Goal: Task Accomplishment & Management: Complete application form

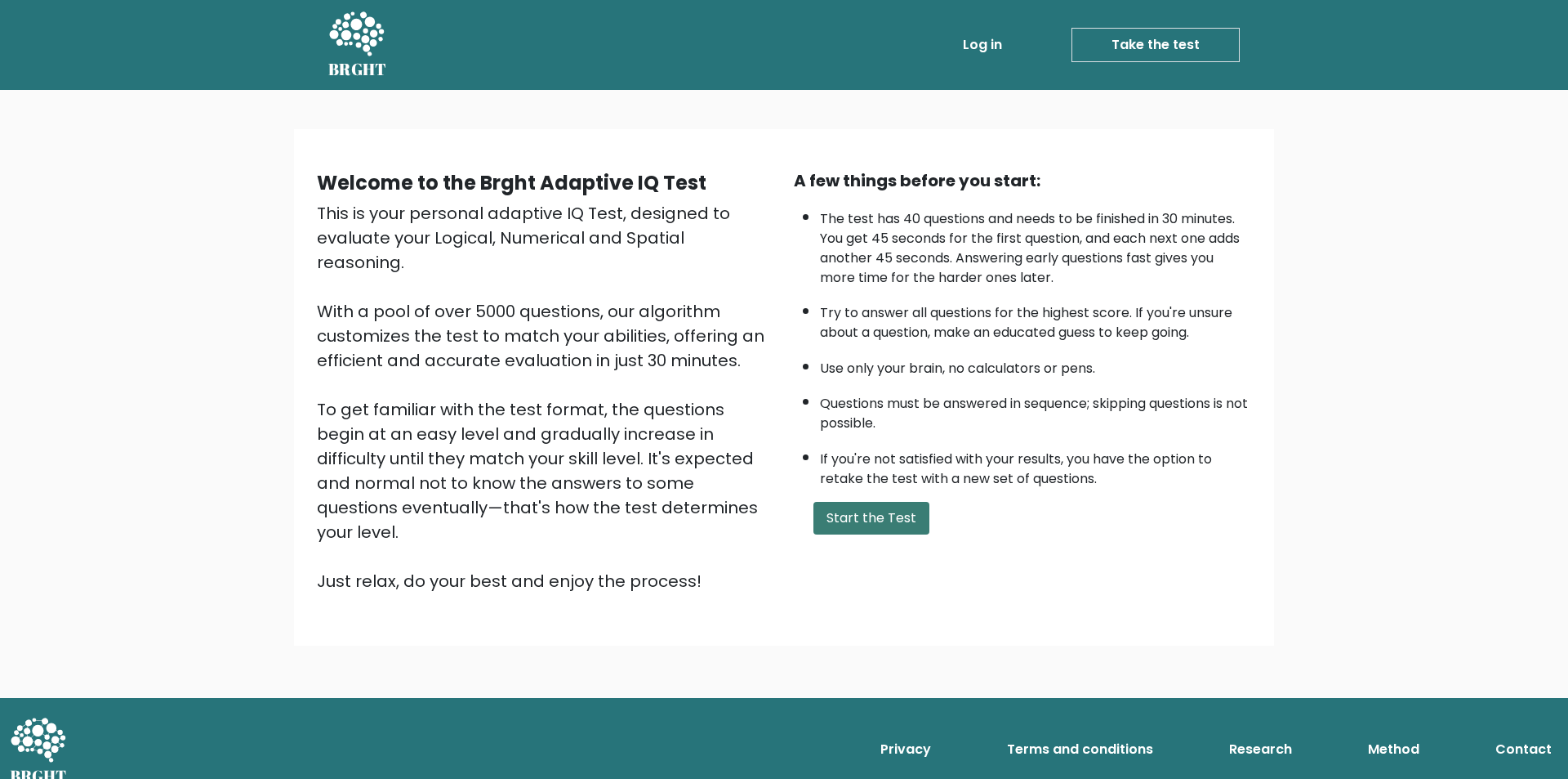
click at [890, 517] on button "Start the Test" at bounding box center [872, 517] width 116 height 32
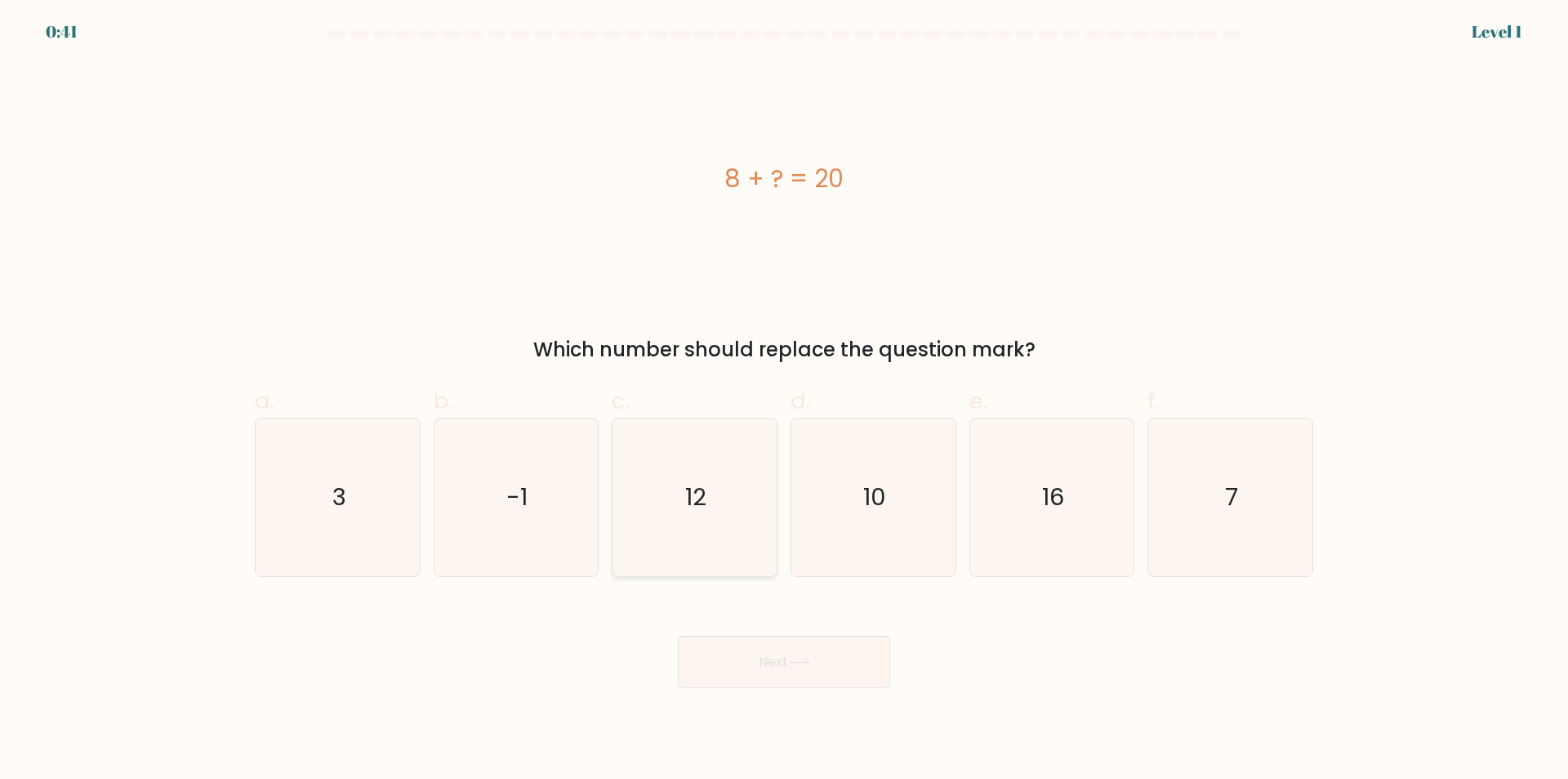
click at [694, 491] on text "12" at bounding box center [697, 497] width 21 height 32
click at [784, 400] on input "c. 12" at bounding box center [784, 395] width 1 height 10
radio input "true"
click at [776, 665] on button "Next" at bounding box center [784, 661] width 212 height 52
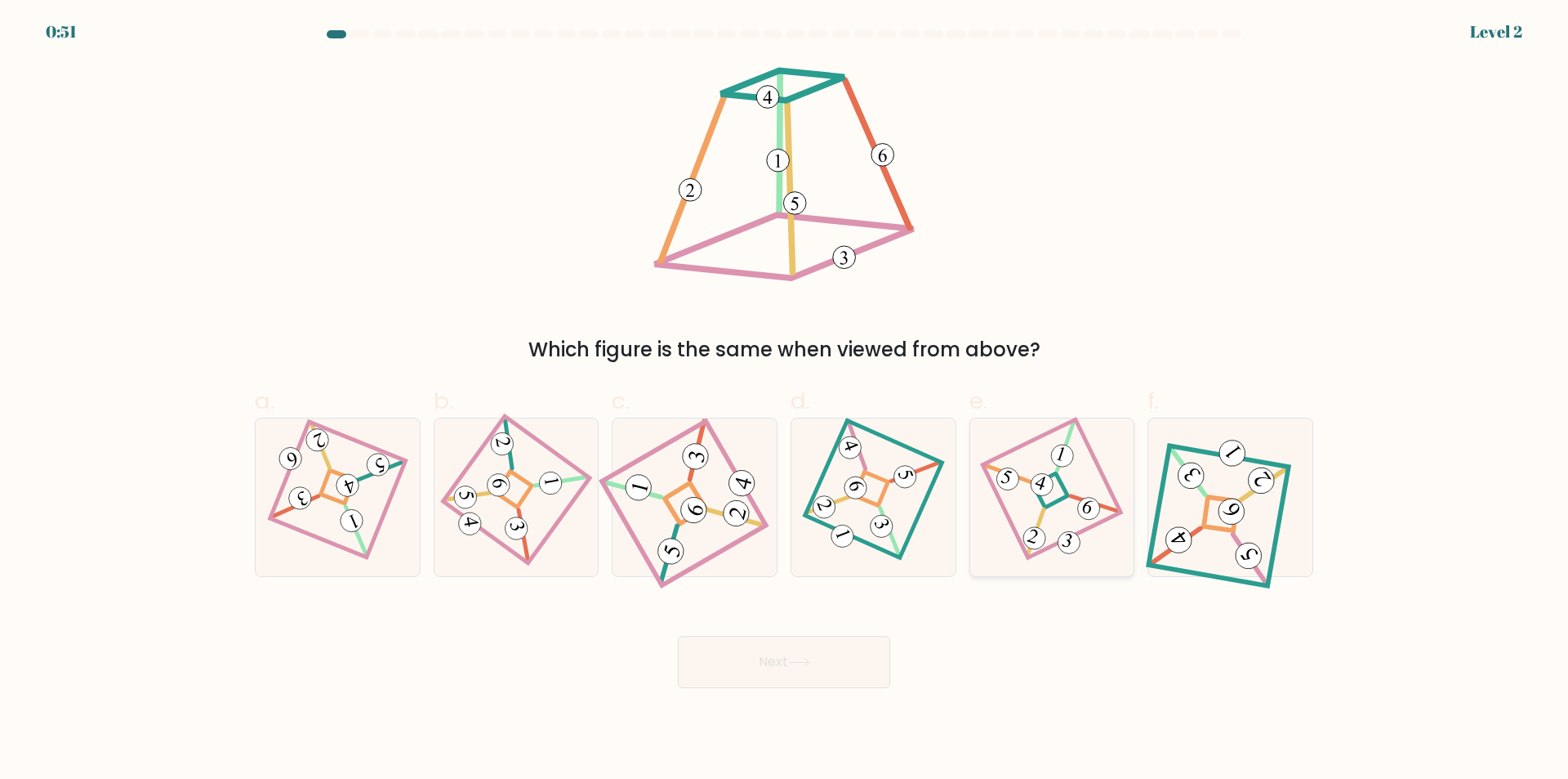
click at [1064, 498] on 274 at bounding box center [1051, 490] width 35 height 35
click at [785, 400] on input "e." at bounding box center [784, 395] width 1 height 10
radio input "true"
click at [794, 661] on icon at bounding box center [799, 662] width 22 height 9
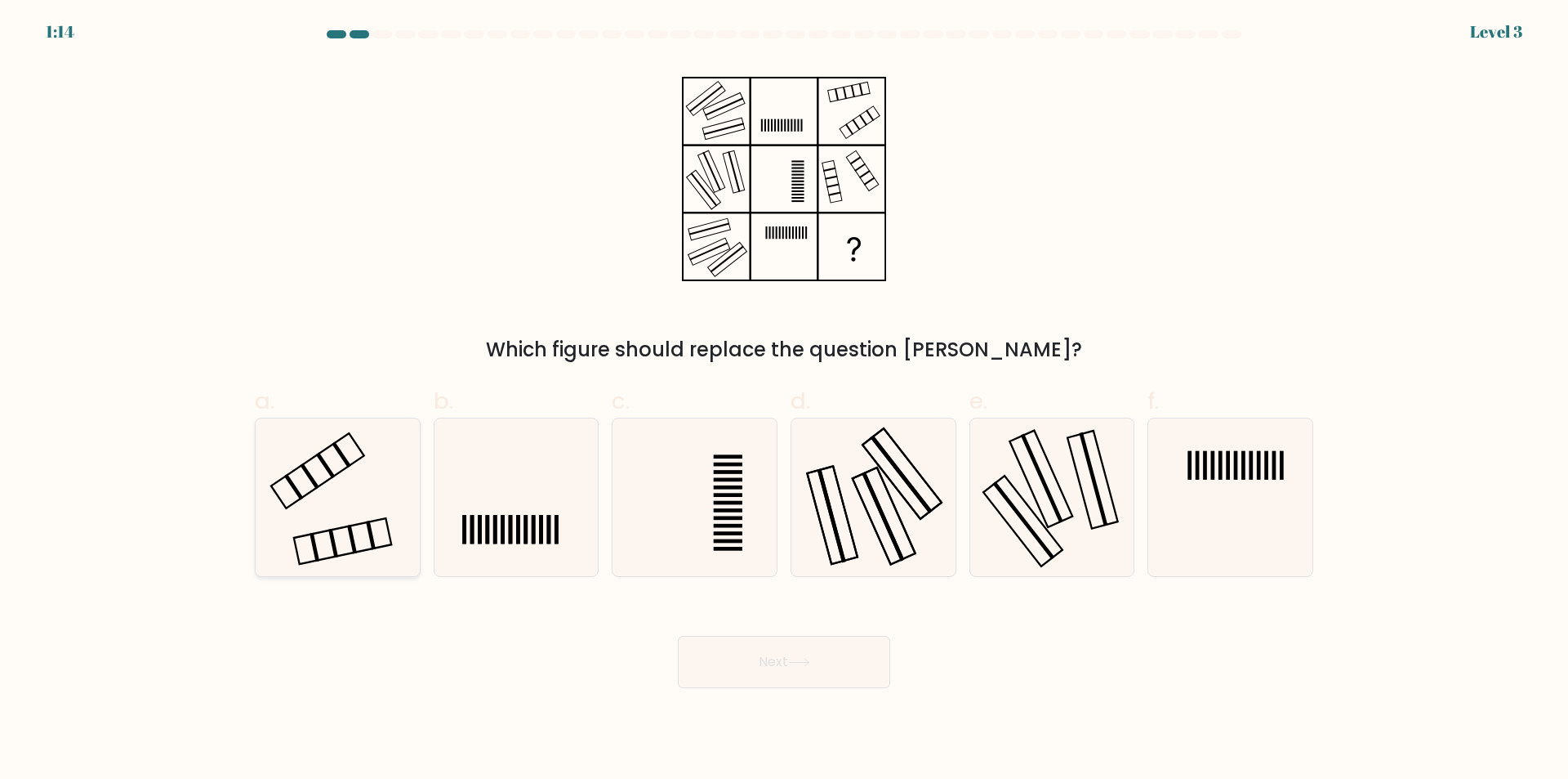
click at [361, 484] on icon at bounding box center [338, 497] width 158 height 158
click at [784, 400] on input "a." at bounding box center [784, 395] width 1 height 10
radio input "true"
click at [855, 664] on button "Next" at bounding box center [784, 661] width 212 height 52
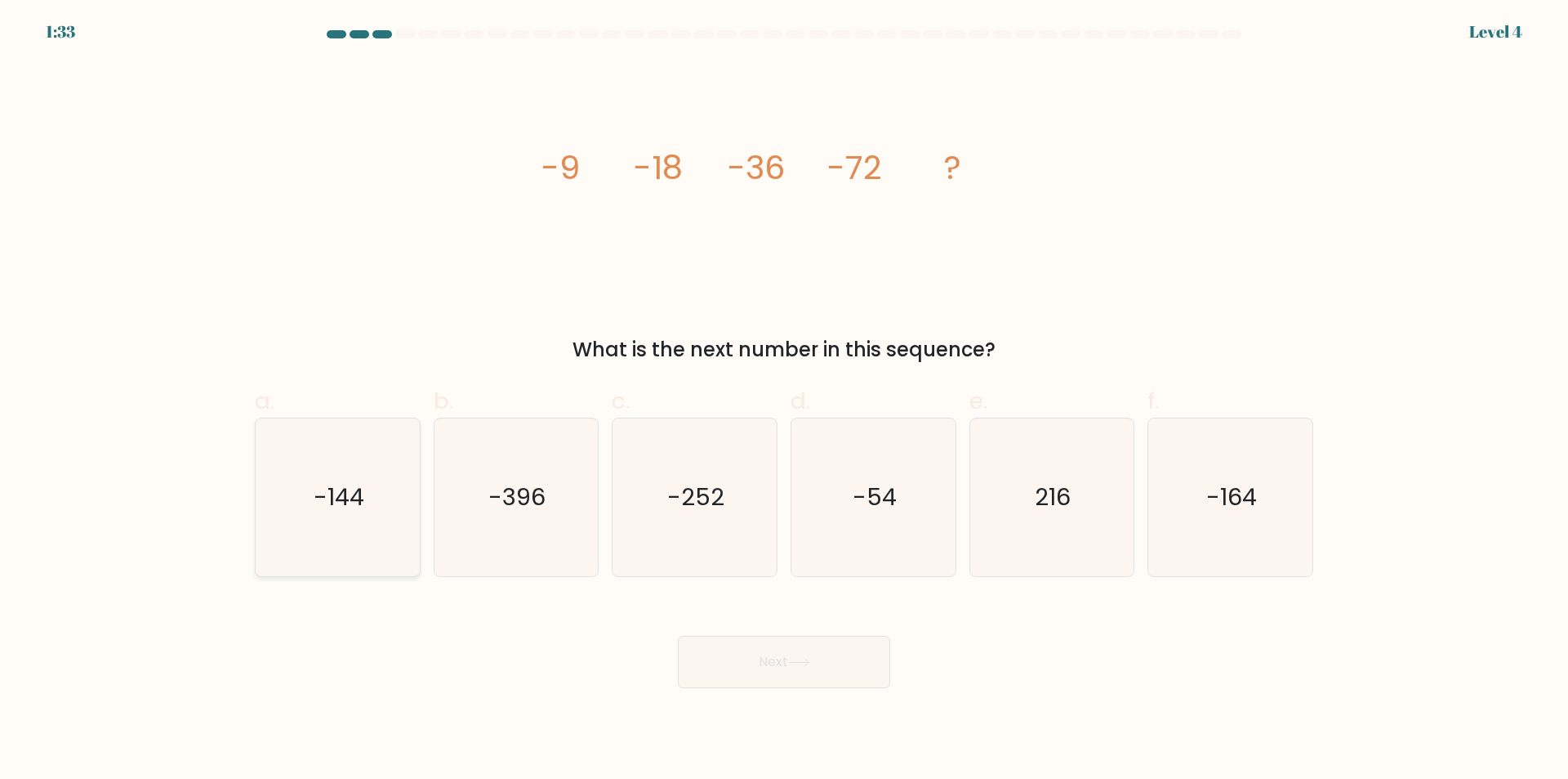
click at [377, 500] on icon "-144" at bounding box center [338, 497] width 158 height 158
click at [784, 400] on input "a. -144" at bounding box center [784, 395] width 1 height 10
radio input "true"
click at [824, 658] on button "Next" at bounding box center [784, 661] width 212 height 52
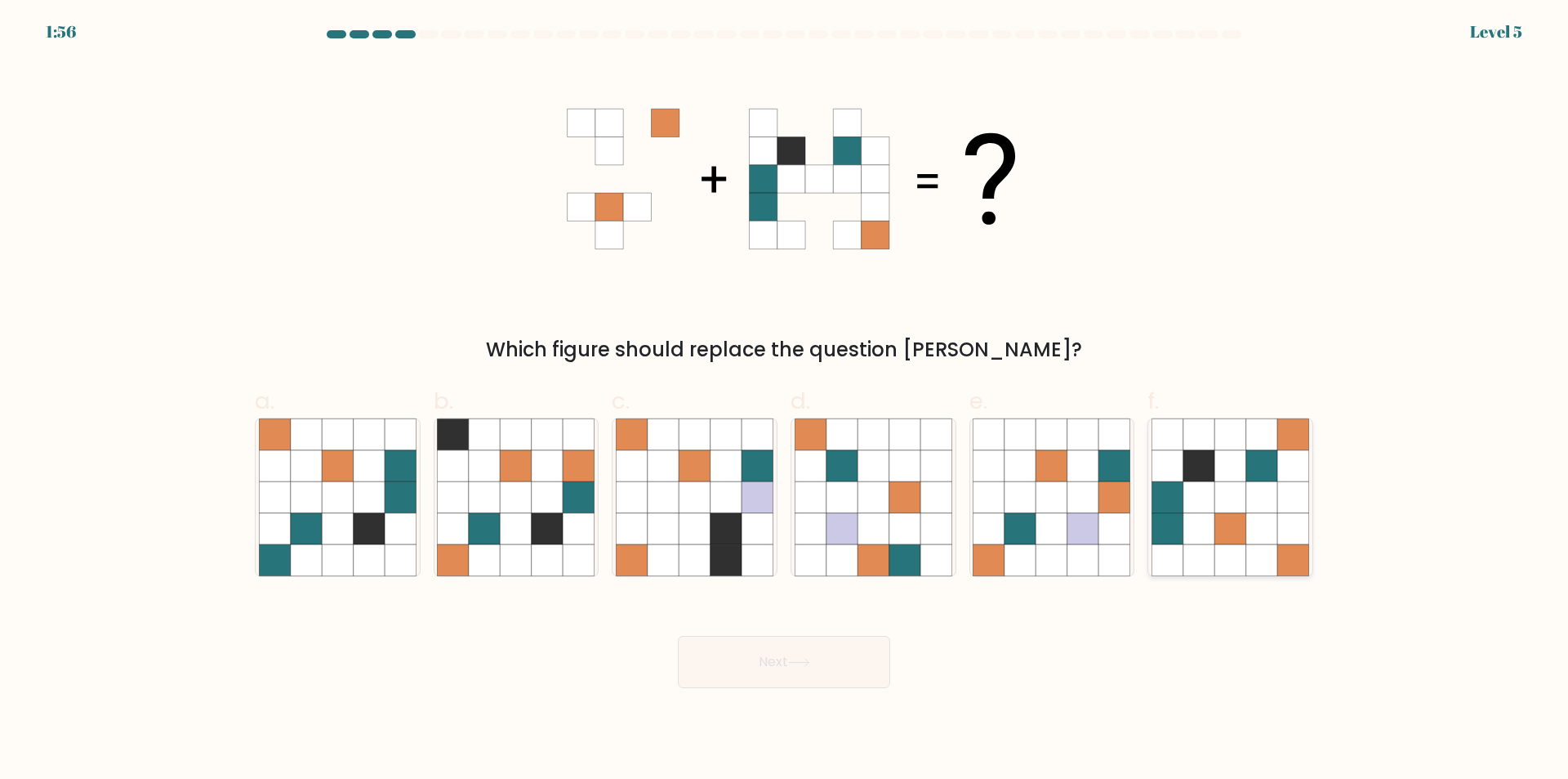
click at [1229, 521] on icon at bounding box center [1229, 529] width 31 height 31
click at [785, 400] on input "f." at bounding box center [784, 395] width 1 height 10
radio input "true"
click at [802, 660] on icon at bounding box center [799, 662] width 22 height 9
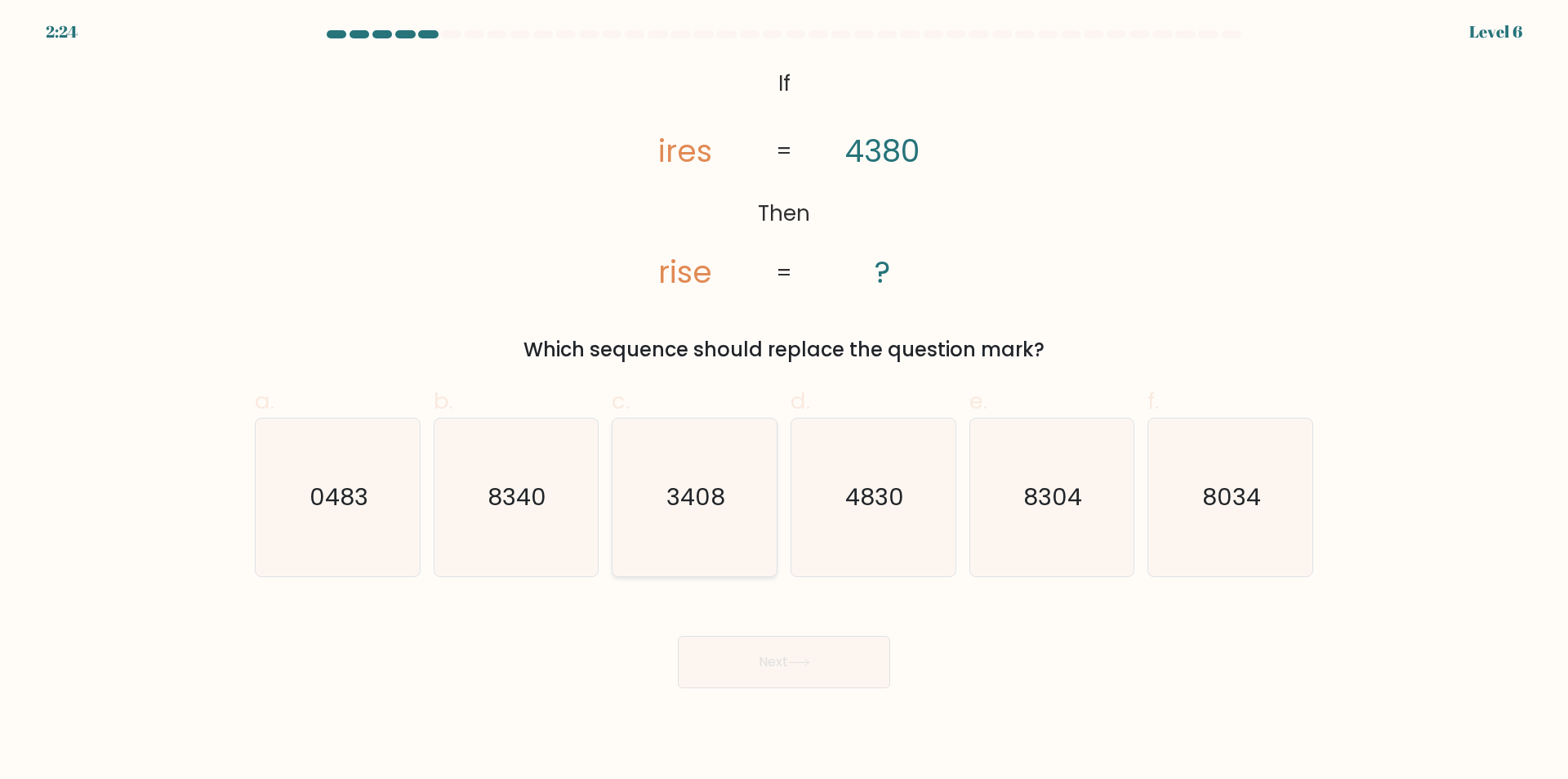
click at [678, 513] on text "3408" at bounding box center [697, 497] width 59 height 32
click at [784, 400] on input "c. 3408" at bounding box center [784, 395] width 1 height 10
radio input "true"
click at [790, 649] on button "Next" at bounding box center [784, 661] width 212 height 52
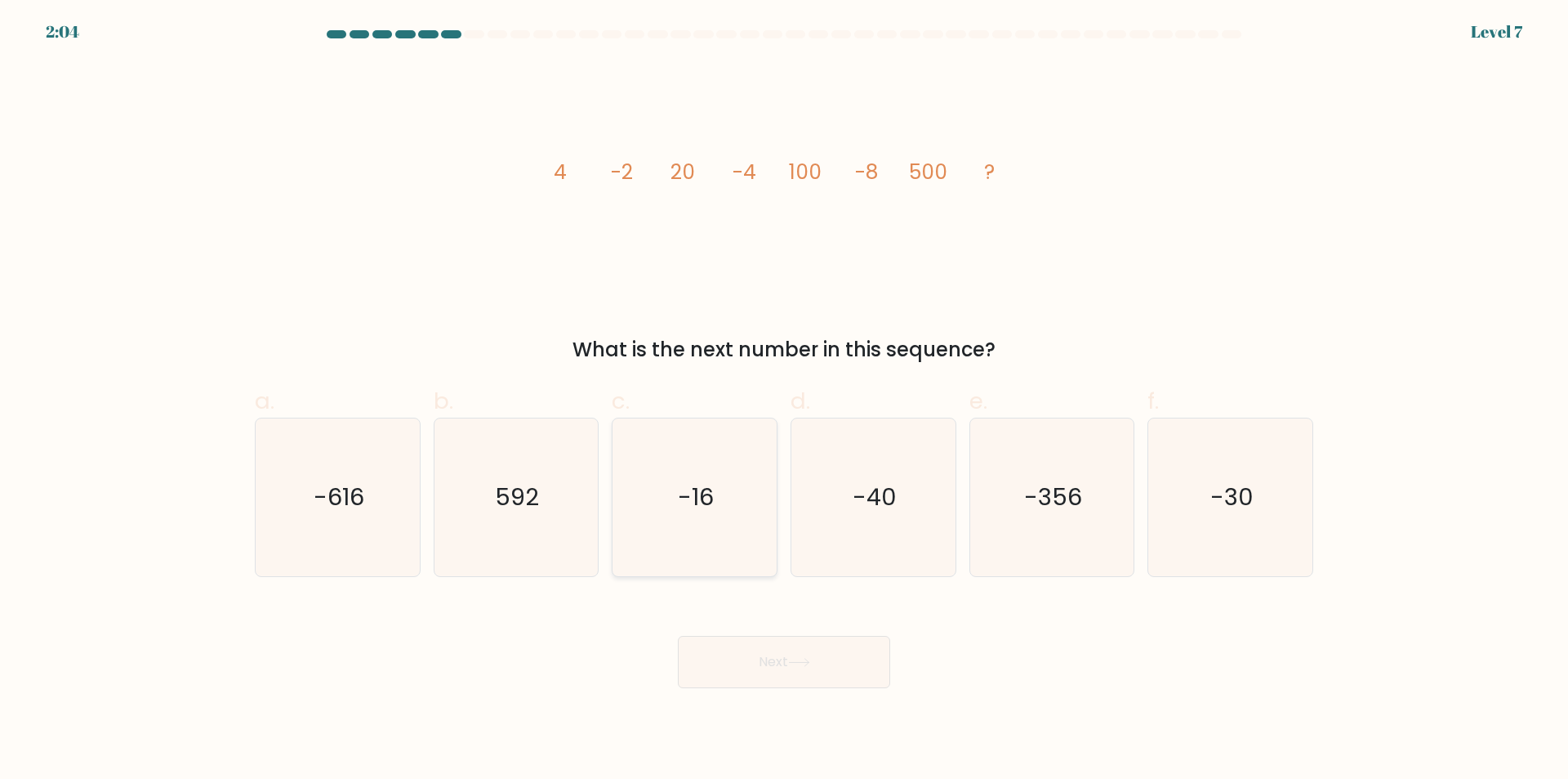
click at [714, 506] on text "-16" at bounding box center [697, 497] width 36 height 32
click at [784, 400] on input "c. -16" at bounding box center [784, 395] width 1 height 10
radio input "true"
click at [809, 664] on icon at bounding box center [799, 662] width 22 height 9
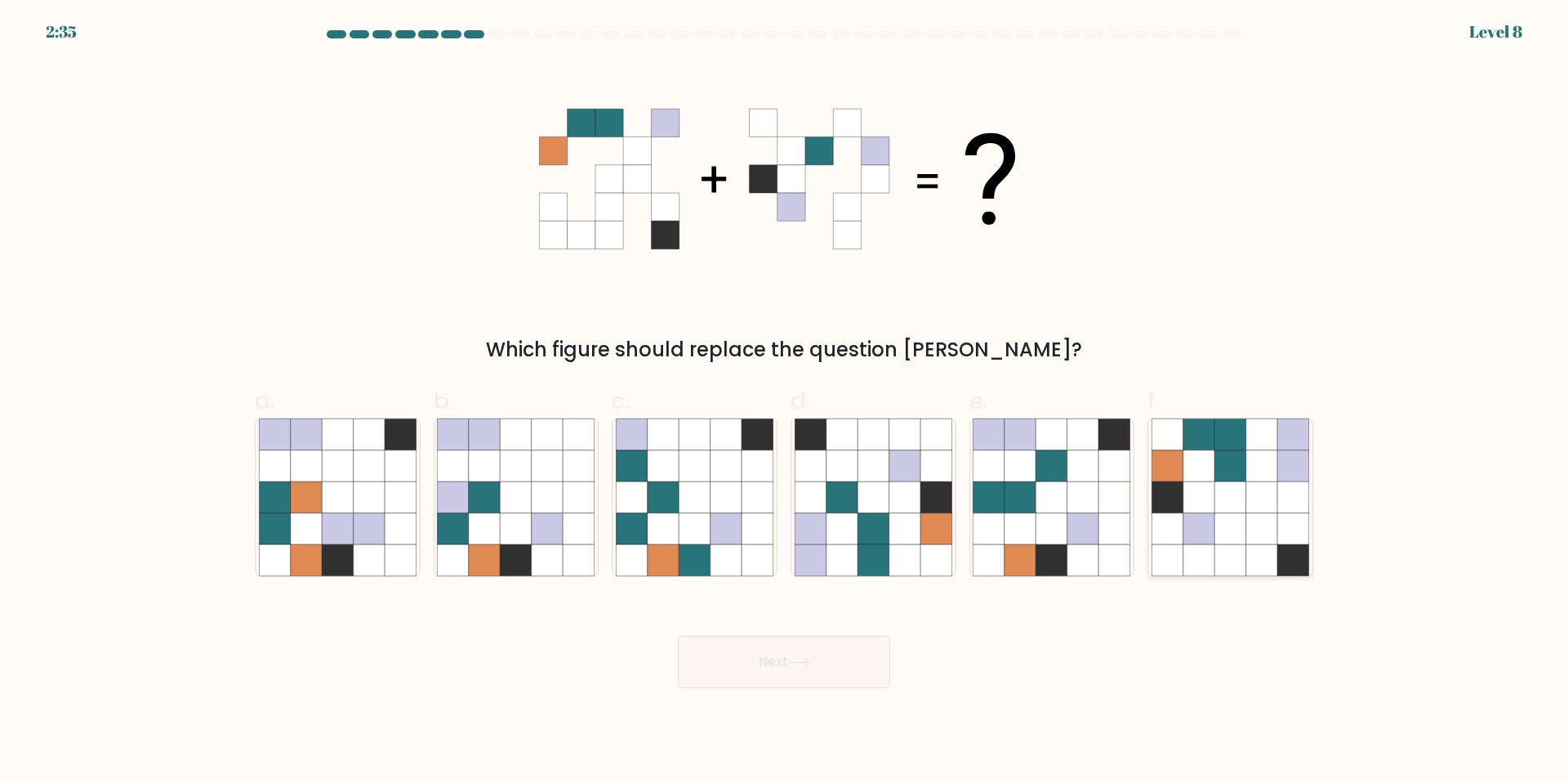
click at [1219, 477] on icon at bounding box center [1229, 465] width 31 height 31
click at [785, 400] on input "f." at bounding box center [784, 395] width 1 height 10
radio input "true"
click at [785, 669] on button "Next" at bounding box center [784, 661] width 212 height 52
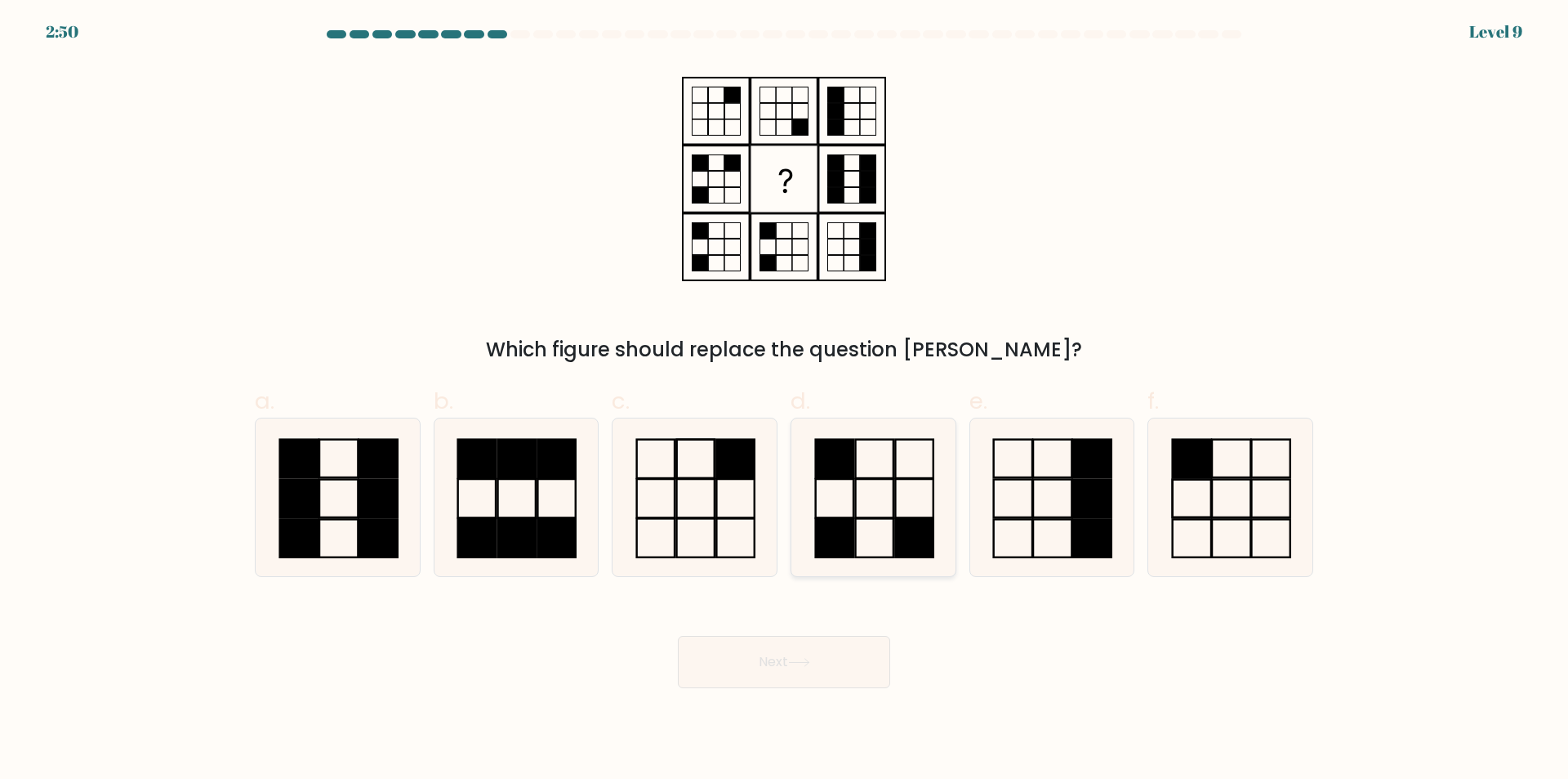
click at [893, 495] on rect at bounding box center [874, 497] width 38 height 38
click at [785, 400] on input "d." at bounding box center [784, 395] width 1 height 10
radio input "true"
click at [821, 671] on button "Next" at bounding box center [784, 661] width 212 height 52
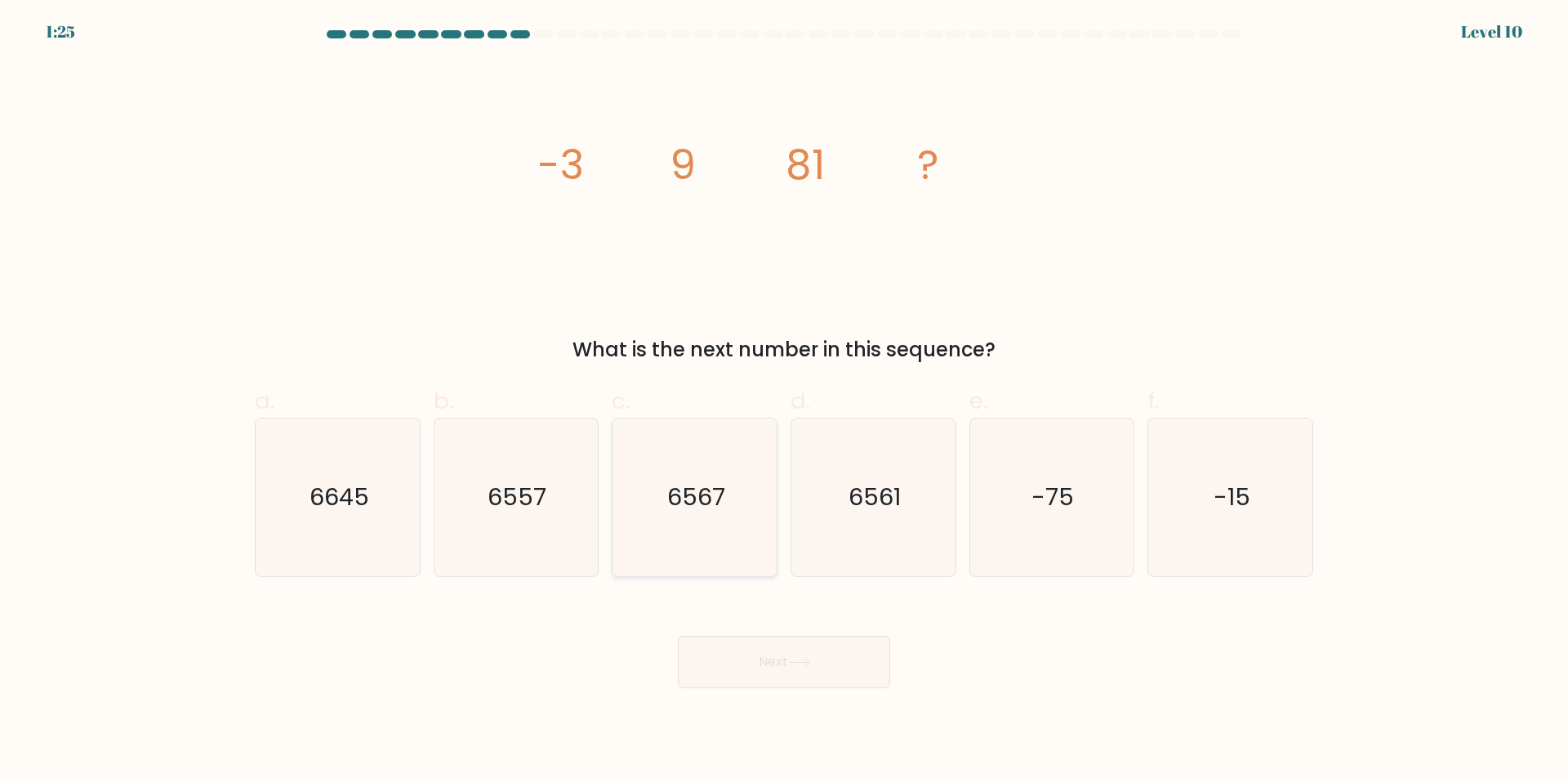
click at [768, 525] on icon "6567" at bounding box center [695, 497] width 158 height 158
click at [784, 400] on input "c. 6567" at bounding box center [784, 395] width 1 height 10
radio input "true"
click at [835, 516] on icon "6561" at bounding box center [874, 497] width 158 height 158
click at [785, 400] on input "d. 6561" at bounding box center [784, 395] width 1 height 10
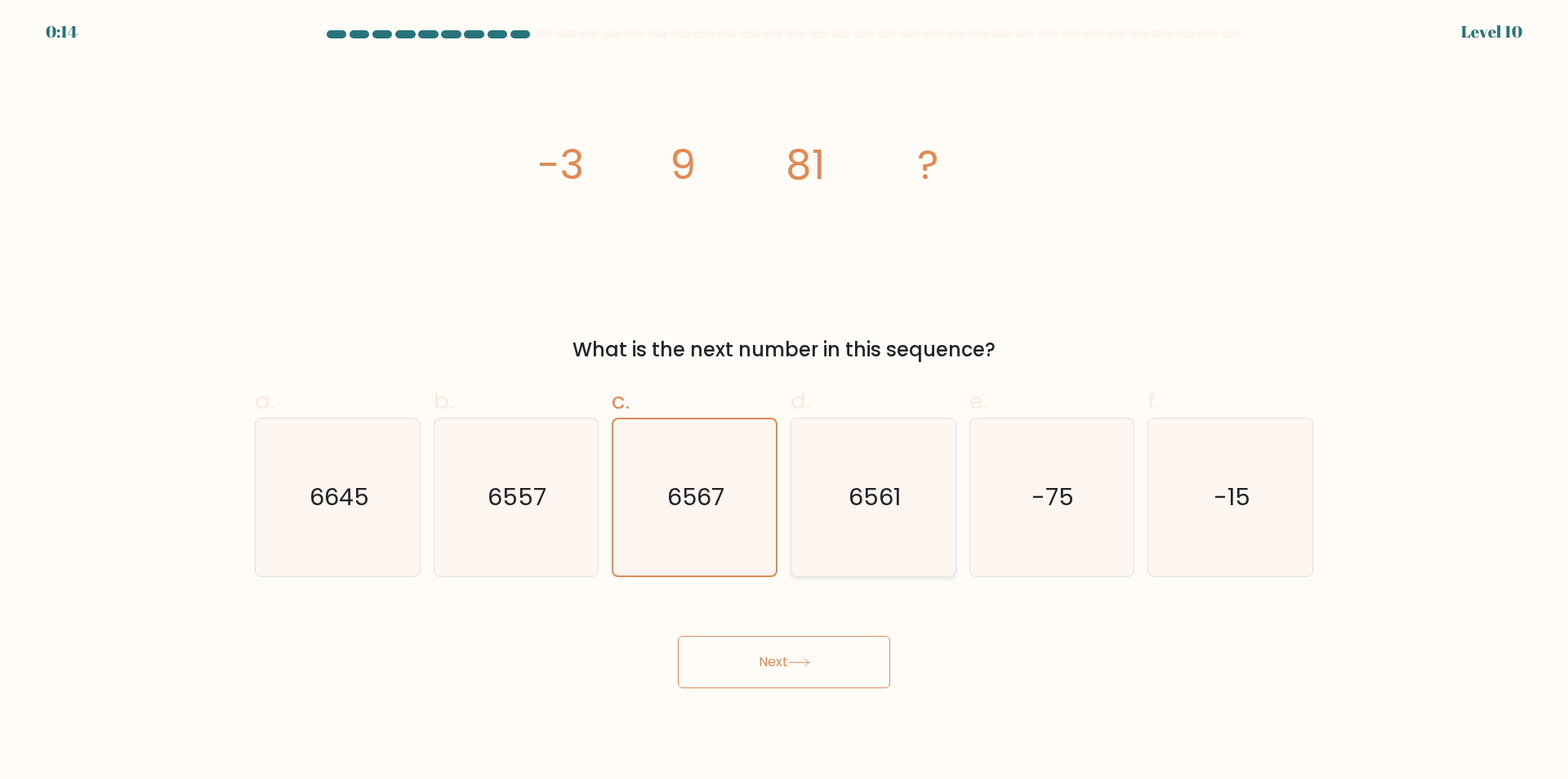
radio input "true"
click at [820, 662] on button "Next" at bounding box center [784, 661] width 212 height 52
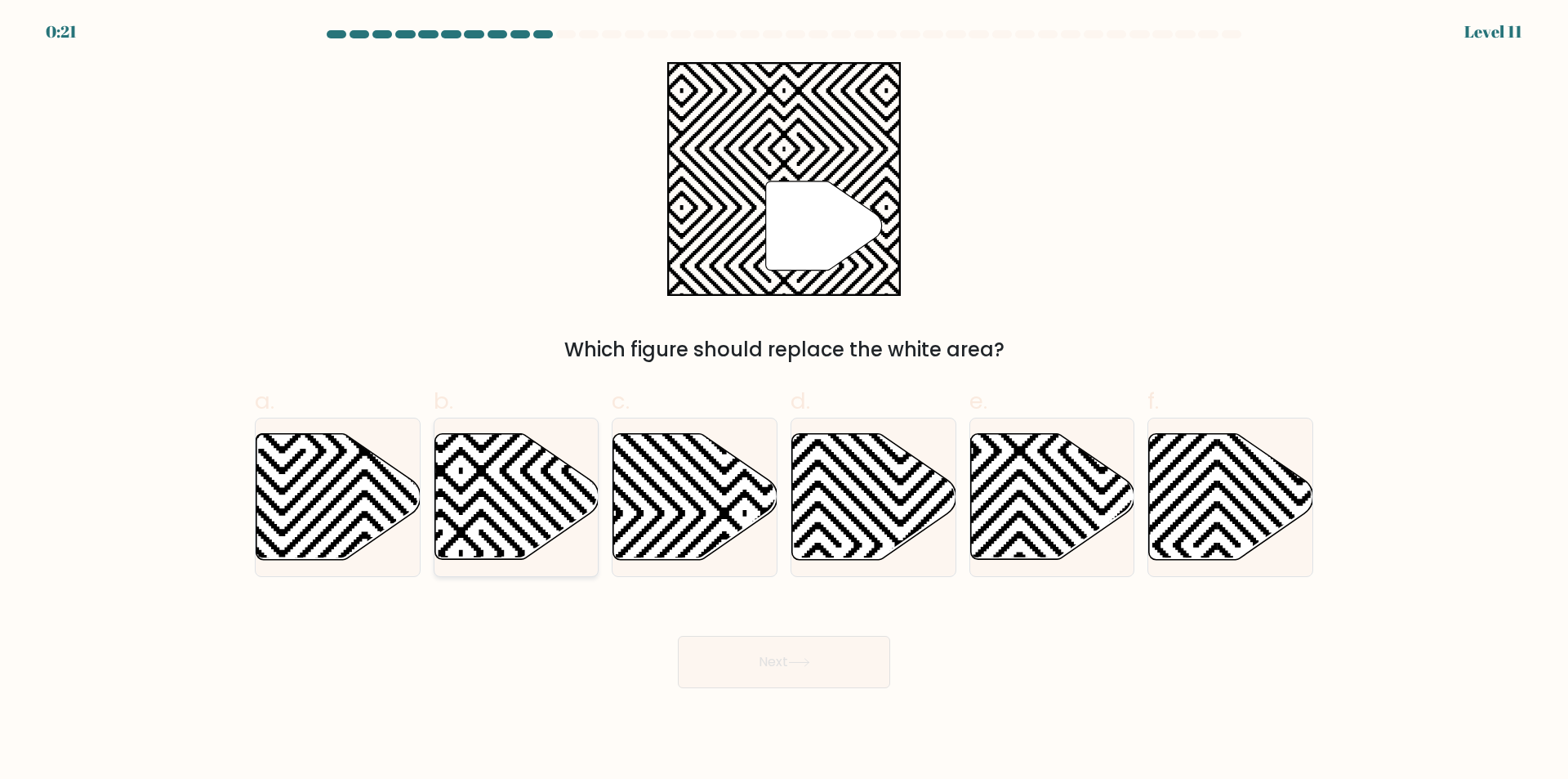
click at [507, 481] on icon at bounding box center [516, 497] width 165 height 126
click at [784, 400] on input "b." at bounding box center [784, 395] width 1 height 10
radio input "true"
click at [765, 652] on button "Next" at bounding box center [784, 661] width 212 height 52
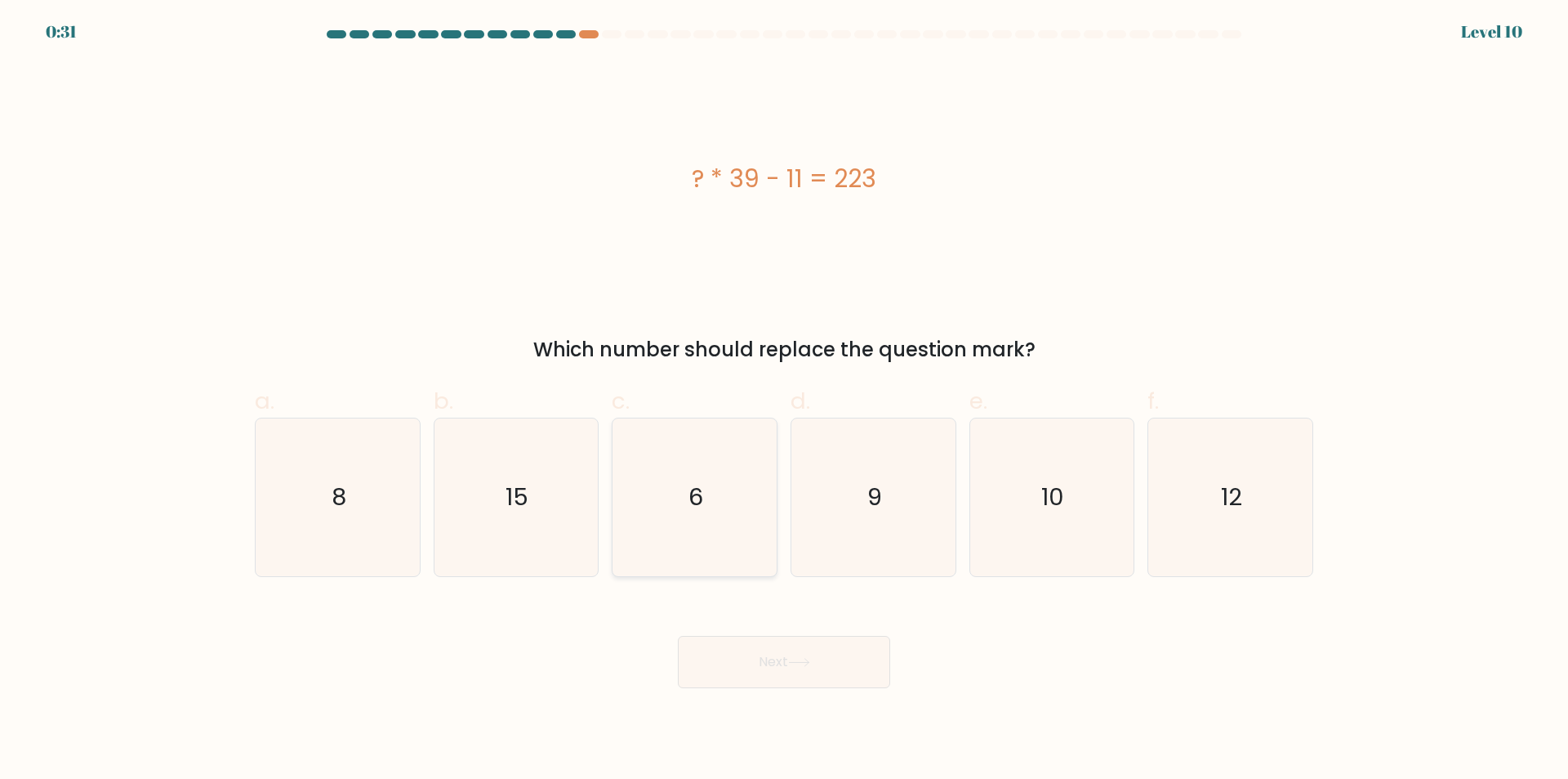
click at [723, 450] on icon "6" at bounding box center [695, 497] width 158 height 158
click at [784, 400] on input "c. 6" at bounding box center [784, 395] width 1 height 10
radio input "true"
click at [767, 260] on div "? * 39 - 11 = 223" at bounding box center [784, 179] width 1058 height 234
click at [751, 186] on div "? * 39 - 11 = 223" at bounding box center [784, 178] width 1058 height 37
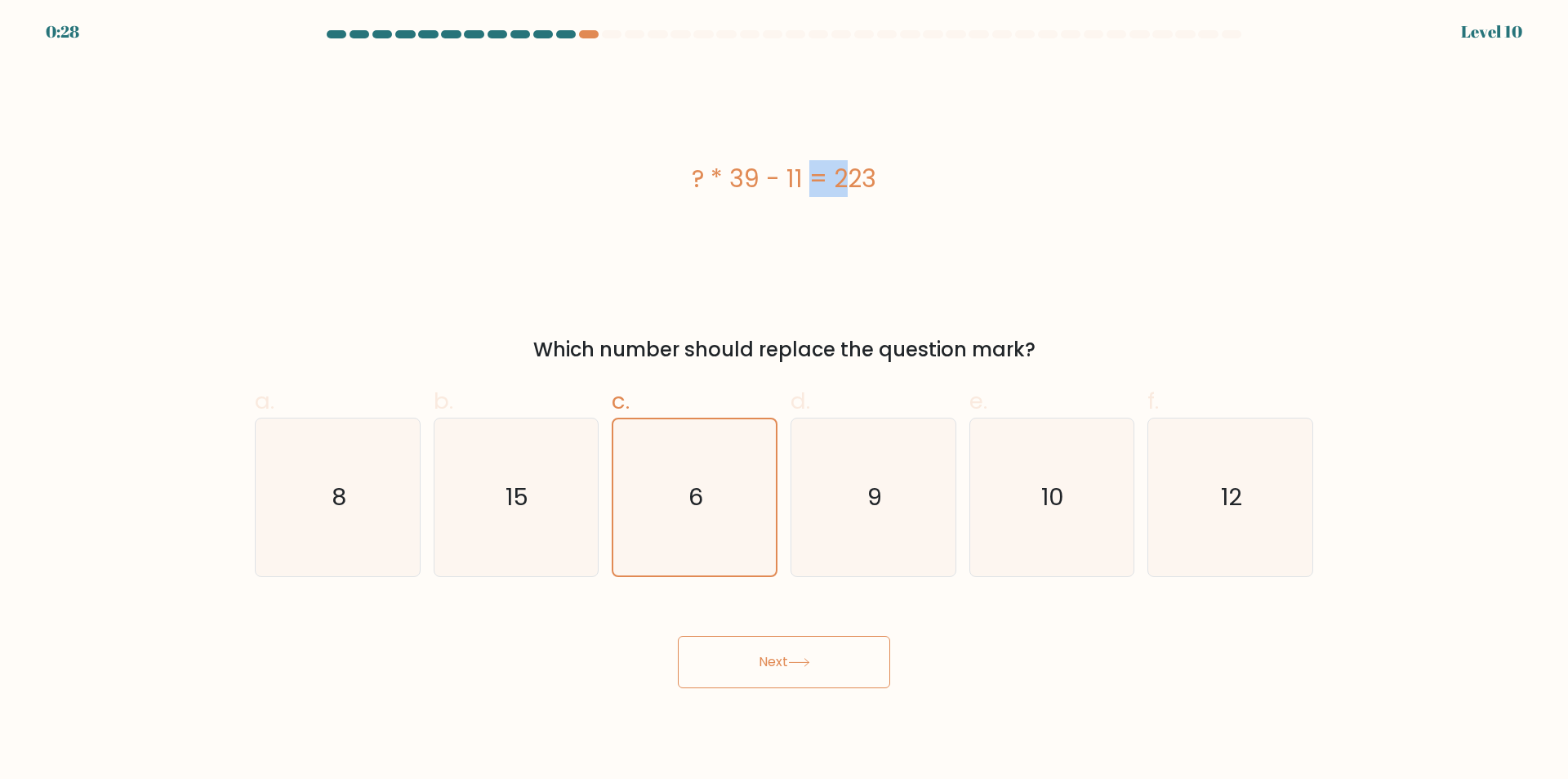
drag, startPoint x: 755, startPoint y: 178, endPoint x: 724, endPoint y: 171, distance: 31.8
click at [724, 171] on div "? * 39 - 11 = 223" at bounding box center [784, 178] width 1058 height 37
click at [730, 185] on div "? * 39 - 11 = 223" at bounding box center [784, 178] width 1058 height 37
click at [550, 505] on icon "15" at bounding box center [516, 497] width 158 height 158
click at [784, 400] on input "b. 15" at bounding box center [784, 395] width 1 height 10
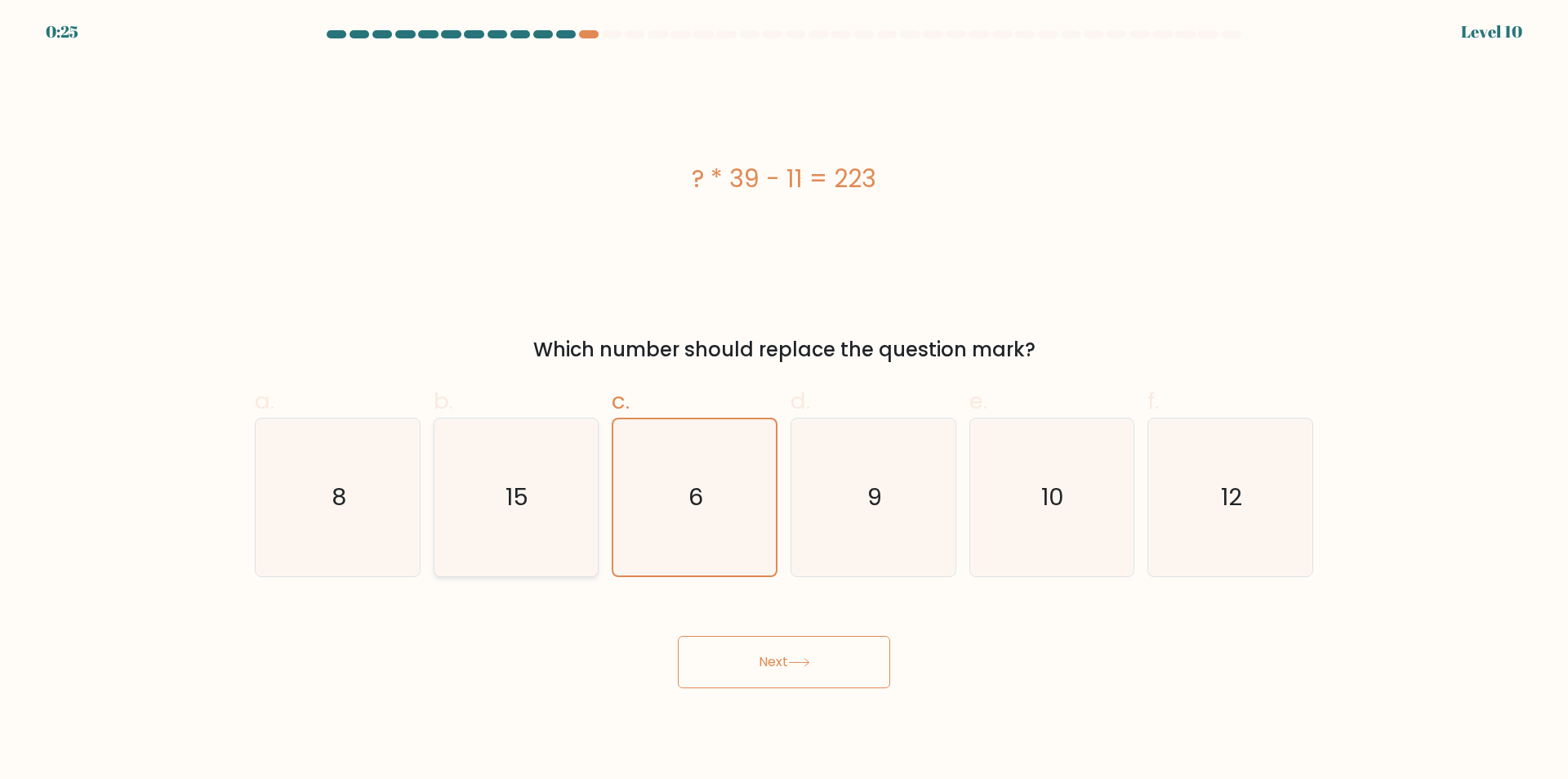
radio input "true"
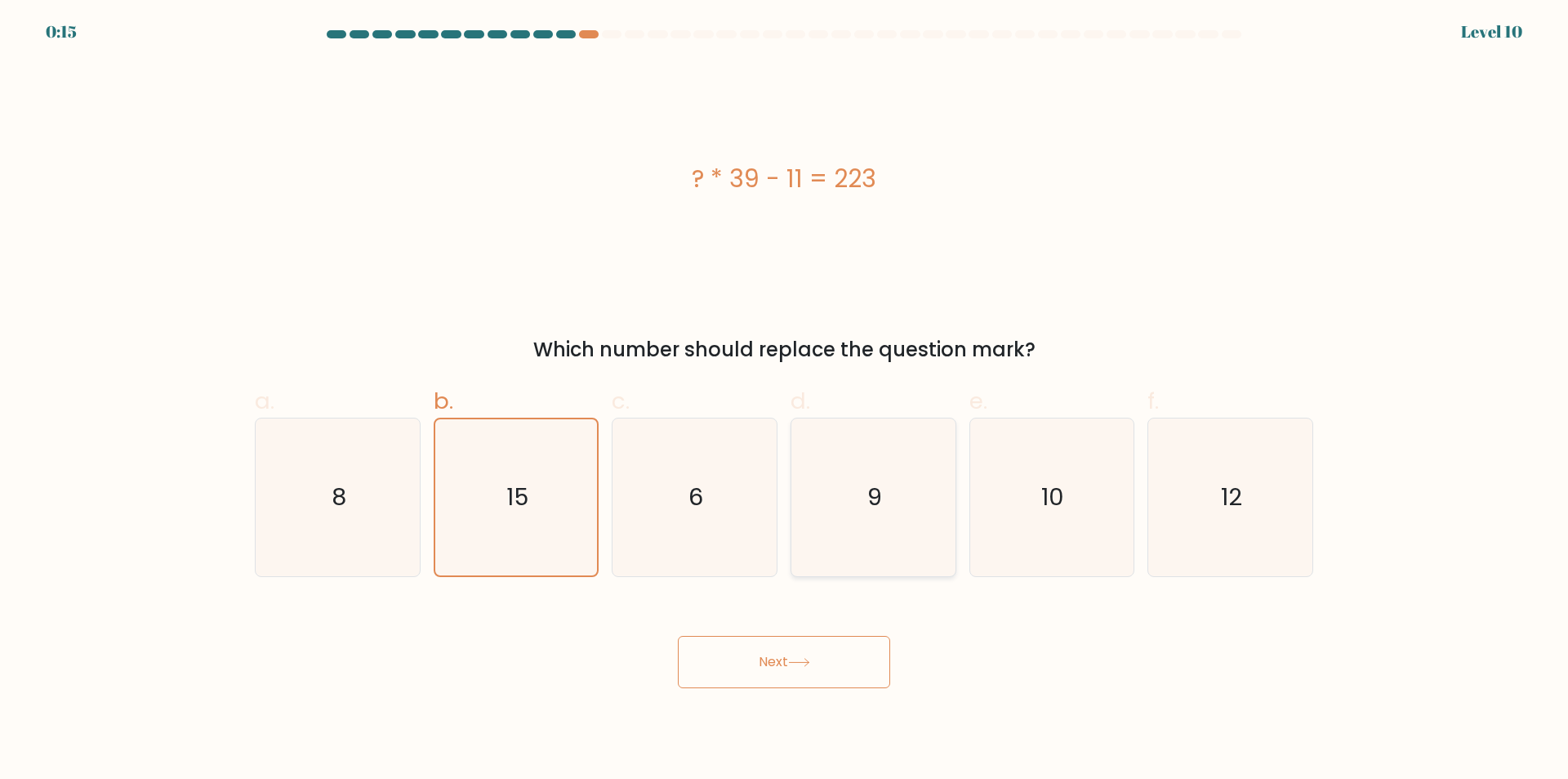
click at [893, 526] on icon "9" at bounding box center [874, 497] width 158 height 158
click at [785, 400] on input "d. 9" at bounding box center [784, 395] width 1 height 10
radio input "true"
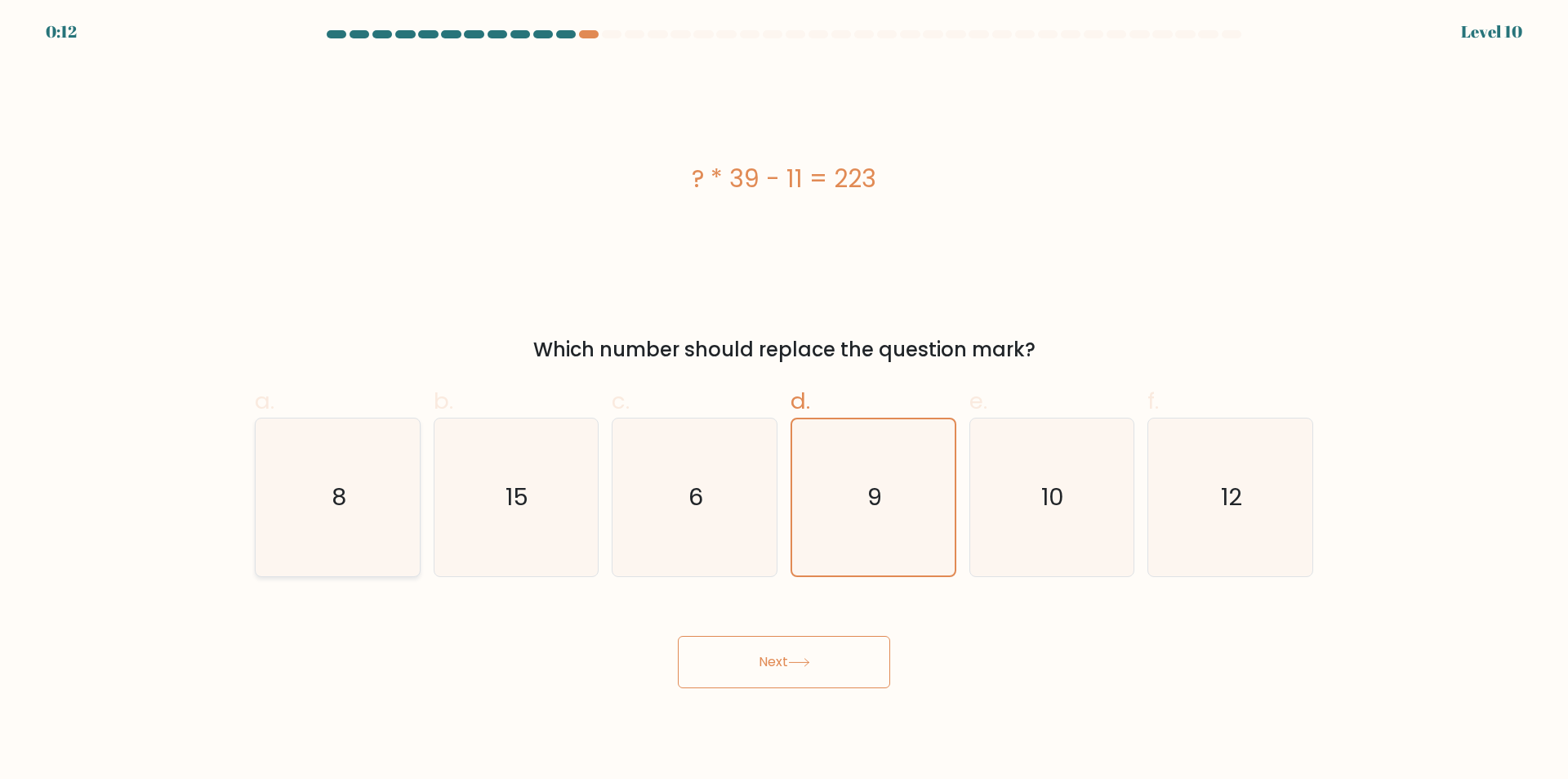
click at [316, 516] on icon "8" at bounding box center [338, 497] width 158 height 158
click at [784, 400] on input "a. 8" at bounding box center [784, 395] width 1 height 10
radio input "true"
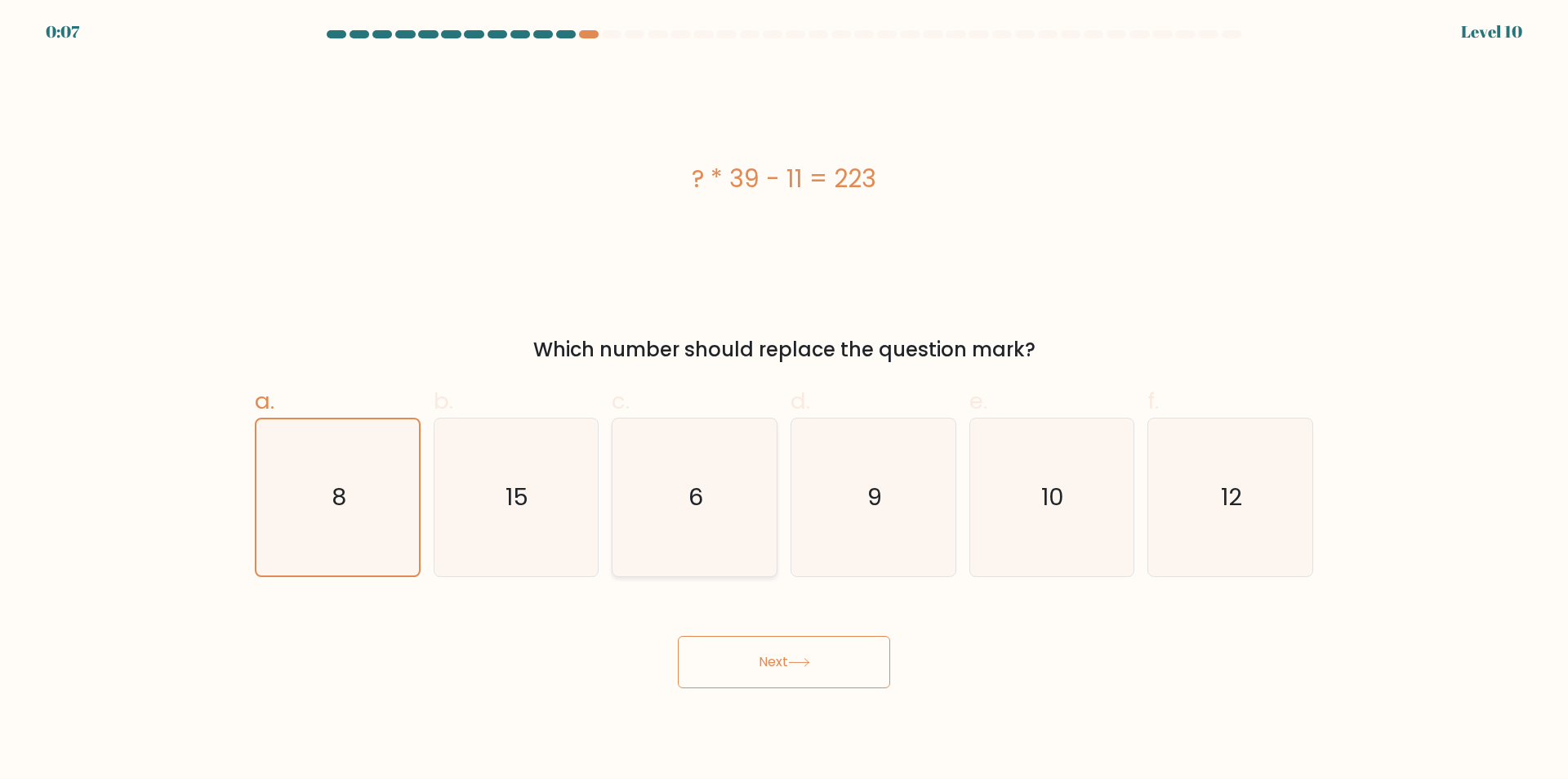
click at [716, 502] on icon "6" at bounding box center [695, 497] width 158 height 158
click at [784, 400] on input "c. 6" at bounding box center [784, 395] width 1 height 10
radio input "true"
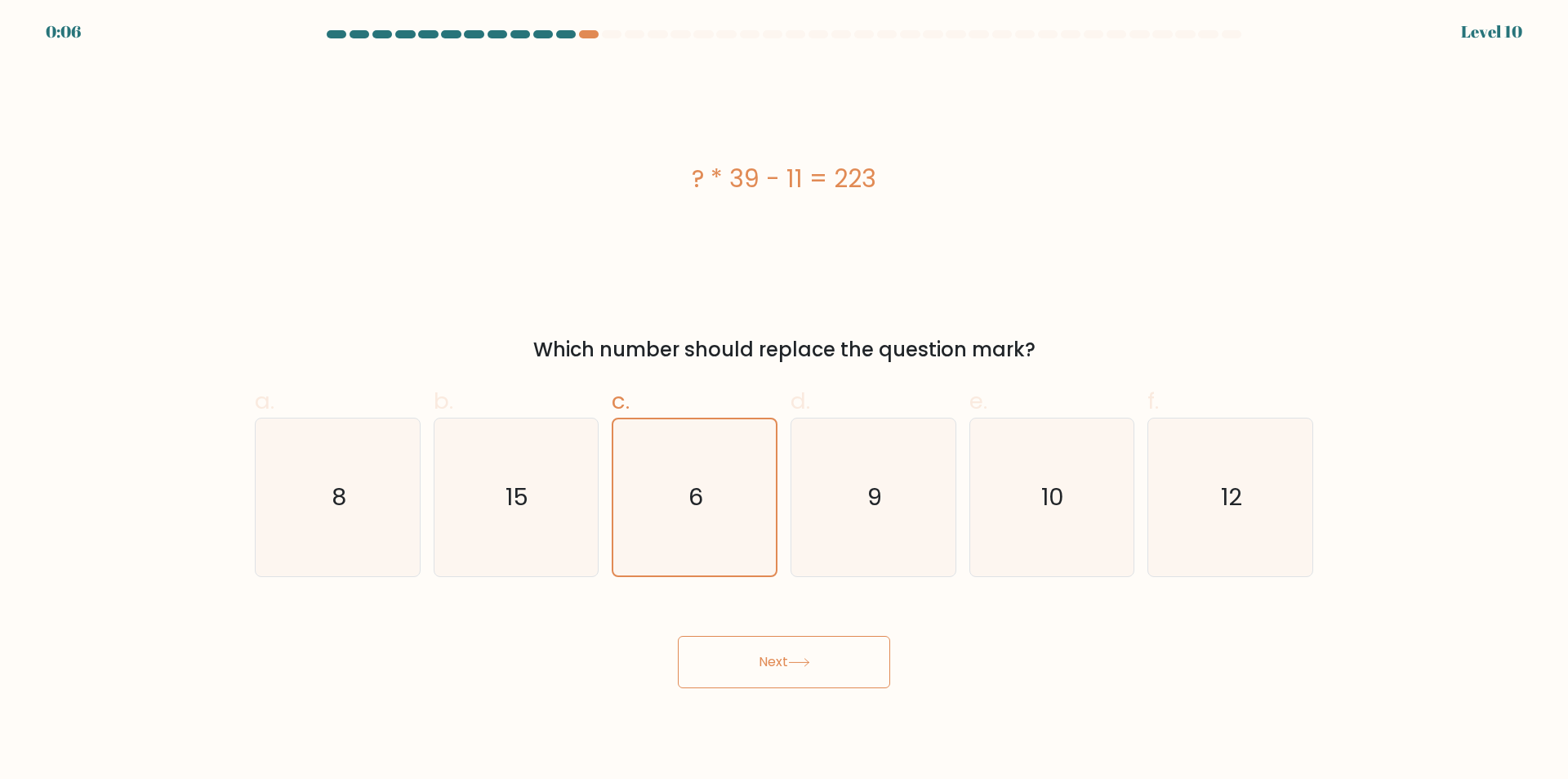
click at [785, 659] on button "Next" at bounding box center [784, 661] width 212 height 52
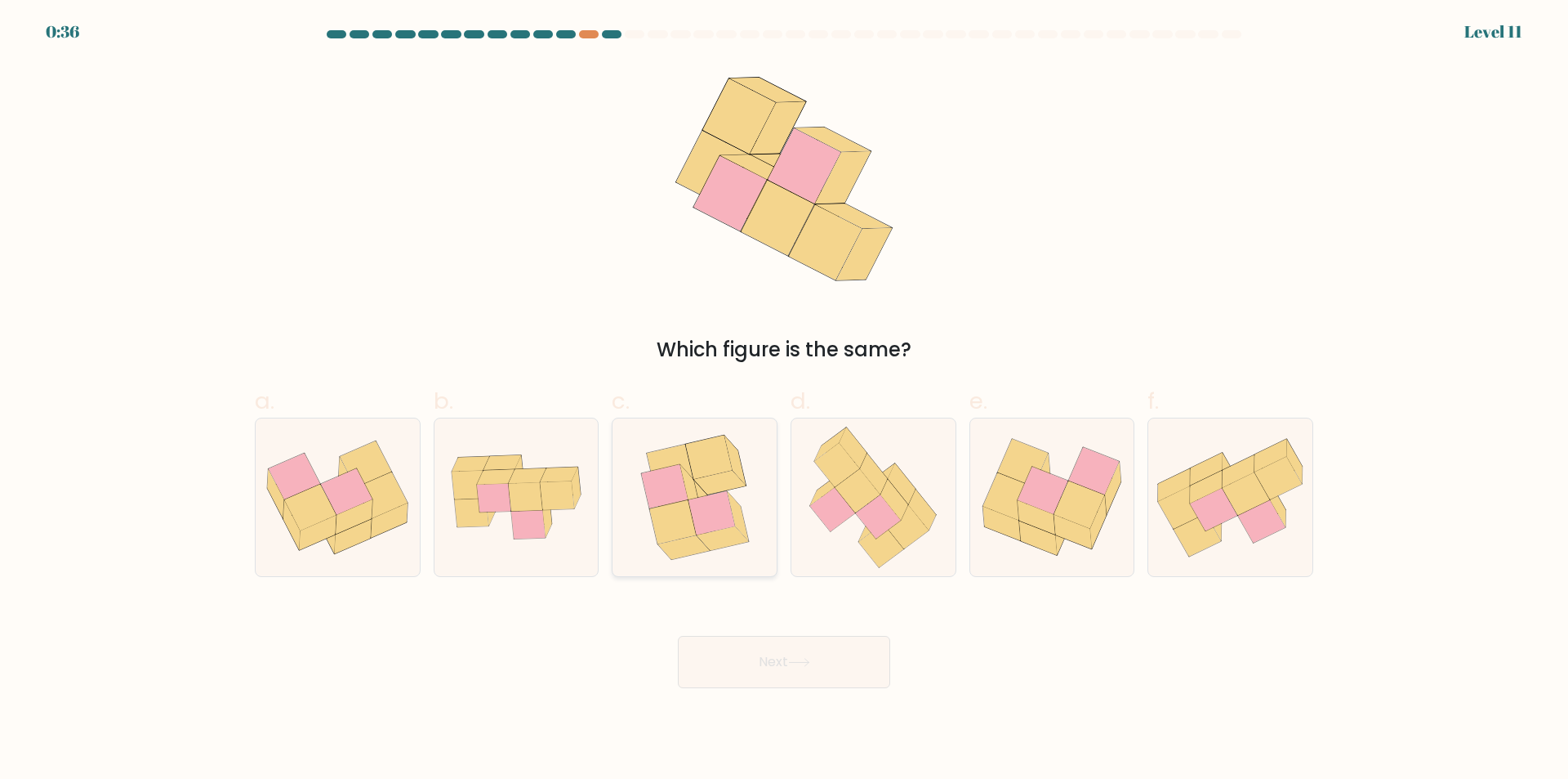
click at [739, 470] on icon at bounding box center [735, 460] width 21 height 49
click at [784, 400] on input "c." at bounding box center [784, 395] width 1 height 10
radio input "true"
click at [544, 522] on icon at bounding box center [529, 525] width 34 height 29
click at [784, 400] on input "b." at bounding box center [784, 395] width 1 height 10
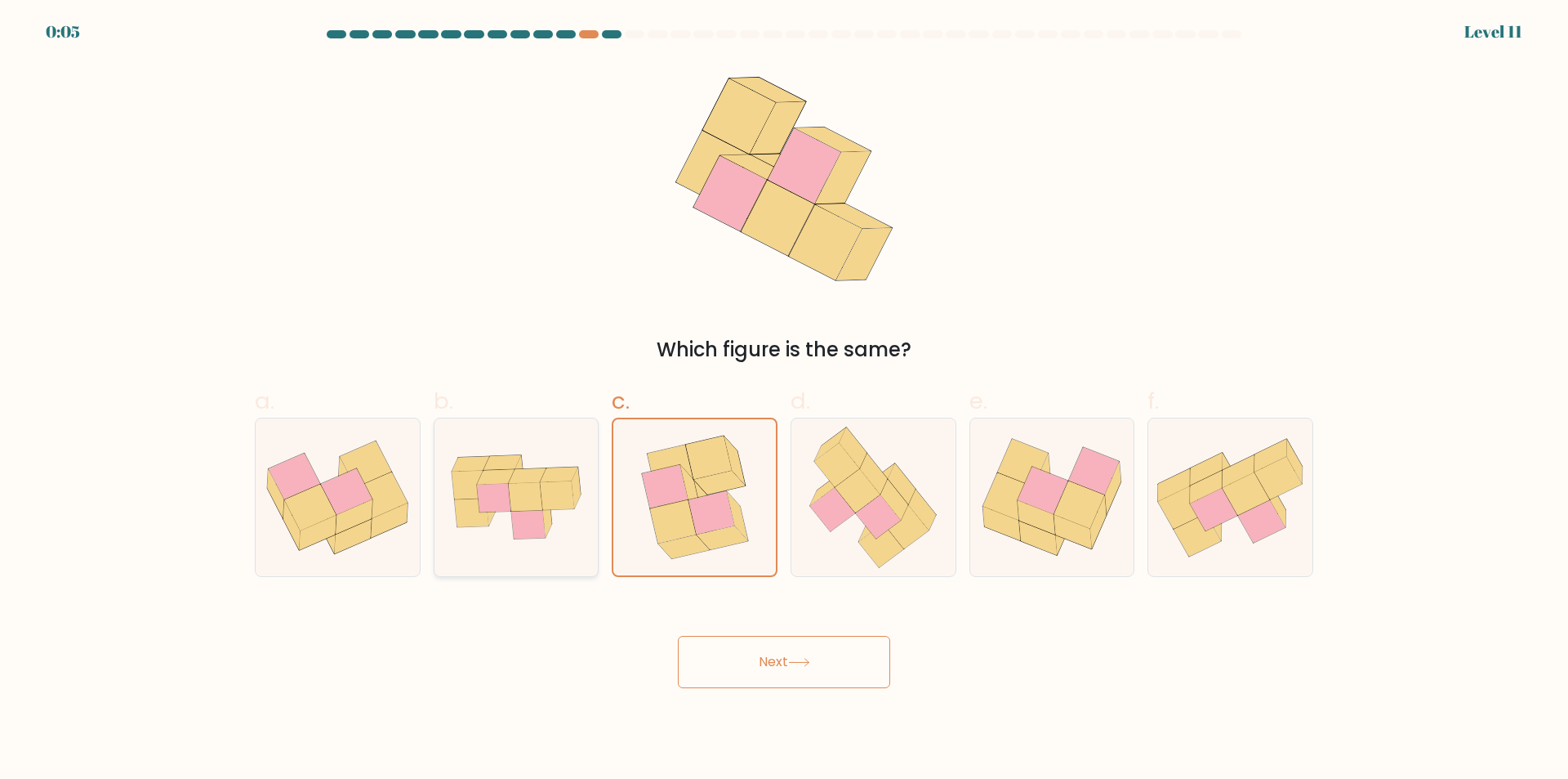
radio input "true"
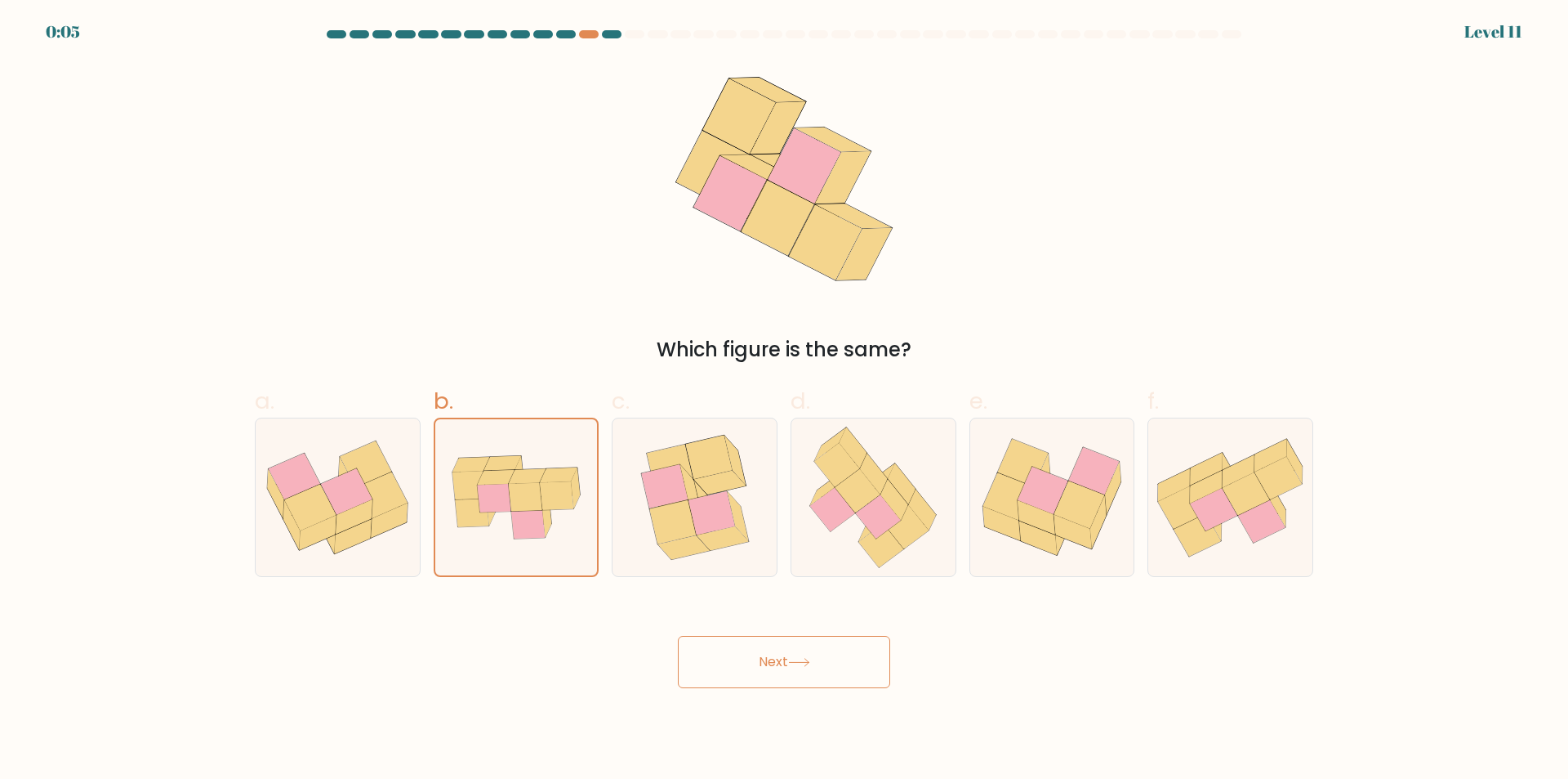
click at [791, 655] on button "Next" at bounding box center [784, 661] width 212 height 52
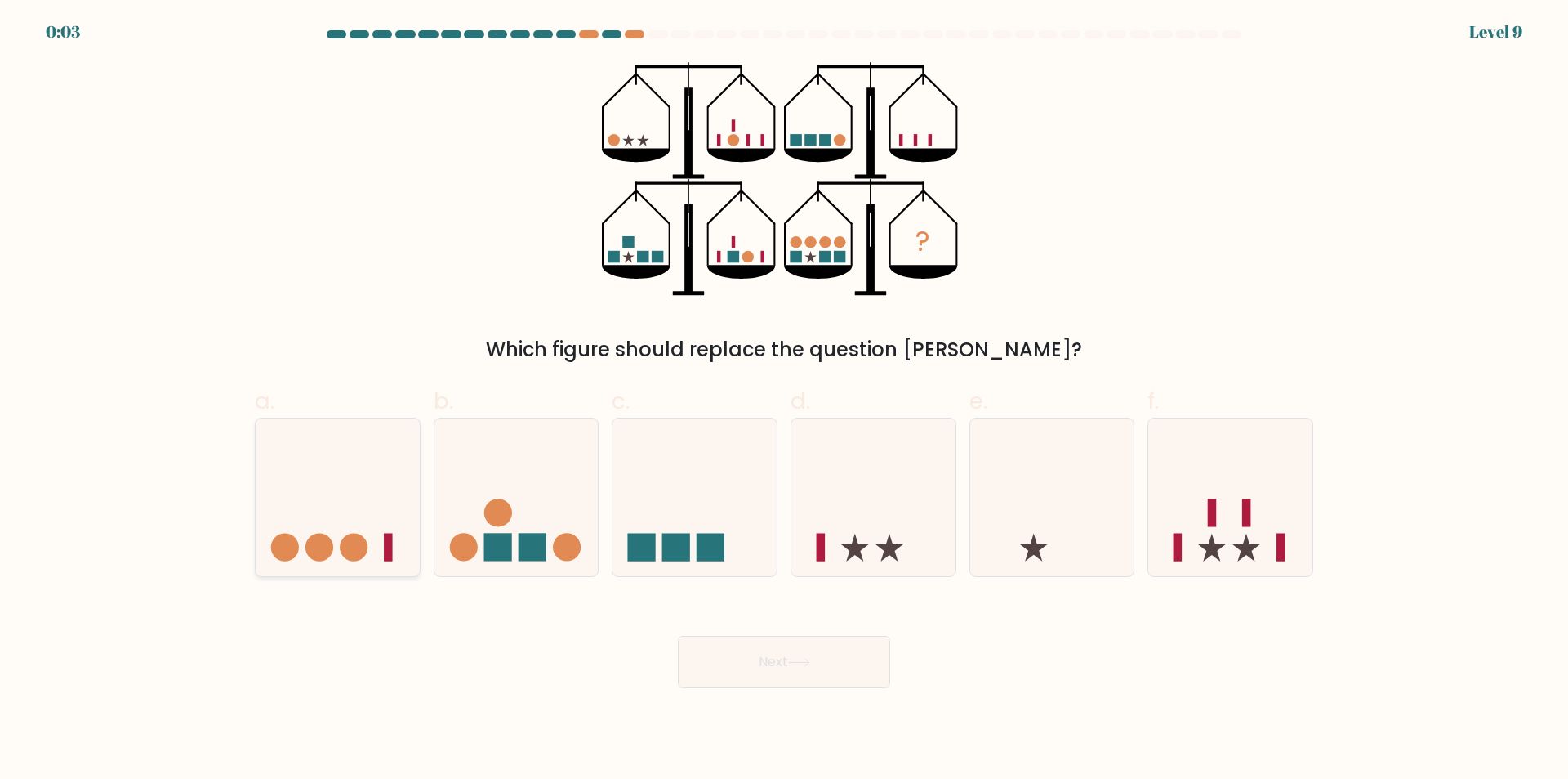
click at [396, 525] on icon at bounding box center [338, 497] width 165 height 136
click at [784, 400] on input "a." at bounding box center [784, 395] width 1 height 10
radio input "true"
click at [813, 650] on button "Next" at bounding box center [784, 661] width 212 height 52
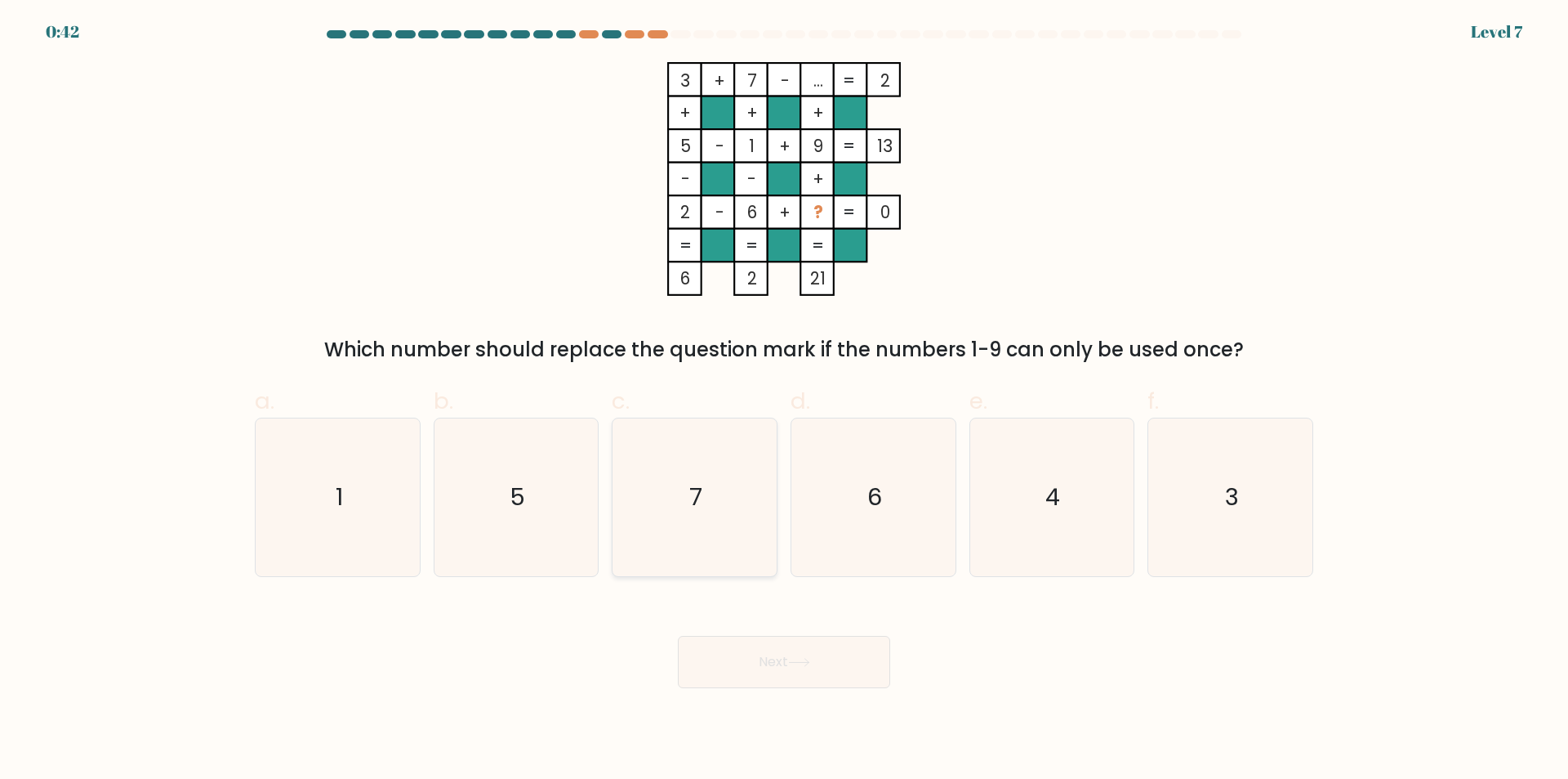
click at [732, 484] on icon "7" at bounding box center [695, 497] width 158 height 158
click at [784, 400] on input "c. 7" at bounding box center [784, 395] width 1 height 10
radio input "true"
drag, startPoint x: 765, startPoint y: 647, endPoint x: 766, endPoint y: 658, distance: 11.0
click at [766, 658] on button "Next" at bounding box center [784, 661] width 212 height 52
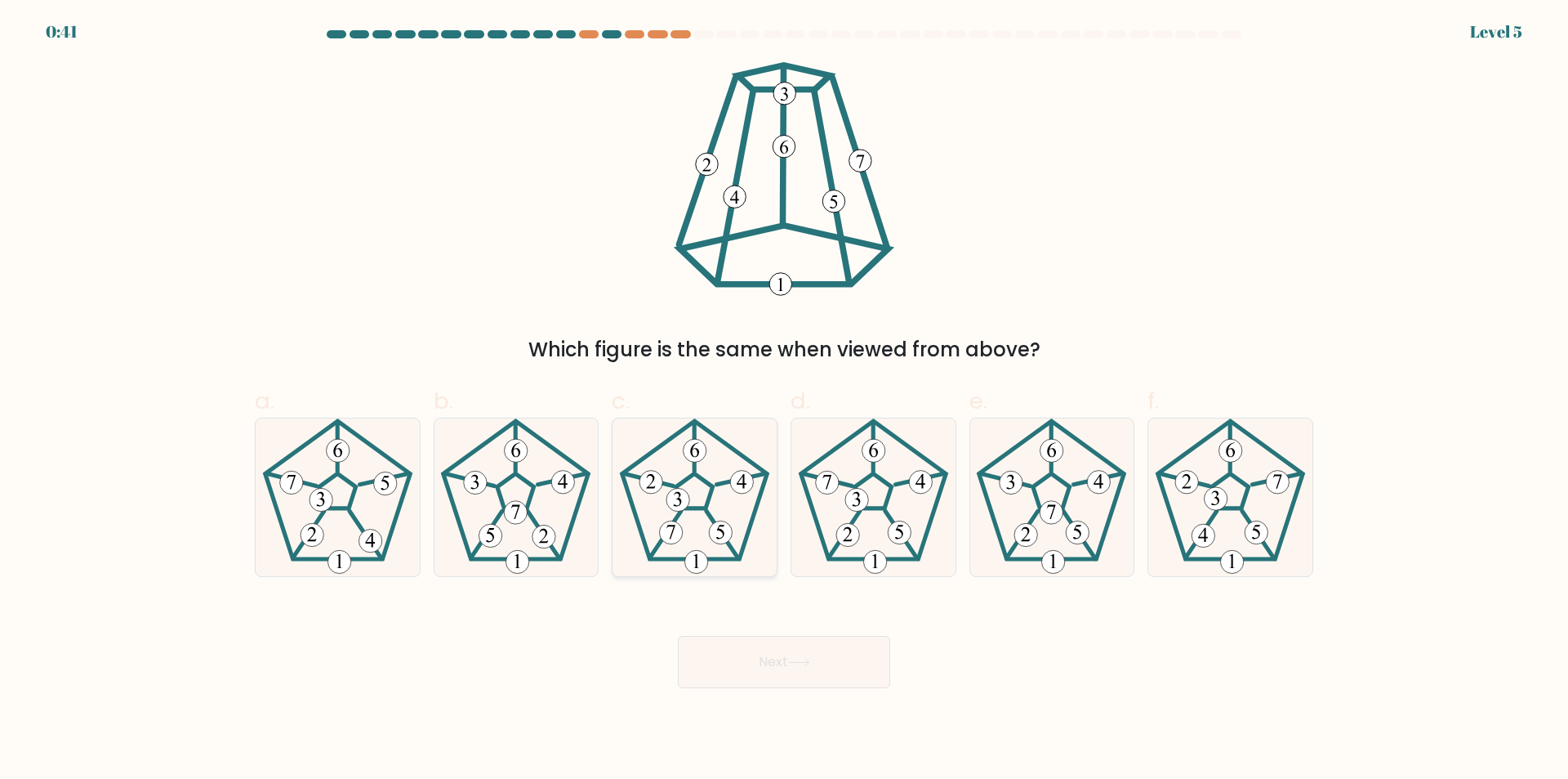
click at [722, 501] on icon at bounding box center [695, 497] width 158 height 158
click at [784, 400] on input "c." at bounding box center [784, 395] width 1 height 10
radio input "true"
click at [770, 631] on div "Next" at bounding box center [784, 642] width 1078 height 91
click at [792, 690] on body "1:25 Level 5" at bounding box center [784, 389] width 1568 height 779
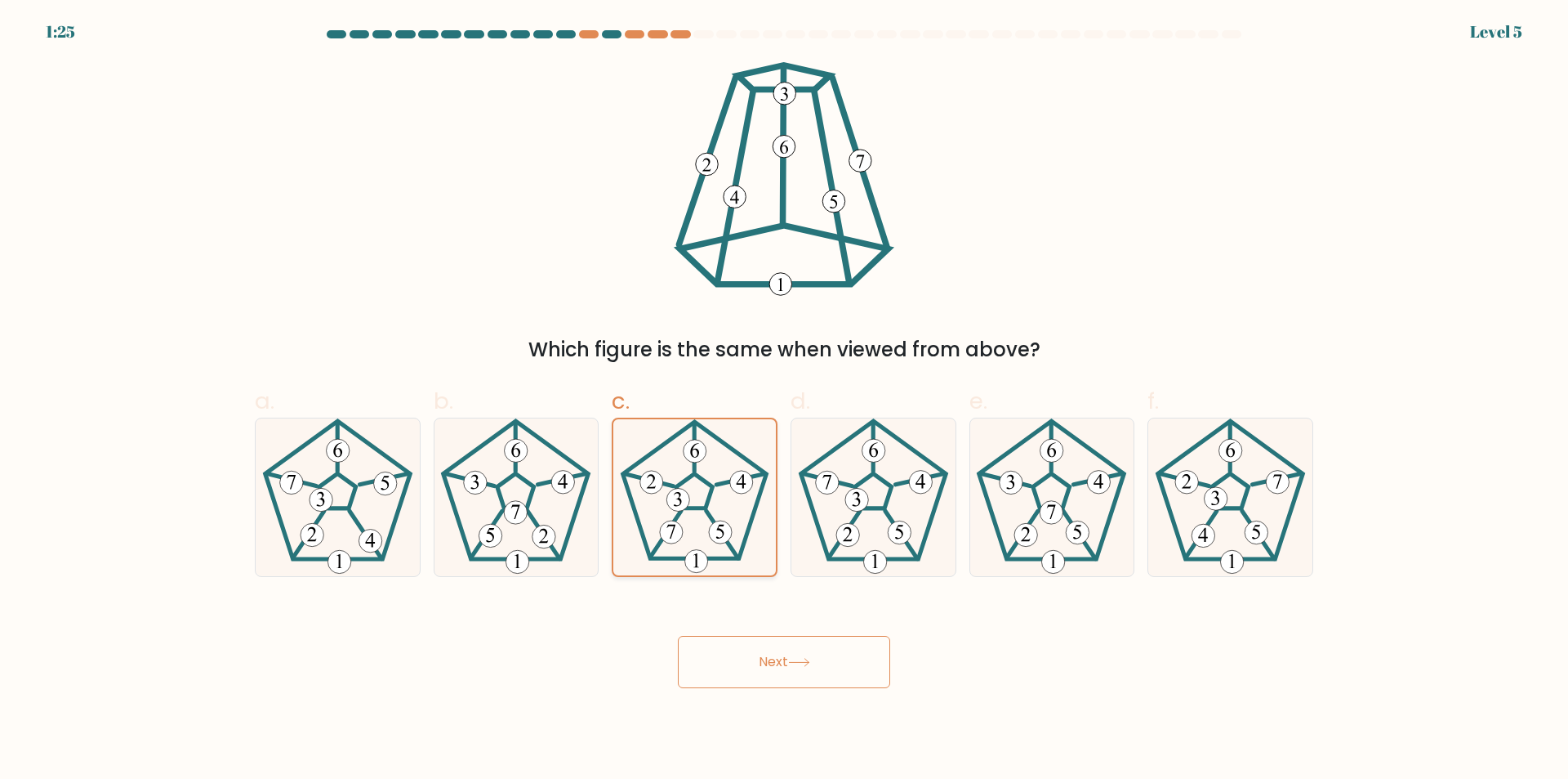
click at [712, 535] on 661 at bounding box center [721, 532] width 23 height 23
click at [784, 400] on input "c." at bounding box center [784, 395] width 1 height 10
click at [767, 641] on button "Next" at bounding box center [784, 661] width 212 height 52
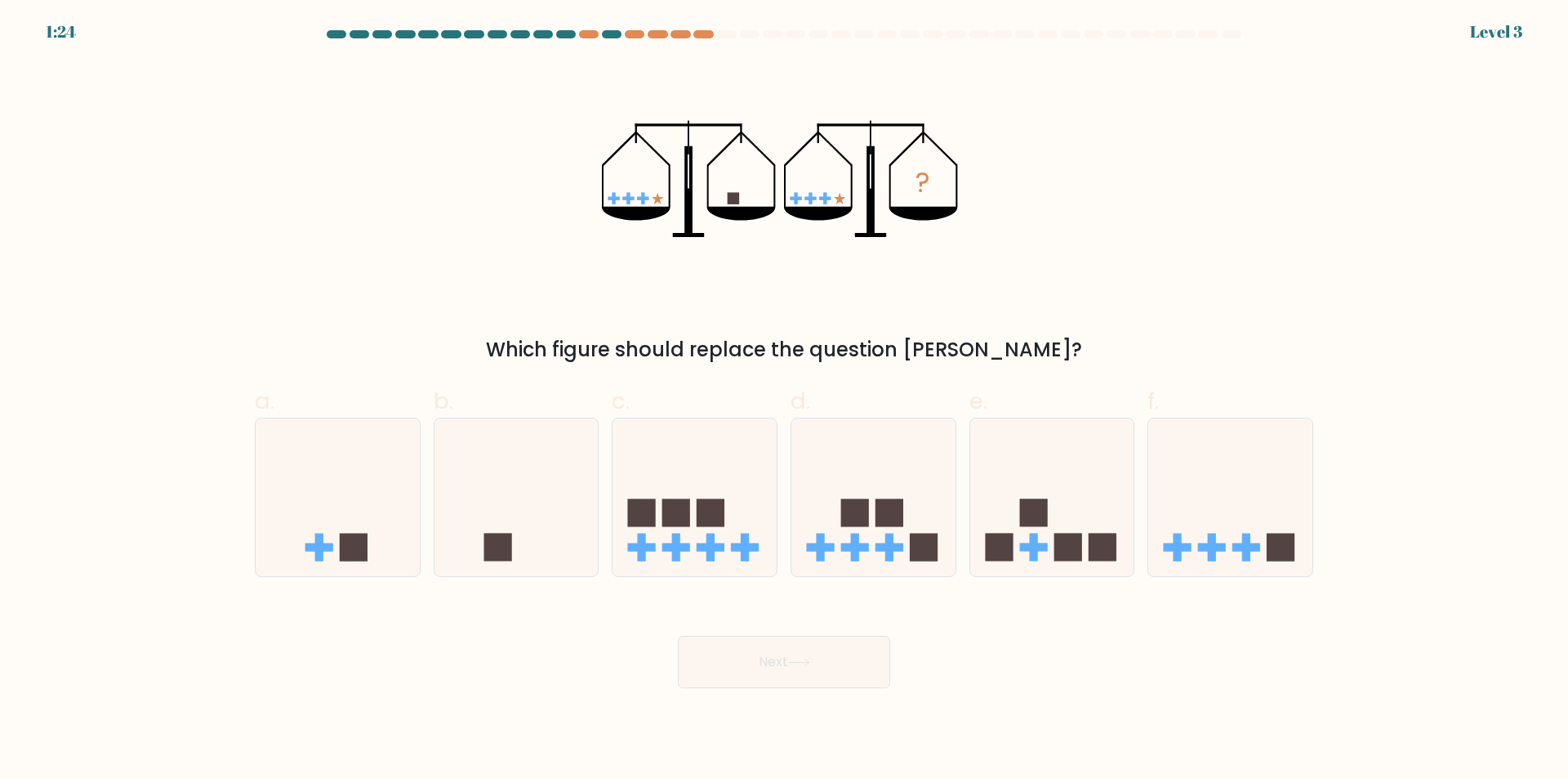
click at [711, 520] on rect at bounding box center [710, 512] width 28 height 28
click at [784, 400] on input "c." at bounding box center [784, 395] width 1 height 10
radio input "true"
click at [794, 688] on button "Next" at bounding box center [784, 661] width 212 height 52
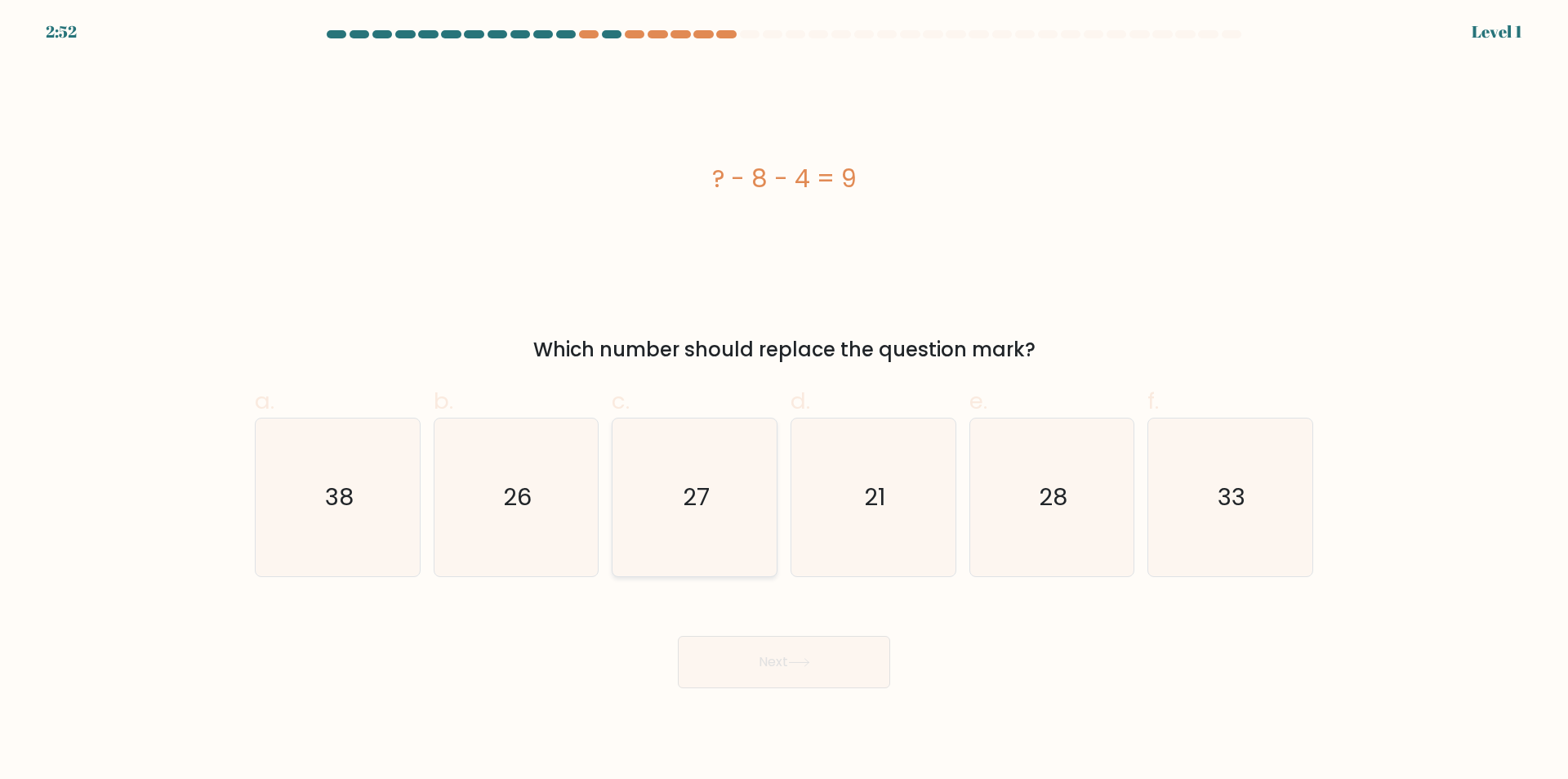
click at [693, 507] on text "27" at bounding box center [696, 497] width 27 height 32
click at [784, 400] on input "c. 27" at bounding box center [784, 395] width 1 height 10
radio input "true"
click at [787, 649] on button "Next" at bounding box center [784, 661] width 212 height 52
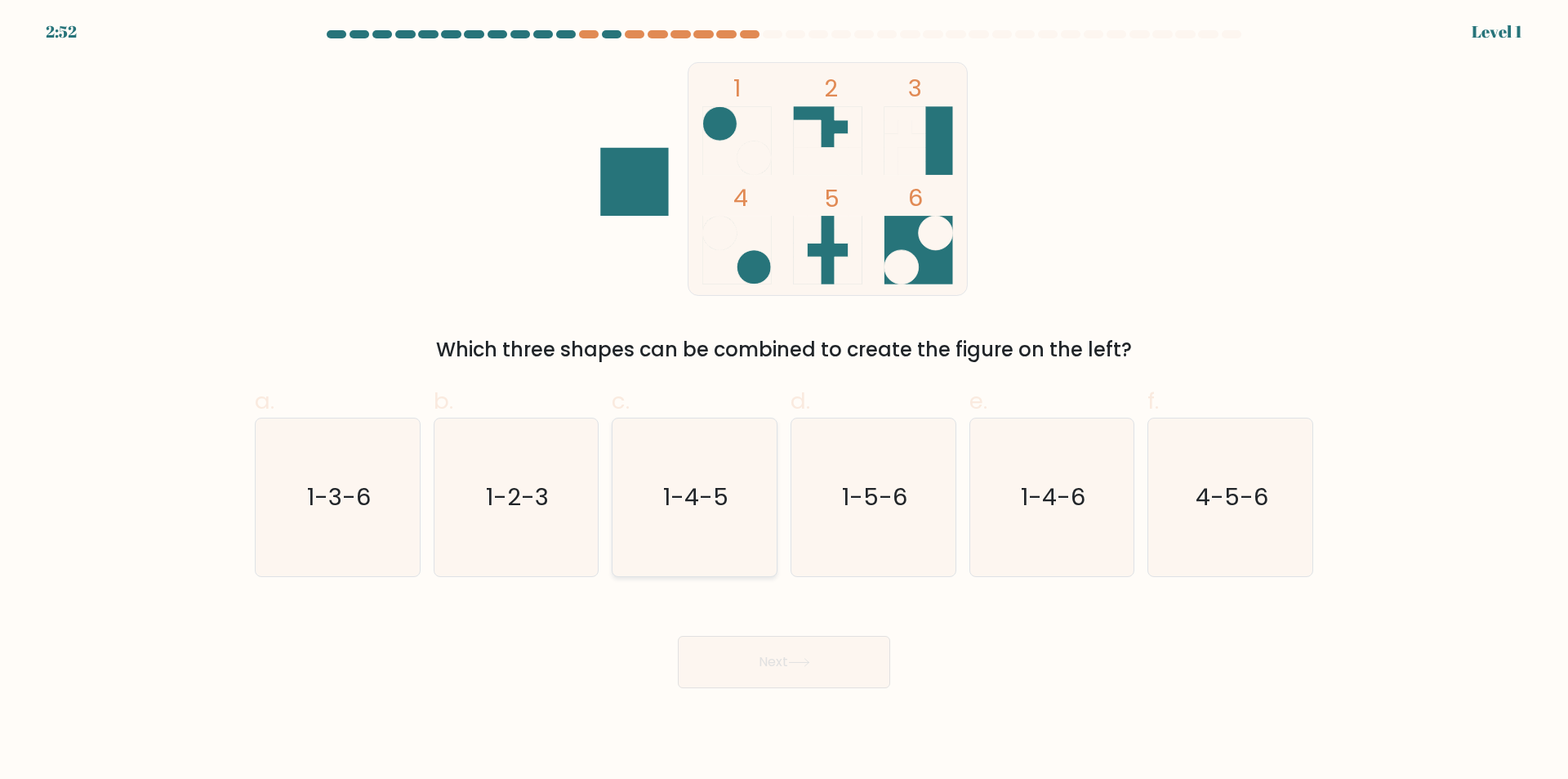
click at [712, 486] on text "1-4-5" at bounding box center [696, 497] width 66 height 32
click at [784, 400] on input "c. 1-4-5" at bounding box center [784, 395] width 1 height 10
radio input "true"
click at [812, 653] on button "Next" at bounding box center [784, 661] width 212 height 52
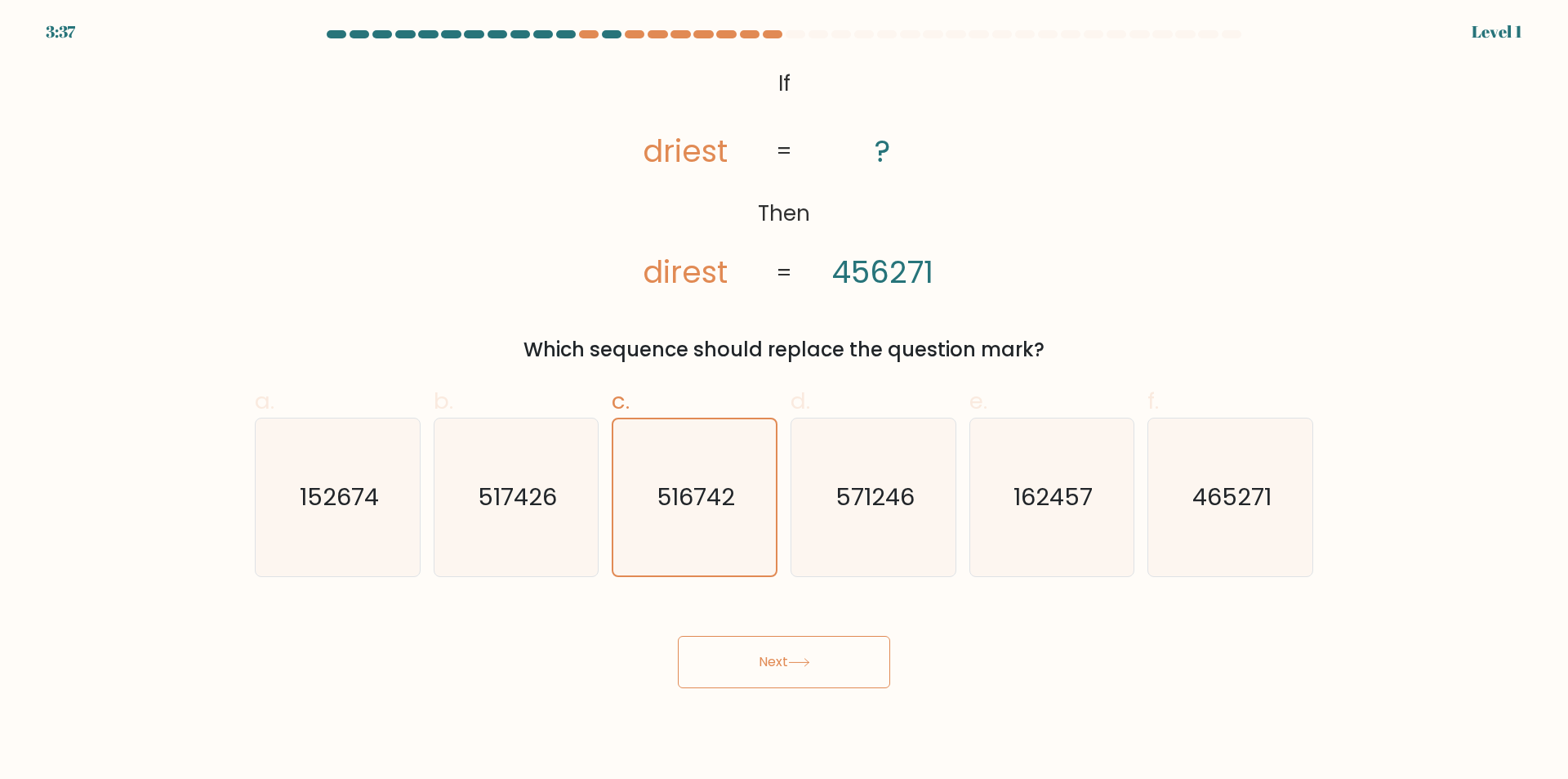
click at [784, 612] on div "Next" at bounding box center [784, 642] width 1078 height 91
click at [720, 488] on text "516742" at bounding box center [697, 497] width 78 height 32
click at [784, 400] on input "c. 516742" at bounding box center [784, 395] width 1 height 10
click at [798, 644] on button "Next" at bounding box center [784, 661] width 212 height 52
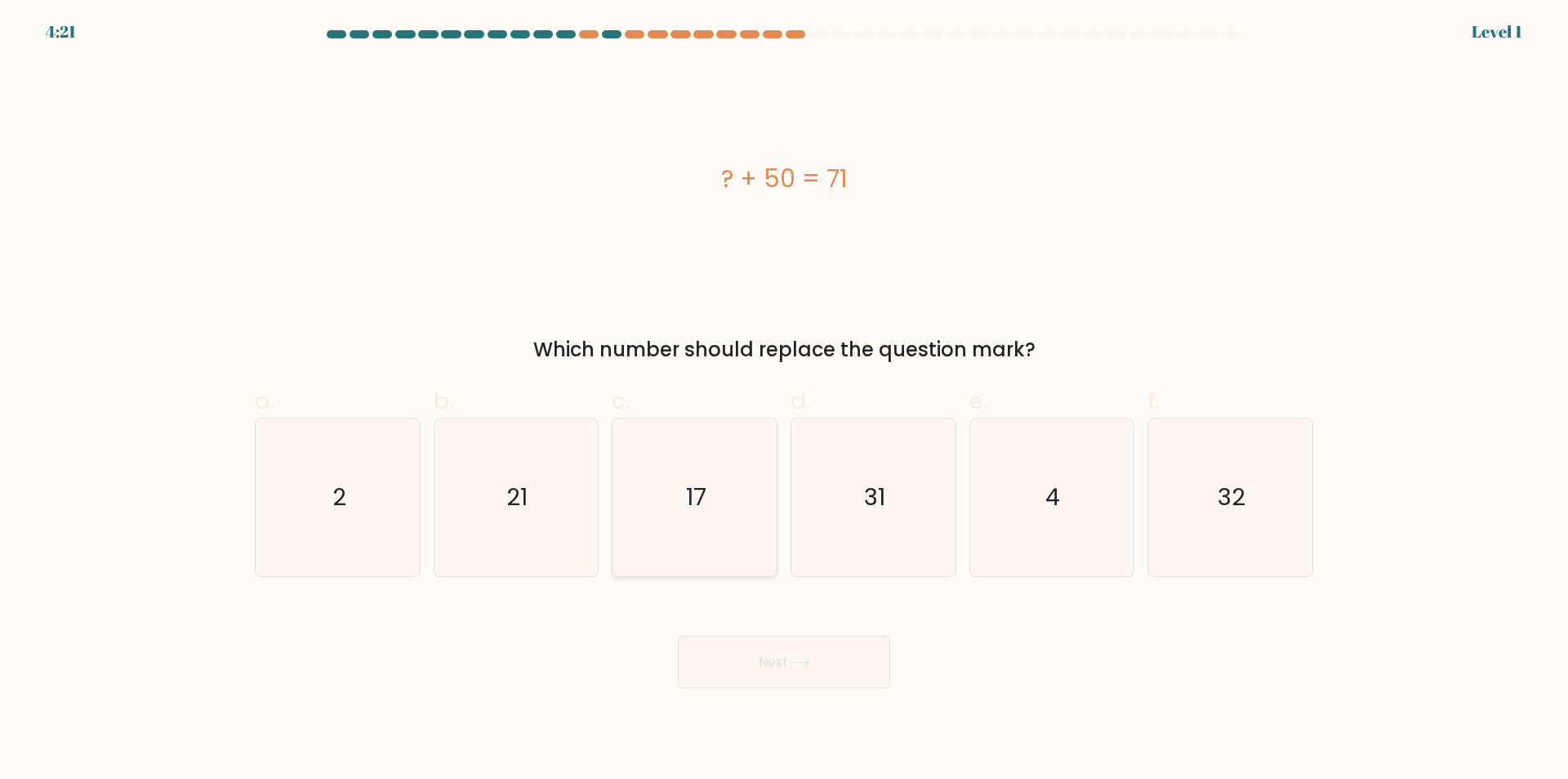
click at [714, 511] on icon "17" at bounding box center [695, 497] width 158 height 158
click at [784, 400] on input "c. 17" at bounding box center [784, 395] width 1 height 10
radio input "true"
drag, startPoint x: 783, startPoint y: 672, endPoint x: 737, endPoint y: 558, distance: 122.9
click at [779, 664] on button "Next" at bounding box center [784, 661] width 212 height 52
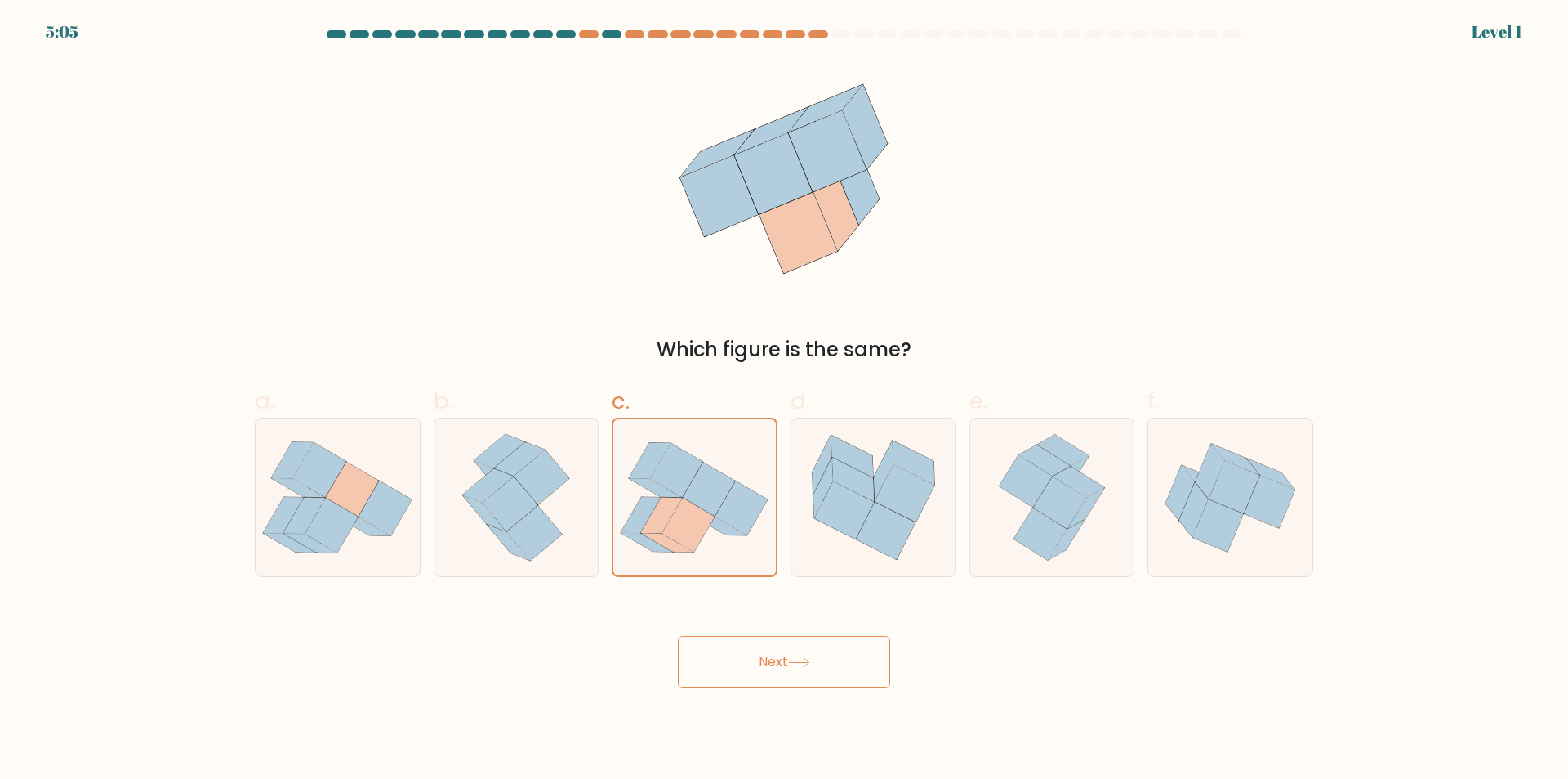
click at [779, 672] on button "Next" at bounding box center [784, 661] width 212 height 52
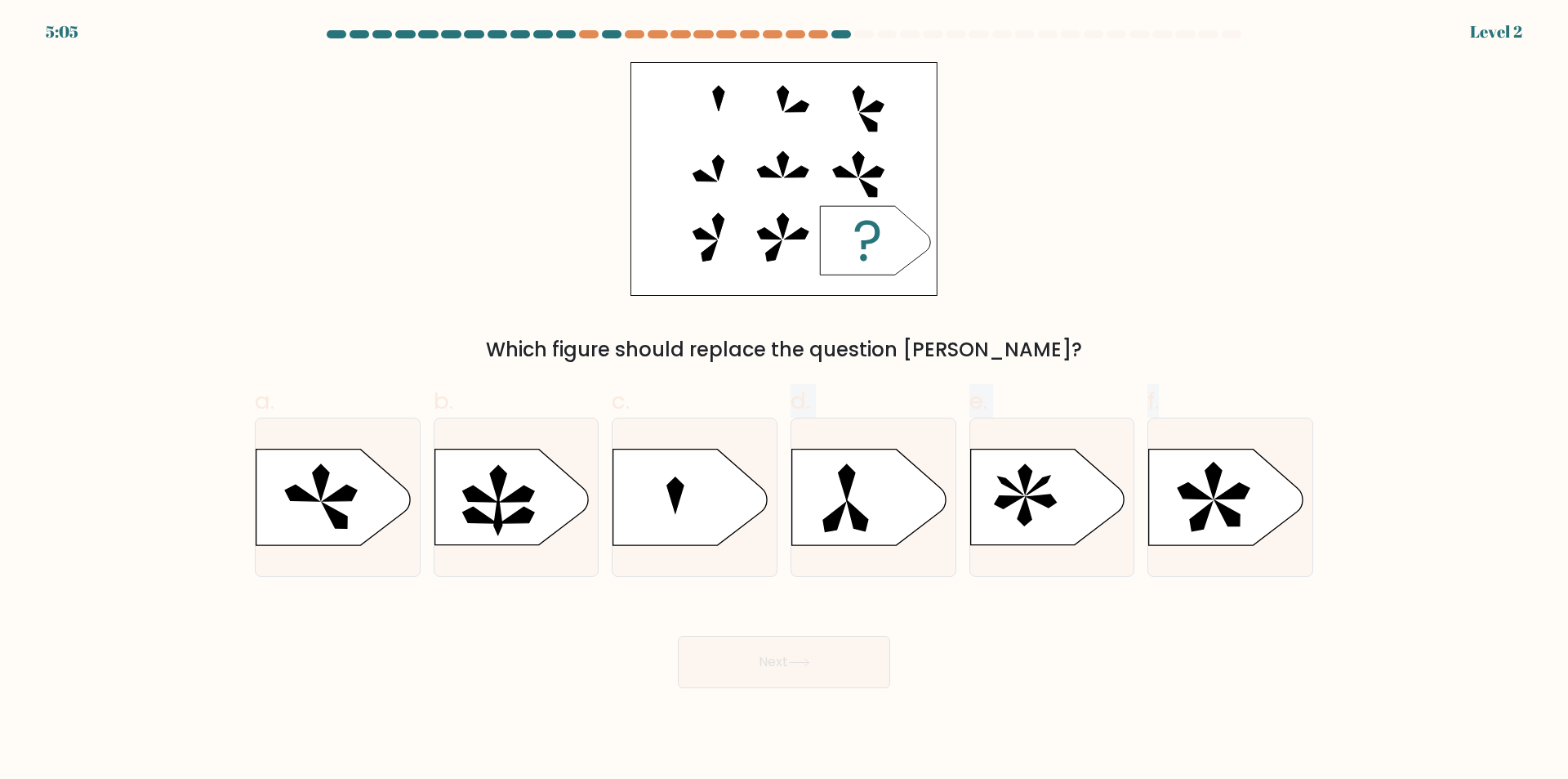
click at [757, 606] on form "a." at bounding box center [784, 360] width 1568 height 658
click at [711, 481] on icon at bounding box center [690, 497] width 154 height 96
click at [784, 400] on input "c." at bounding box center [784, 395] width 1 height 10
radio input "true"
click at [790, 657] on button "Next" at bounding box center [784, 661] width 212 height 52
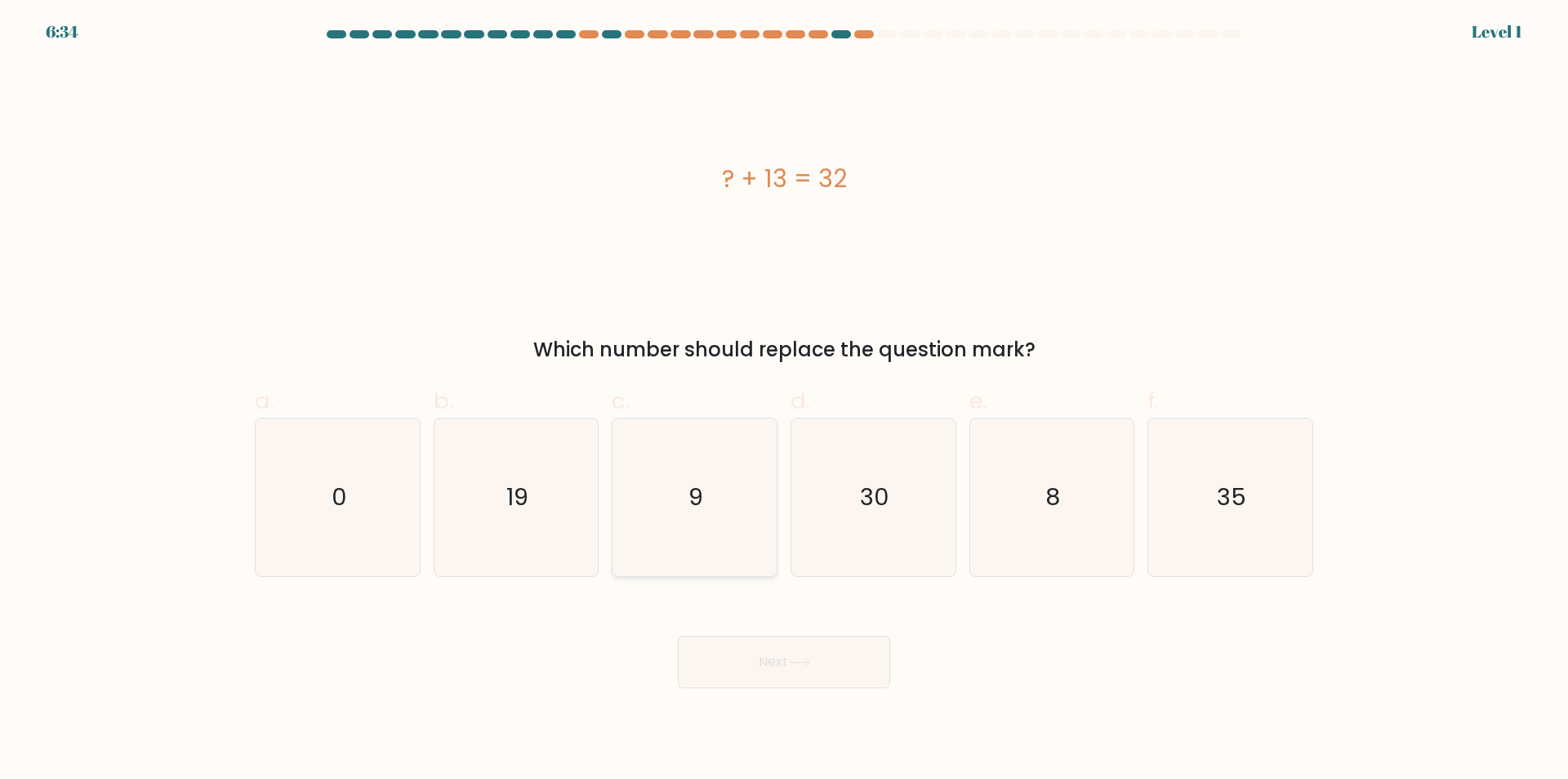
click at [708, 511] on icon "9" at bounding box center [695, 497] width 158 height 158
click at [784, 400] on input "c. 9" at bounding box center [784, 395] width 1 height 10
radio input "true"
click at [792, 687] on button "Next" at bounding box center [784, 661] width 212 height 52
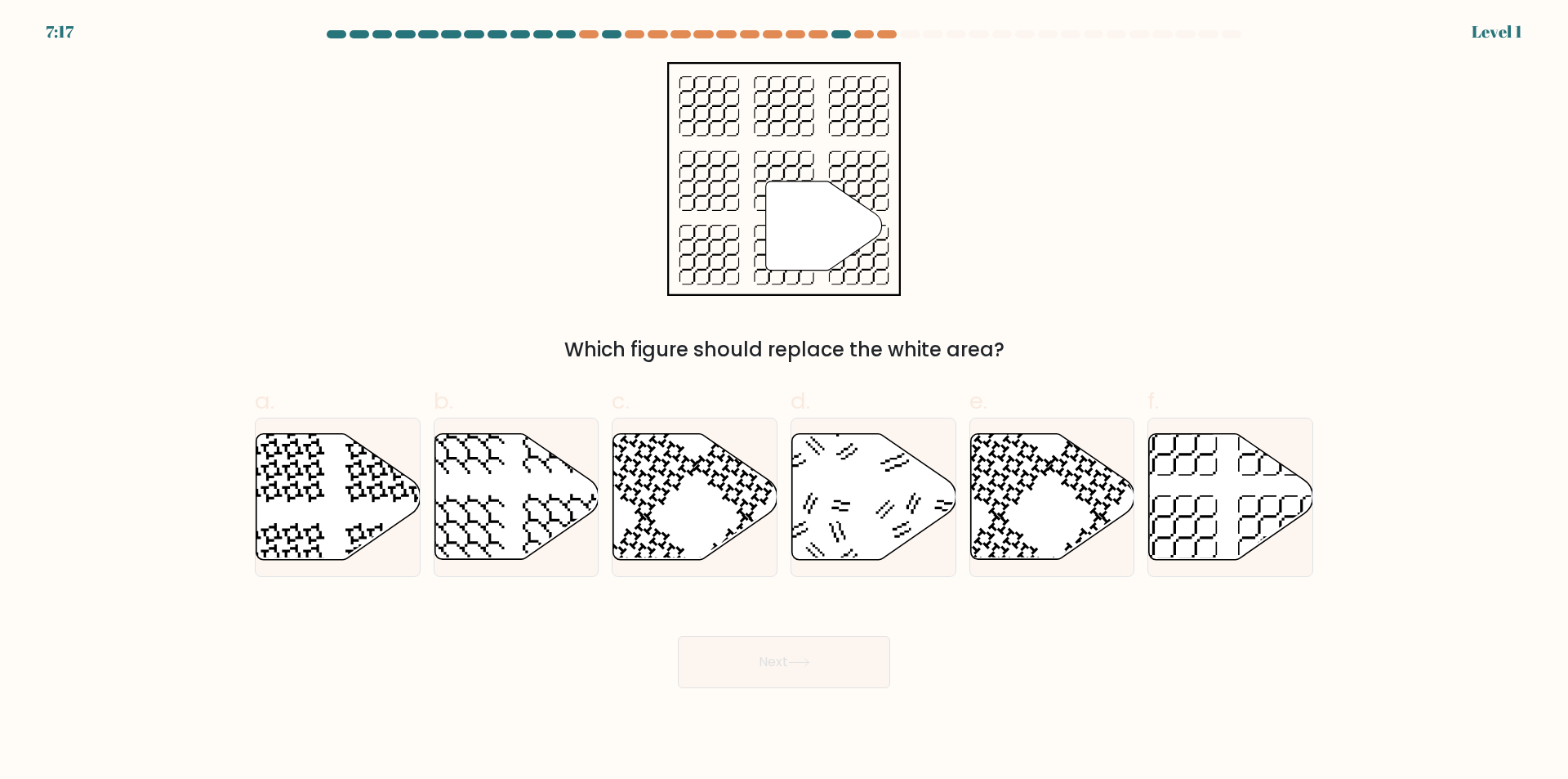
click at [705, 501] on icon at bounding box center [695, 497] width 165 height 126
click at [784, 400] on input "c." at bounding box center [784, 395] width 1 height 10
radio input "true"
click at [788, 641] on button "Next" at bounding box center [784, 661] width 212 height 52
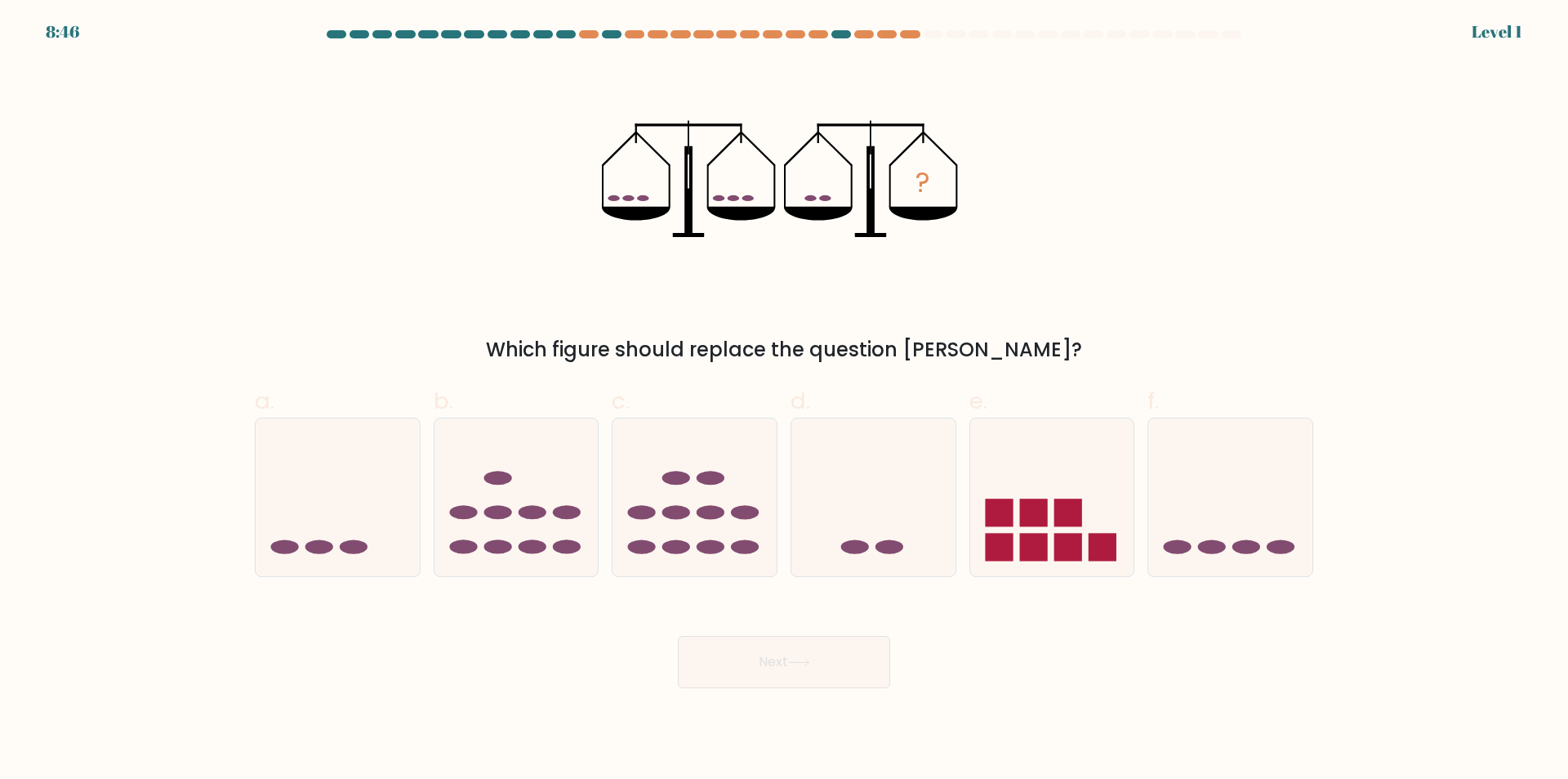
click at [699, 476] on ellipse at bounding box center [710, 477] width 28 height 14
click at [784, 400] on input "c." at bounding box center [784, 395] width 1 height 10
radio input "true"
click at [823, 663] on button "Next" at bounding box center [784, 661] width 212 height 52
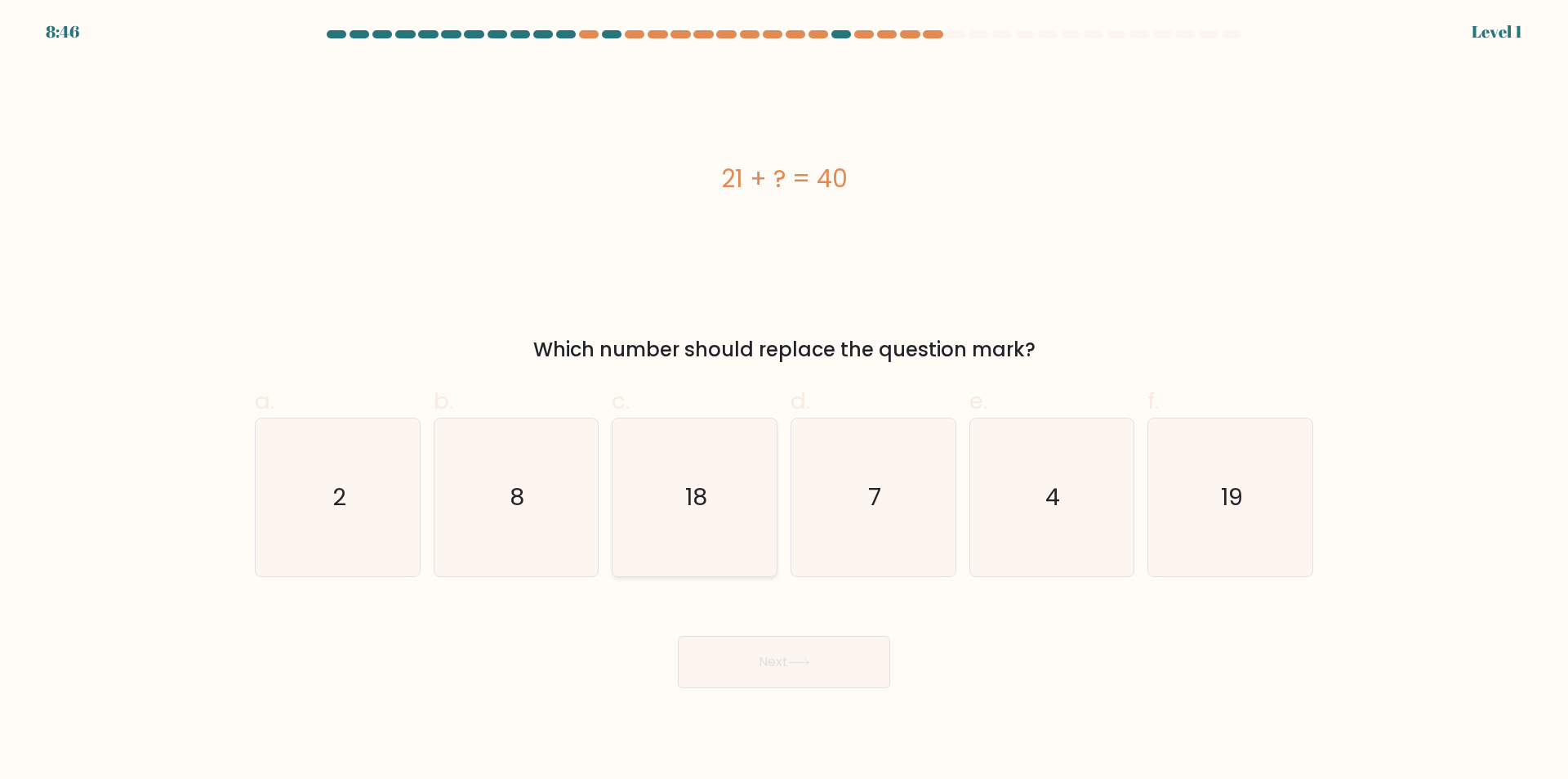
drag, startPoint x: 687, startPoint y: 500, endPoint x: 763, endPoint y: 601, distance: 126.4
click at [689, 502] on text "18" at bounding box center [696, 497] width 22 height 32
click at [765, 607] on div "Next" at bounding box center [784, 642] width 1078 height 91
click at [699, 517] on icon "18" at bounding box center [695, 497] width 158 height 158
click at [784, 400] on input "c. 18" at bounding box center [784, 395] width 1 height 10
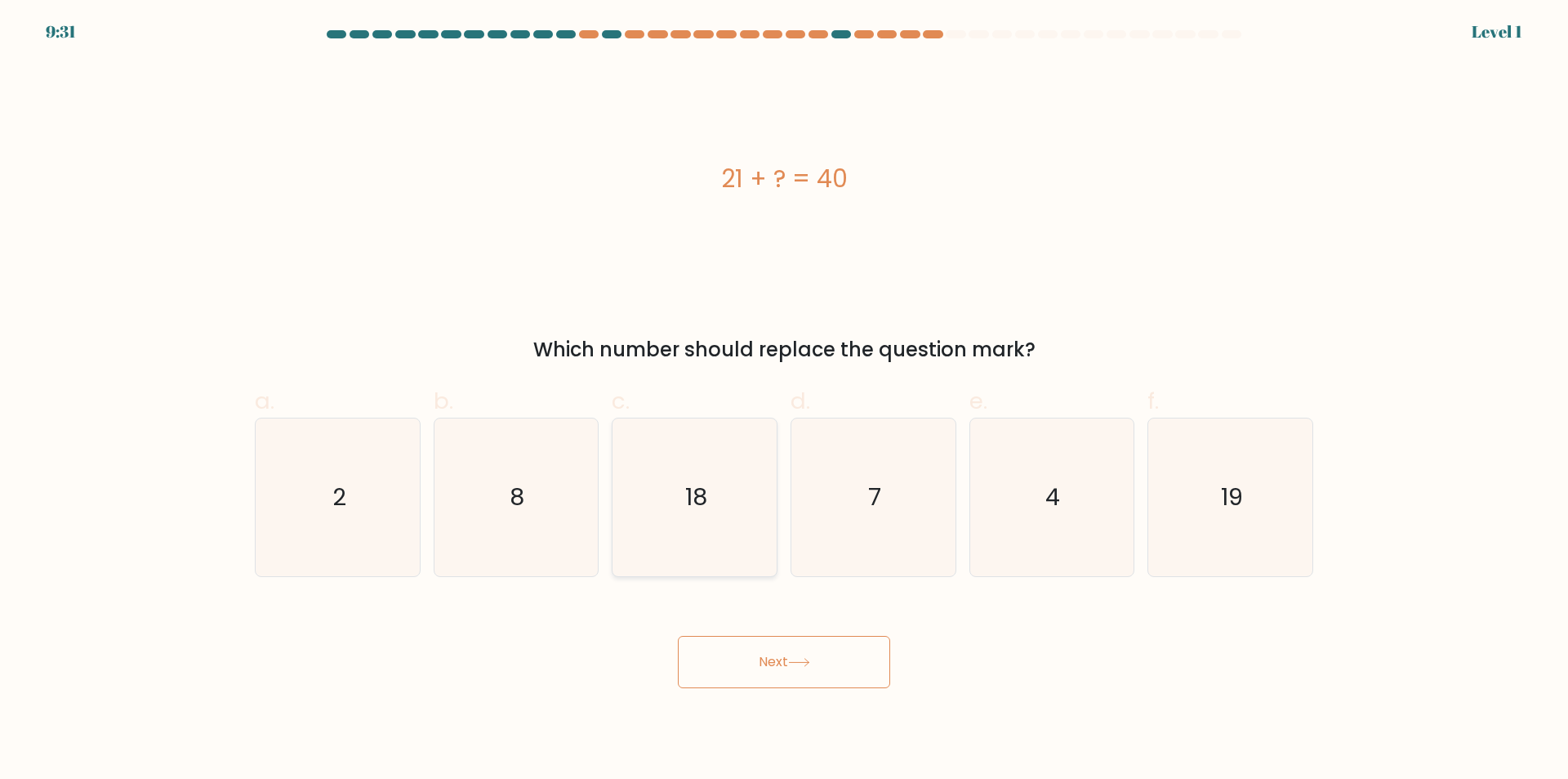
radio input "true"
click at [774, 648] on button "Next" at bounding box center [784, 661] width 212 height 52
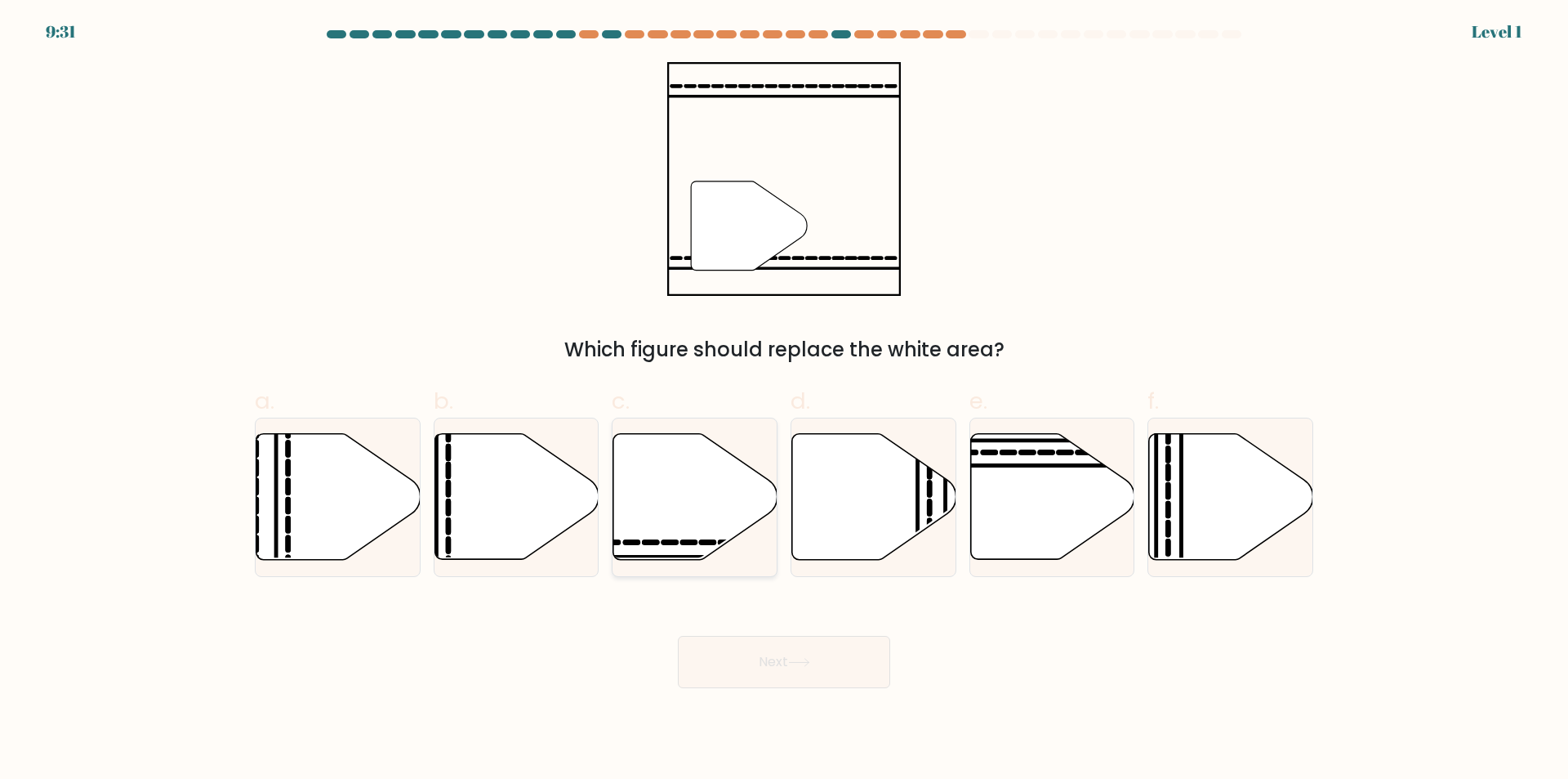
click at [711, 517] on icon at bounding box center [695, 497] width 165 height 126
click at [784, 400] on input "c." at bounding box center [784, 395] width 1 height 10
radio input "true"
click at [830, 705] on body "10:15 Level 1" at bounding box center [784, 389] width 1568 height 779
click at [797, 647] on button "Next" at bounding box center [784, 661] width 212 height 52
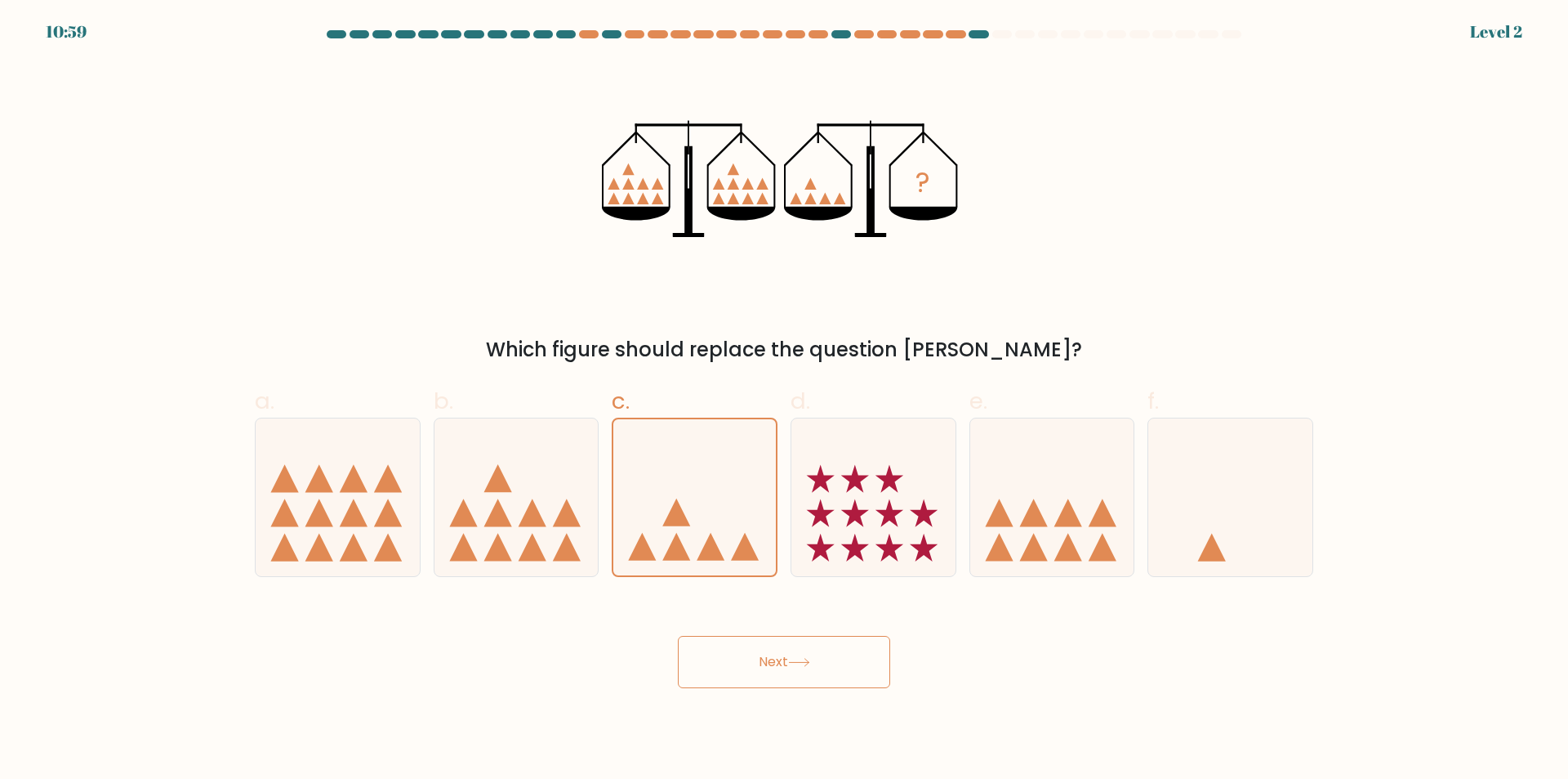
click at [765, 664] on button "Next" at bounding box center [784, 661] width 212 height 52
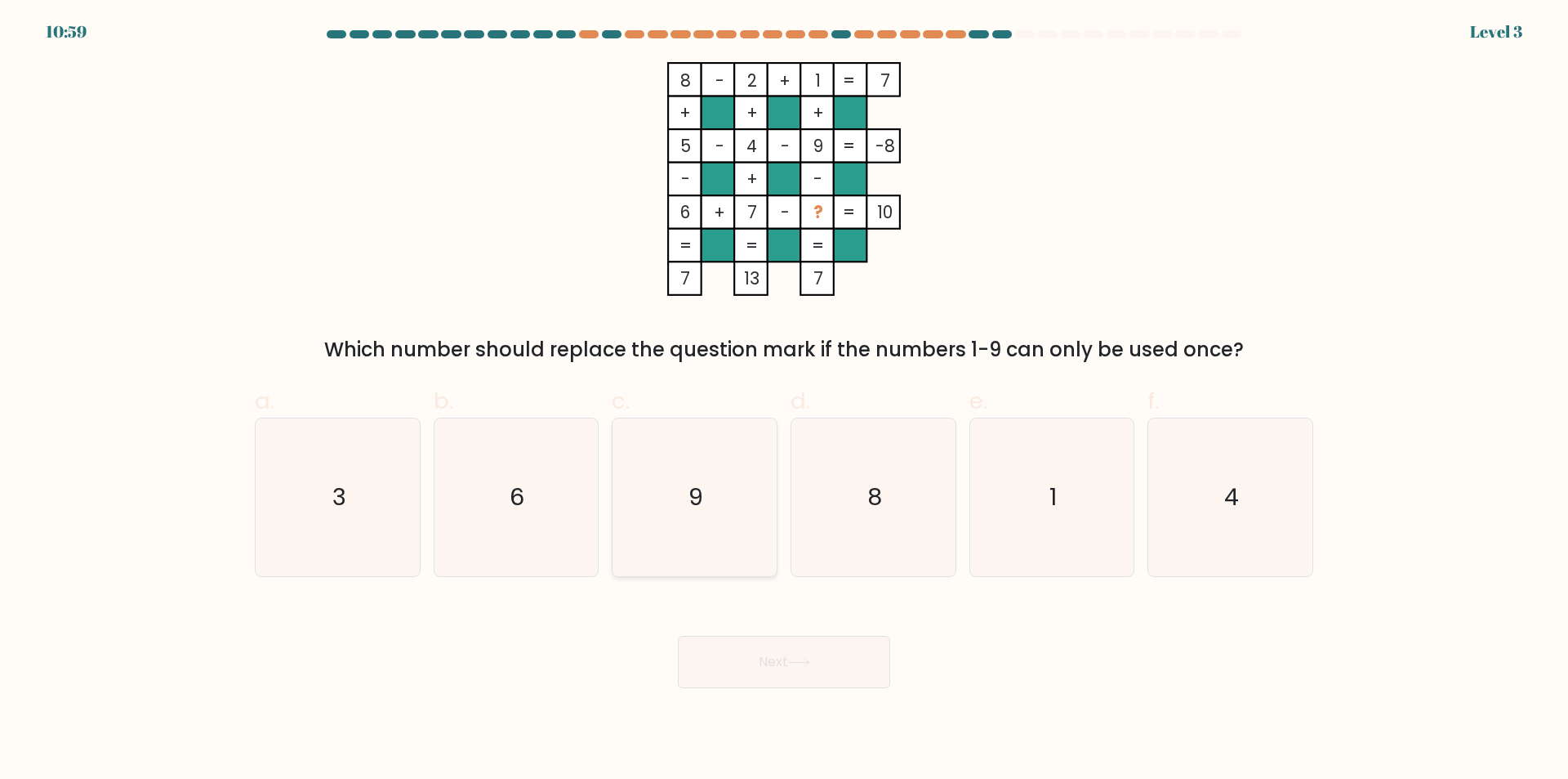
drag, startPoint x: 681, startPoint y: 512, endPoint x: 695, endPoint y: 519, distance: 15.7
click at [682, 512] on icon "9" at bounding box center [695, 497] width 158 height 158
click at [784, 400] on input "c. 9" at bounding box center [784, 395] width 1 height 10
radio input "true"
click at [770, 641] on button "Next" at bounding box center [784, 661] width 212 height 52
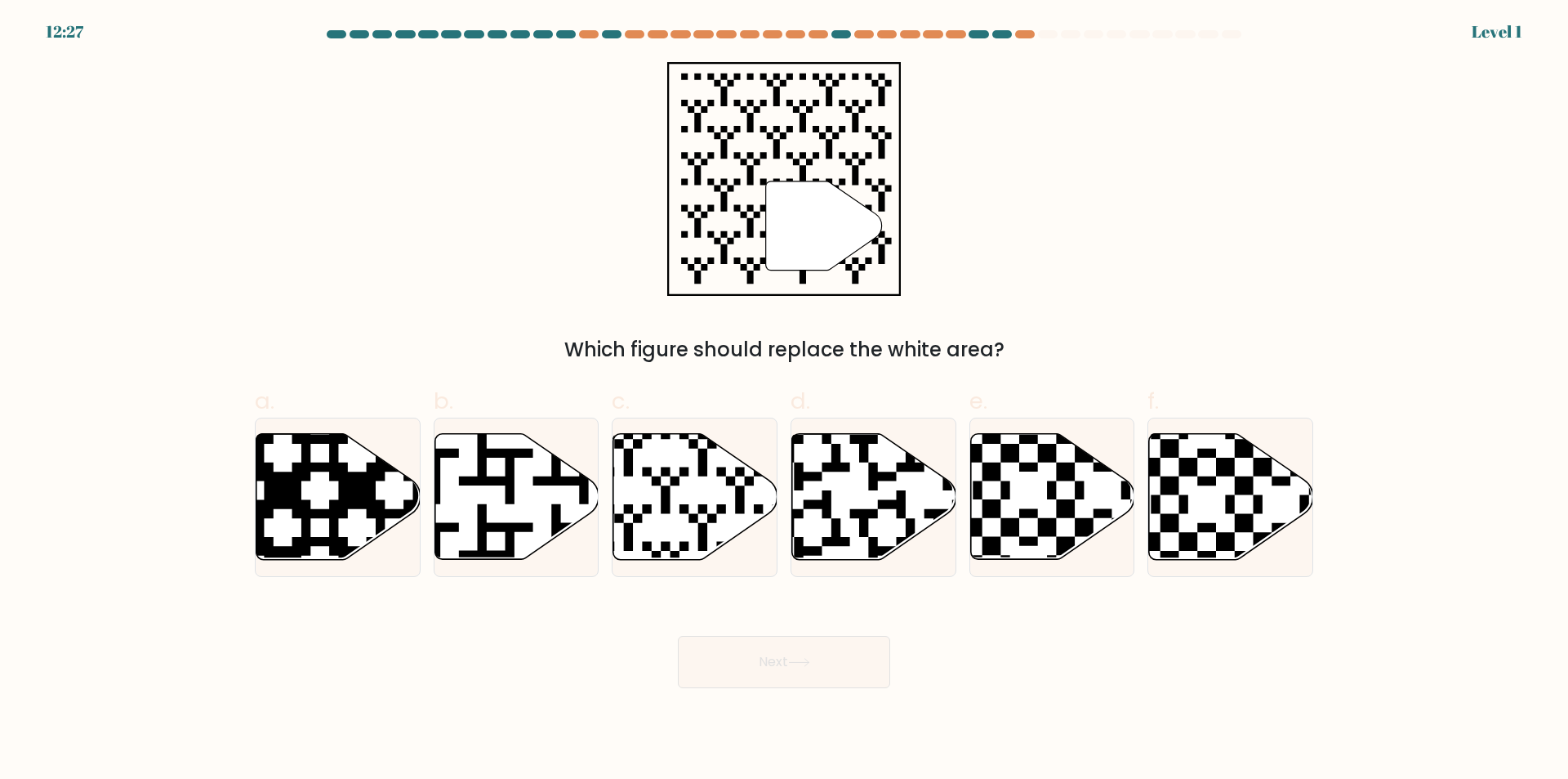
click at [682, 485] on icon at bounding box center [695, 497] width 165 height 126
click at [784, 400] on input "c." at bounding box center [784, 395] width 1 height 10
radio input "true"
drag, startPoint x: 788, startPoint y: 634, endPoint x: 707, endPoint y: 515, distance: 144.0
click at [787, 634] on div "Next" at bounding box center [784, 642] width 1078 height 91
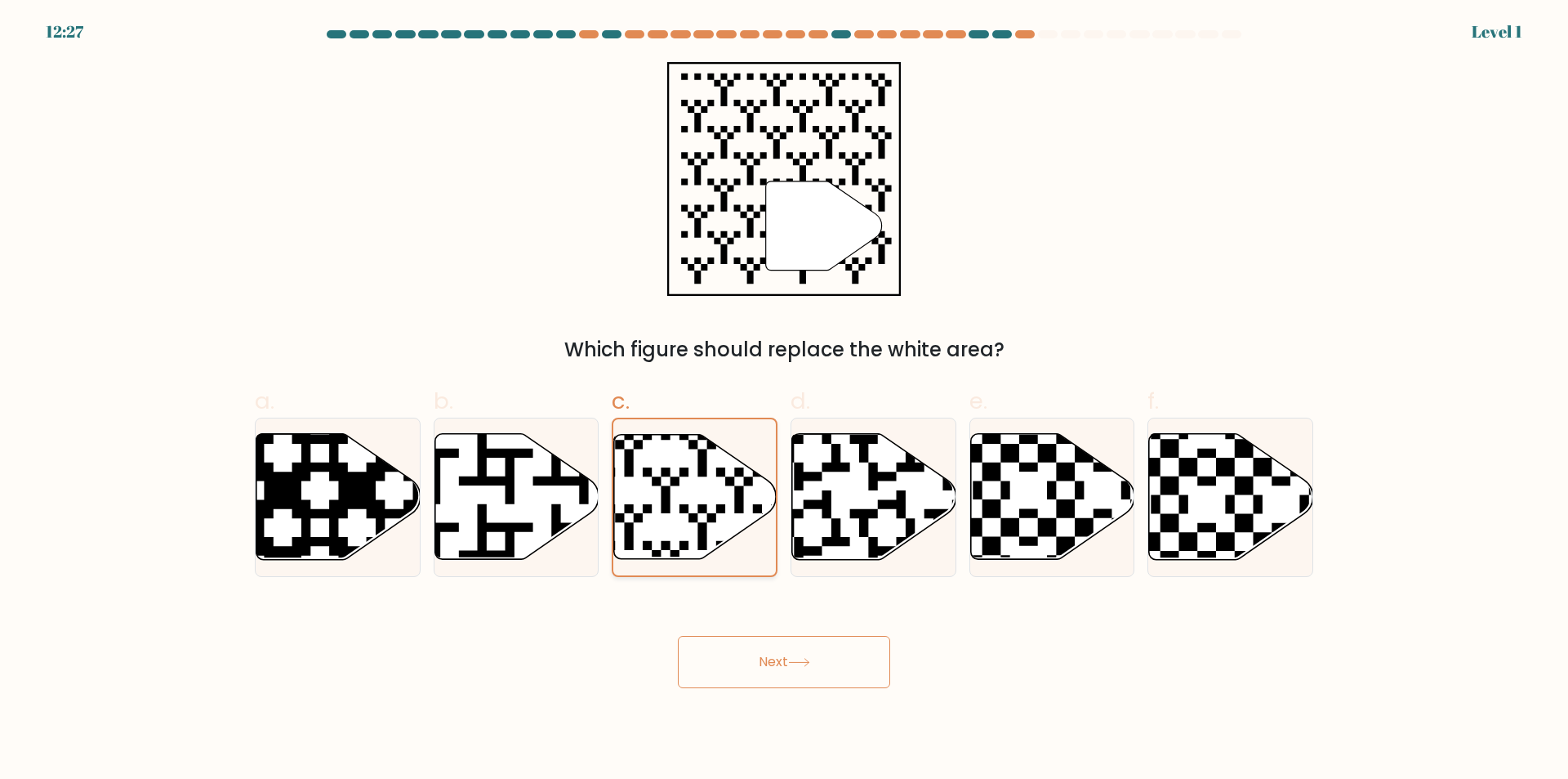
click at [678, 473] on icon at bounding box center [695, 497] width 163 height 125
click at [784, 400] on input "c." at bounding box center [784, 395] width 1 height 10
click at [778, 672] on button "Next" at bounding box center [784, 661] width 212 height 52
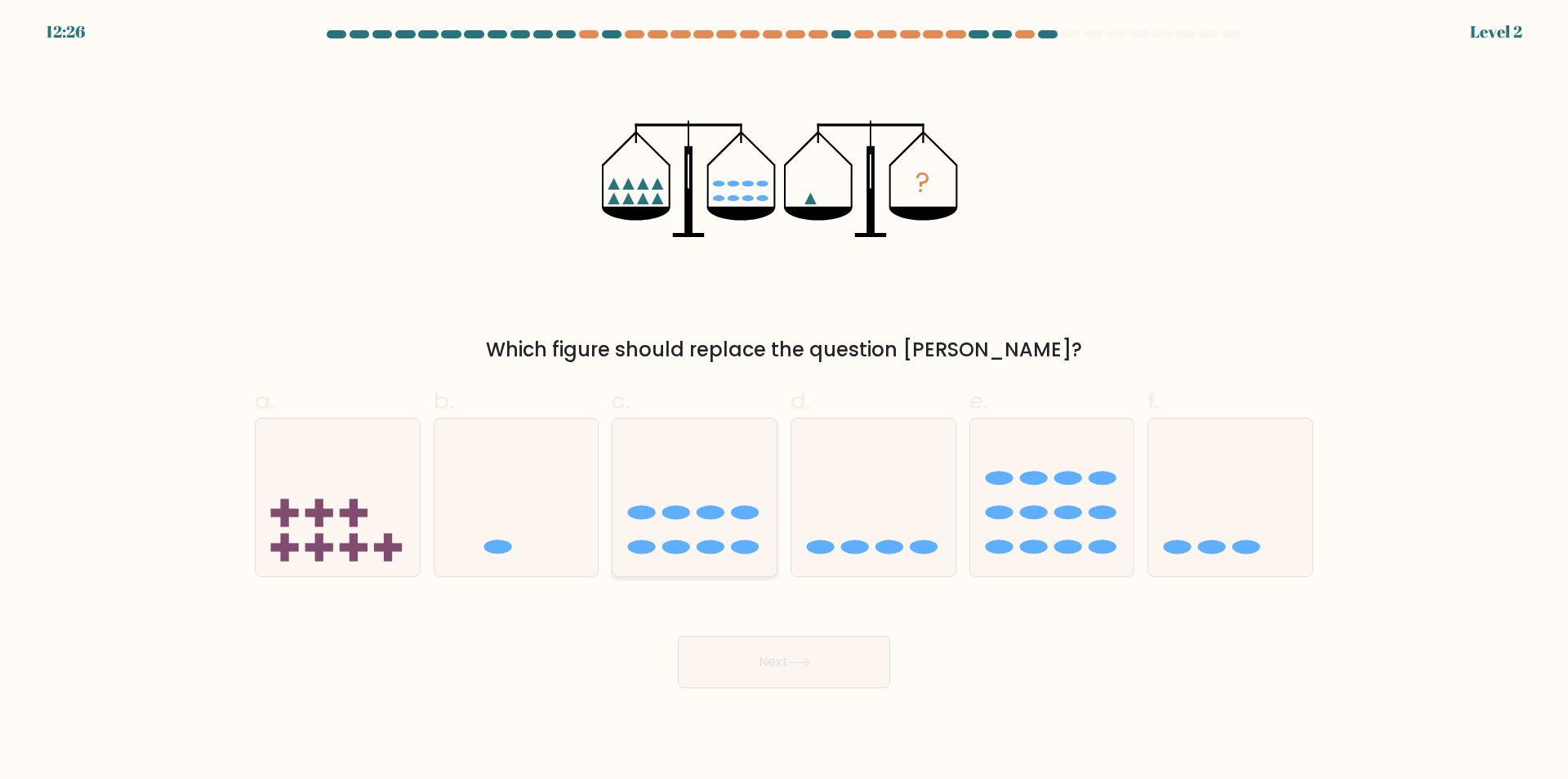
click at [725, 543] on icon at bounding box center [694, 497] width 165 height 136
click at [784, 400] on input "c." at bounding box center [784, 395] width 1 height 10
radio input "true"
click at [779, 646] on button "Next" at bounding box center [784, 661] width 212 height 52
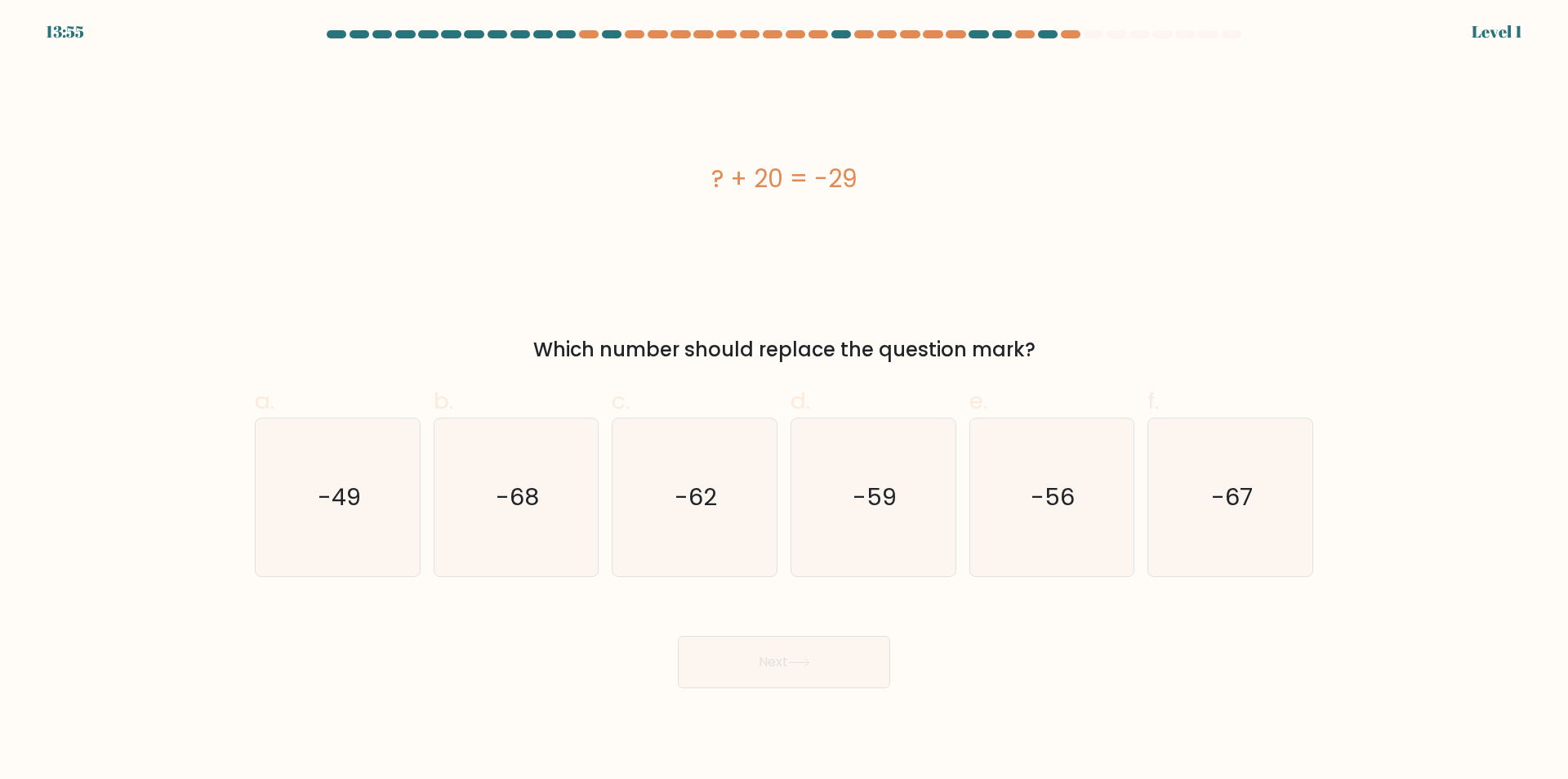
click at [699, 457] on icon "-62" at bounding box center [695, 497] width 158 height 158
click at [782, 643] on button "Next" at bounding box center [784, 661] width 212 height 52
click at [692, 443] on icon "-62" at bounding box center [695, 497] width 158 height 158
click at [784, 400] on input "c. -62" at bounding box center [784, 395] width 1 height 10
radio input "true"
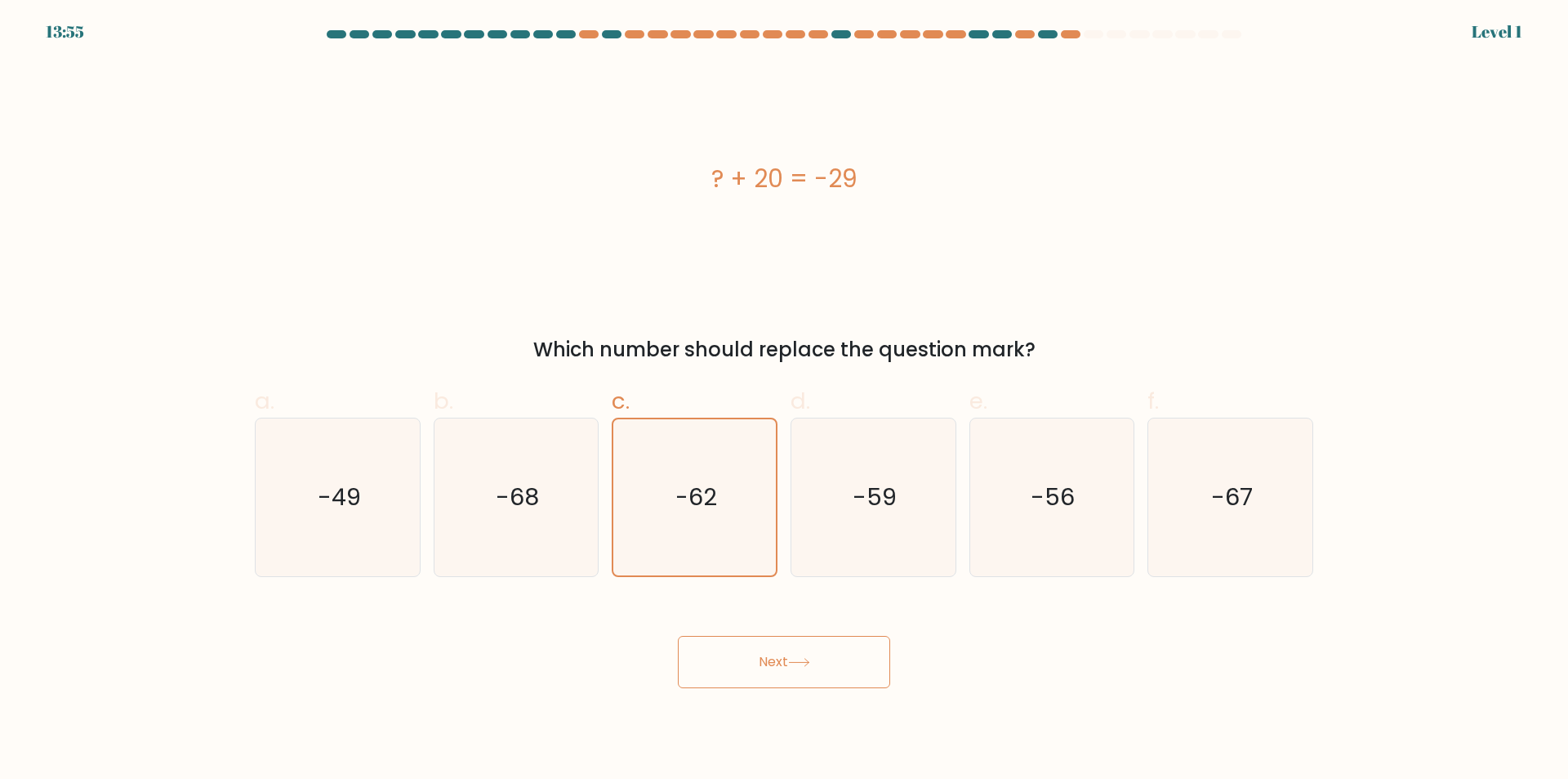
click at [762, 634] on div "Next" at bounding box center [784, 642] width 1078 height 91
click at [707, 507] on text "-62" at bounding box center [696, 497] width 42 height 32
click at [784, 400] on input "c. -62" at bounding box center [784, 395] width 1 height 10
click at [775, 647] on button "Next" at bounding box center [784, 661] width 212 height 52
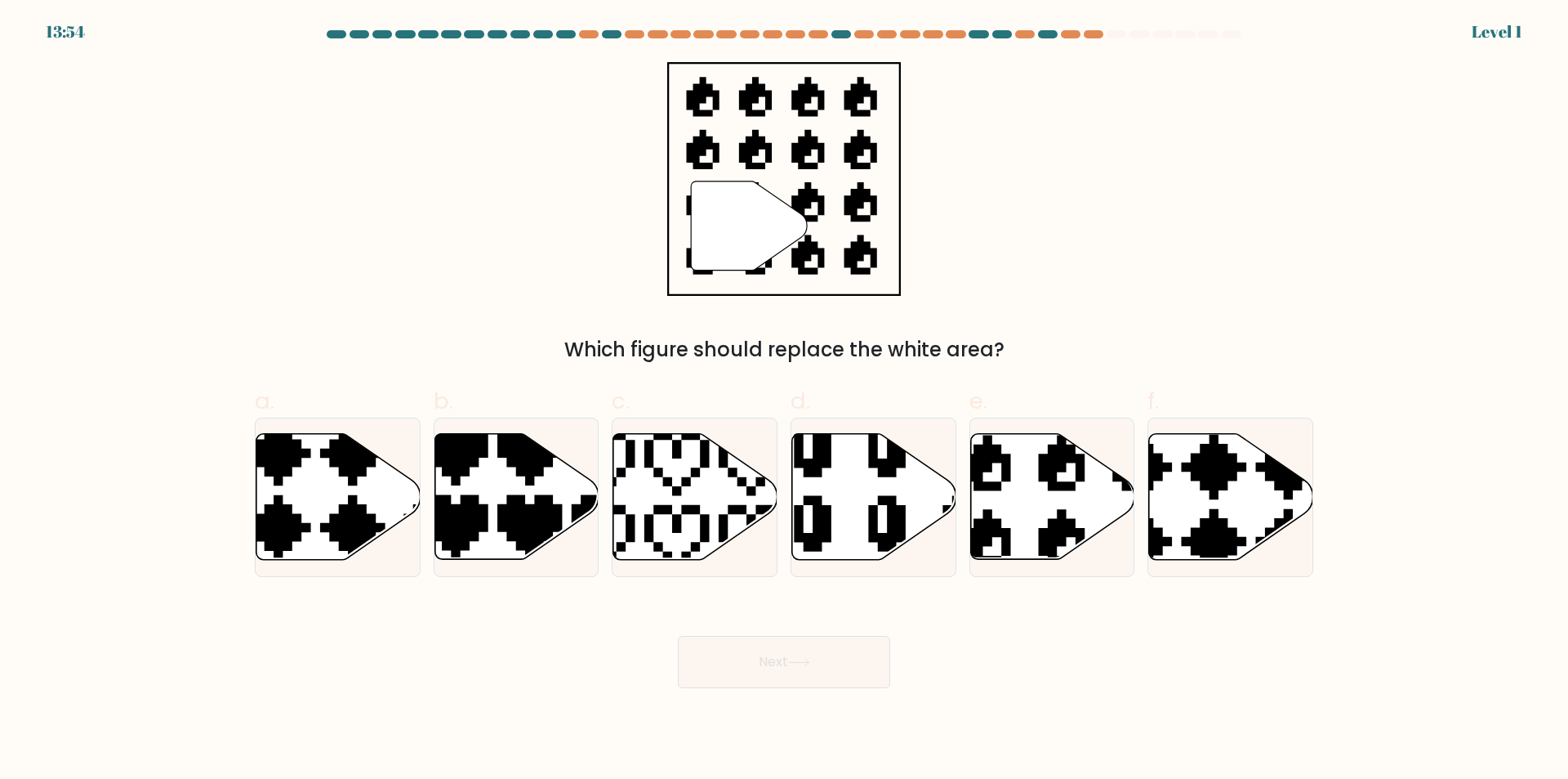
click at [696, 519] on icon at bounding box center [695, 497] width 165 height 126
click at [784, 400] on input "c." at bounding box center [784, 395] width 1 height 10
radio input "true"
drag, startPoint x: 764, startPoint y: 652, endPoint x: 751, endPoint y: 632, distance: 23.9
click at [763, 649] on button "Next" at bounding box center [784, 661] width 212 height 52
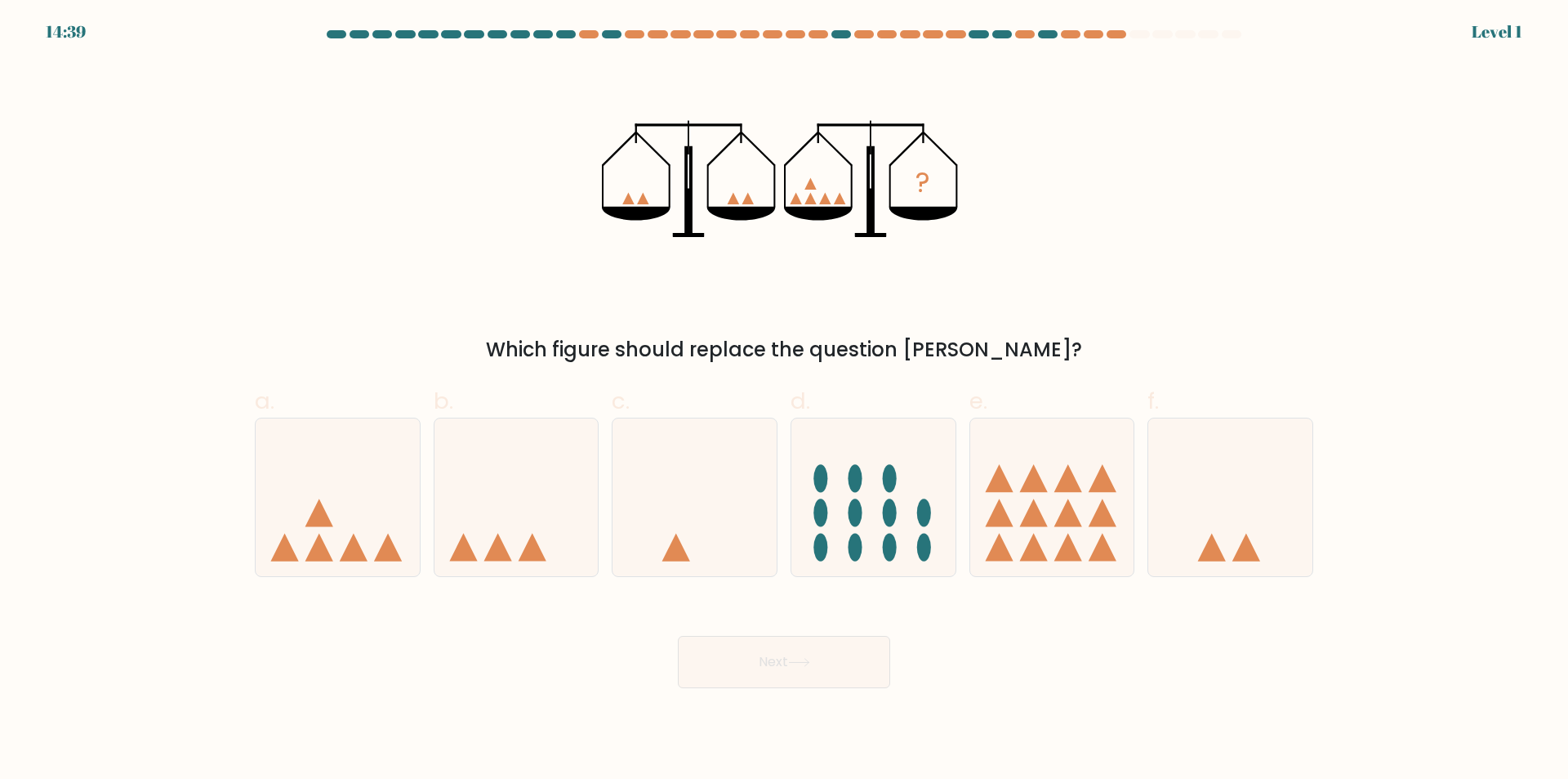
click at [693, 497] on icon at bounding box center [694, 497] width 165 height 136
click at [784, 400] on input "c." at bounding box center [784, 395] width 1 height 10
radio input "true"
click at [785, 680] on button "Next" at bounding box center [784, 661] width 212 height 52
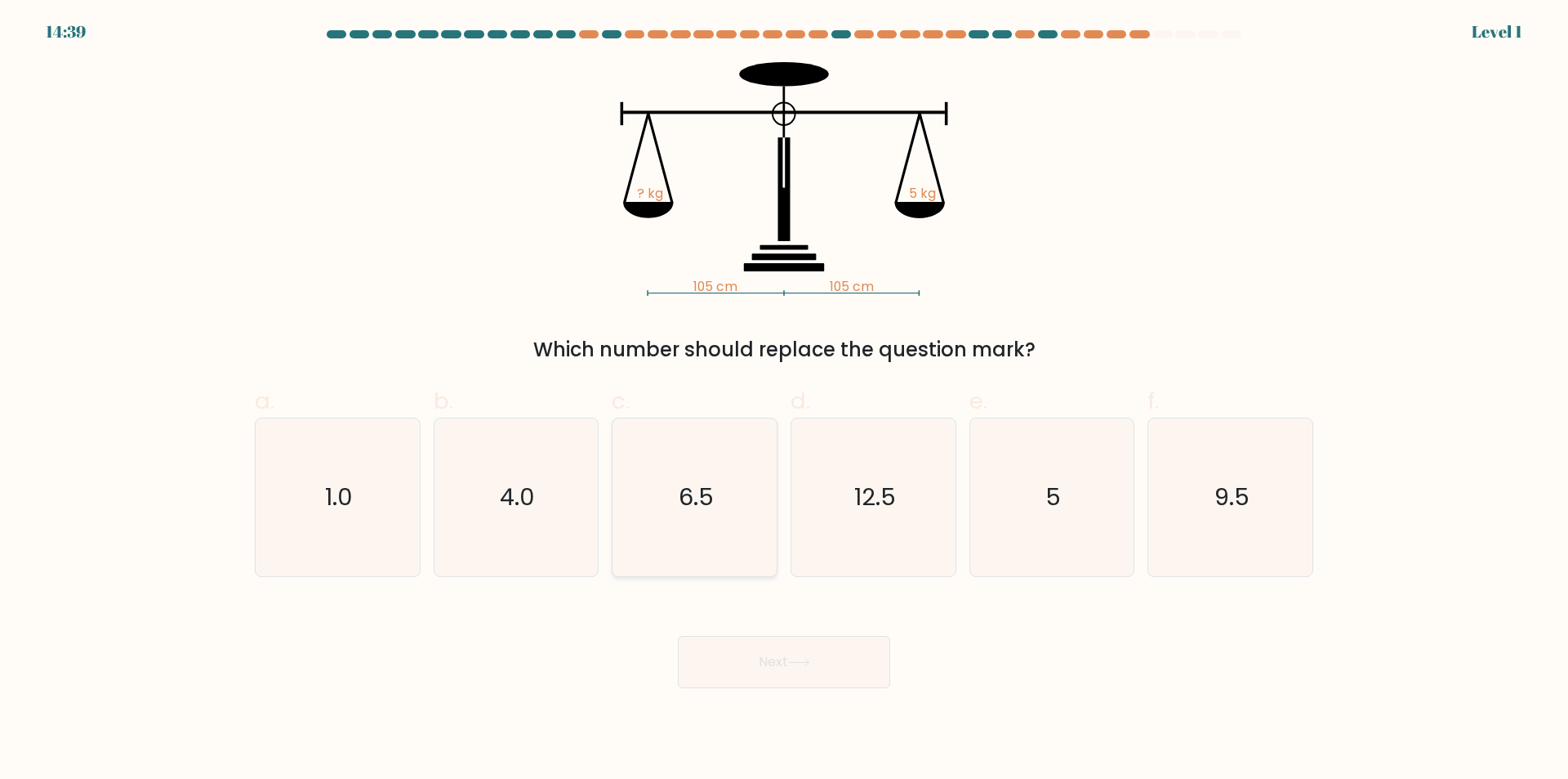
click at [724, 523] on icon "6.5" at bounding box center [695, 497] width 158 height 158
click at [784, 400] on input "c. 6.5" at bounding box center [784, 395] width 1 height 10
radio input "true"
click at [789, 638] on div "Next" at bounding box center [784, 642] width 1078 height 91
click at [705, 484] on text "6.5" at bounding box center [696, 497] width 33 height 32
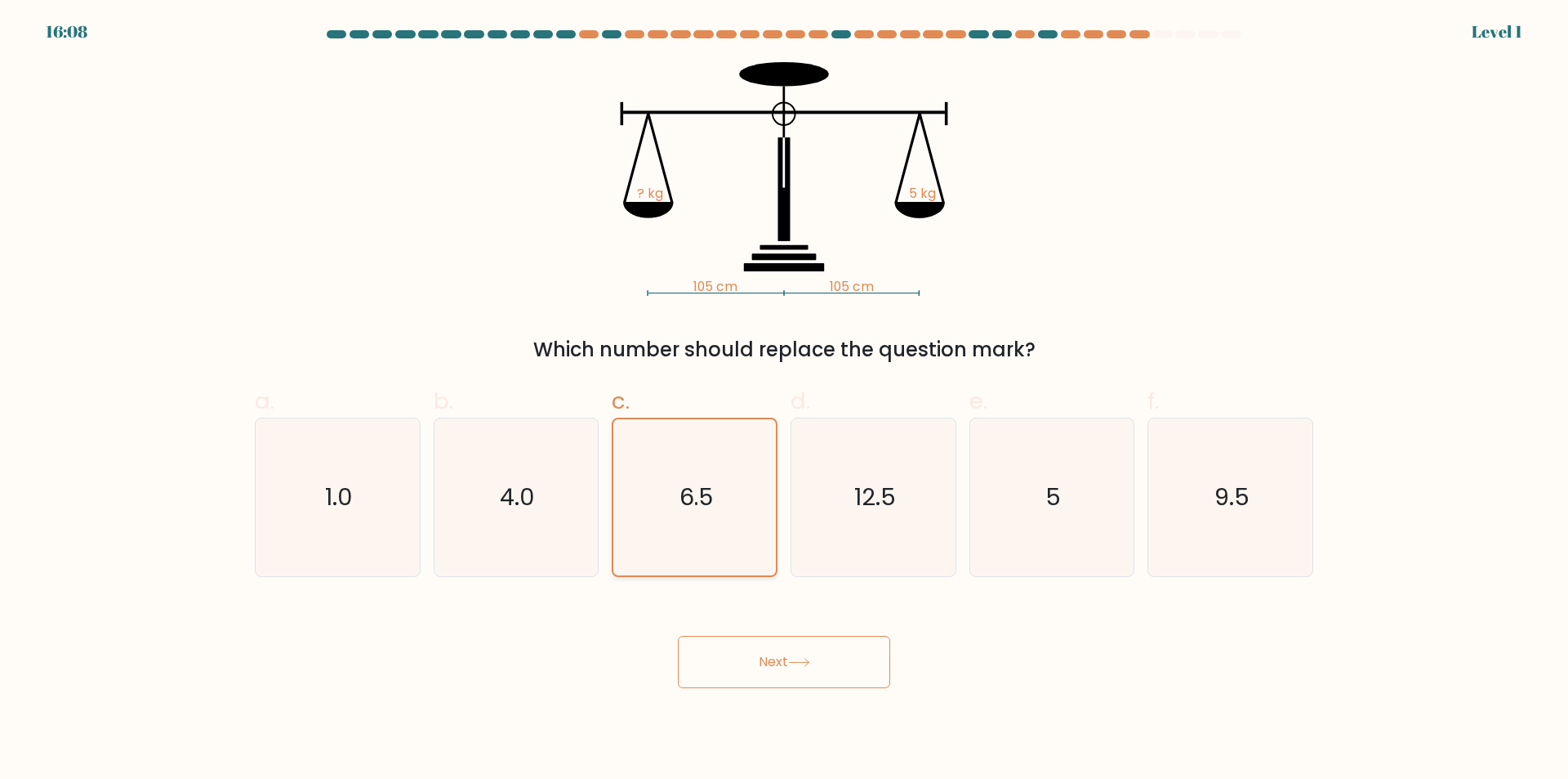
click at [784, 400] on input "c. 6.5" at bounding box center [784, 395] width 1 height 10
click at [751, 577] on div "6.5" at bounding box center [694, 497] width 165 height 160
click at [784, 400] on input "c. 6.5" at bounding box center [784, 395] width 1 height 10
click at [784, 645] on button "Next" at bounding box center [784, 661] width 212 height 52
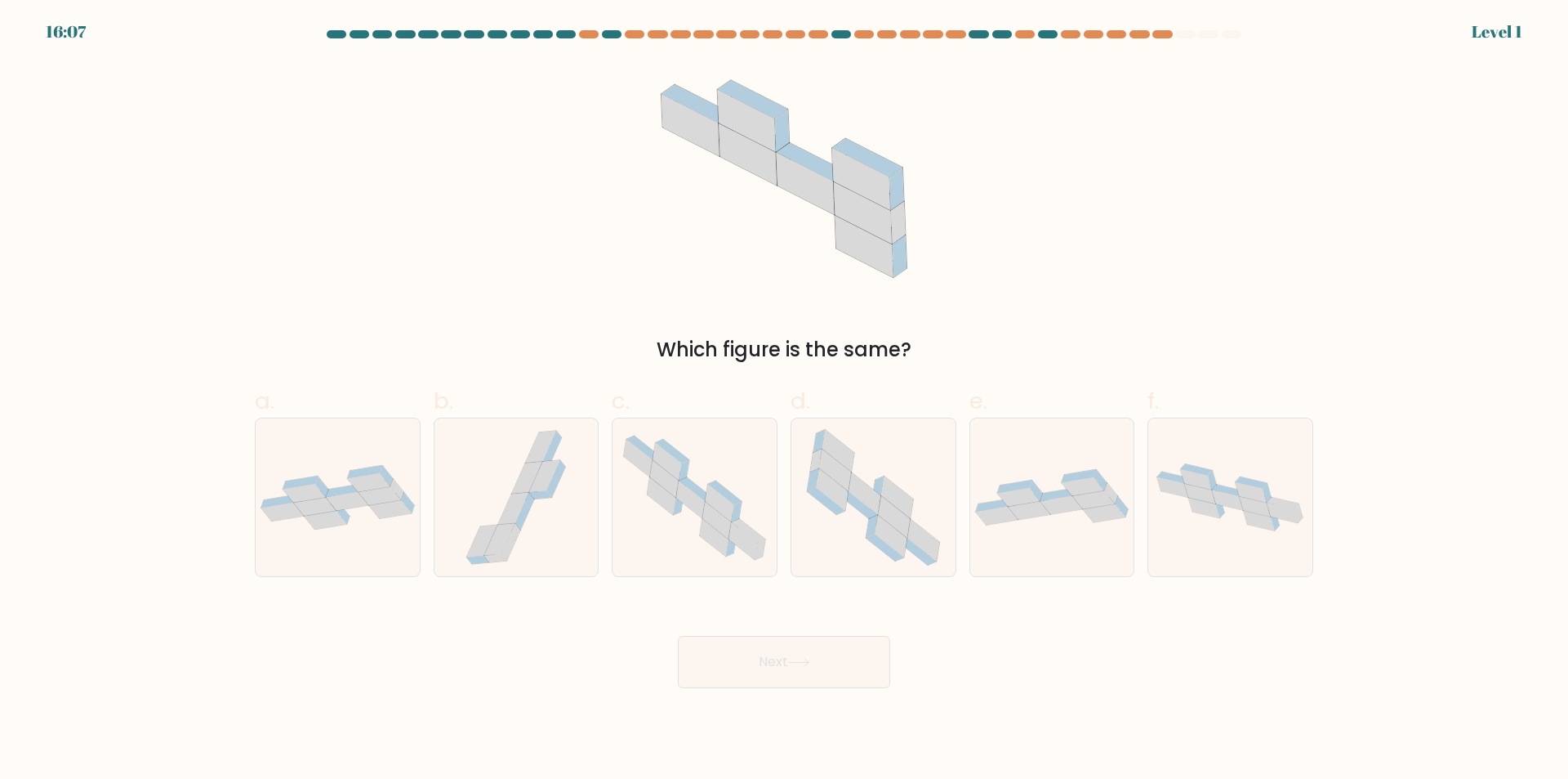
click at [713, 531] on icon at bounding box center [714, 537] width 29 height 38
click at [784, 400] on input "c." at bounding box center [784, 395] width 1 height 10
radio input "true"
click at [768, 650] on button "Next" at bounding box center [784, 661] width 212 height 52
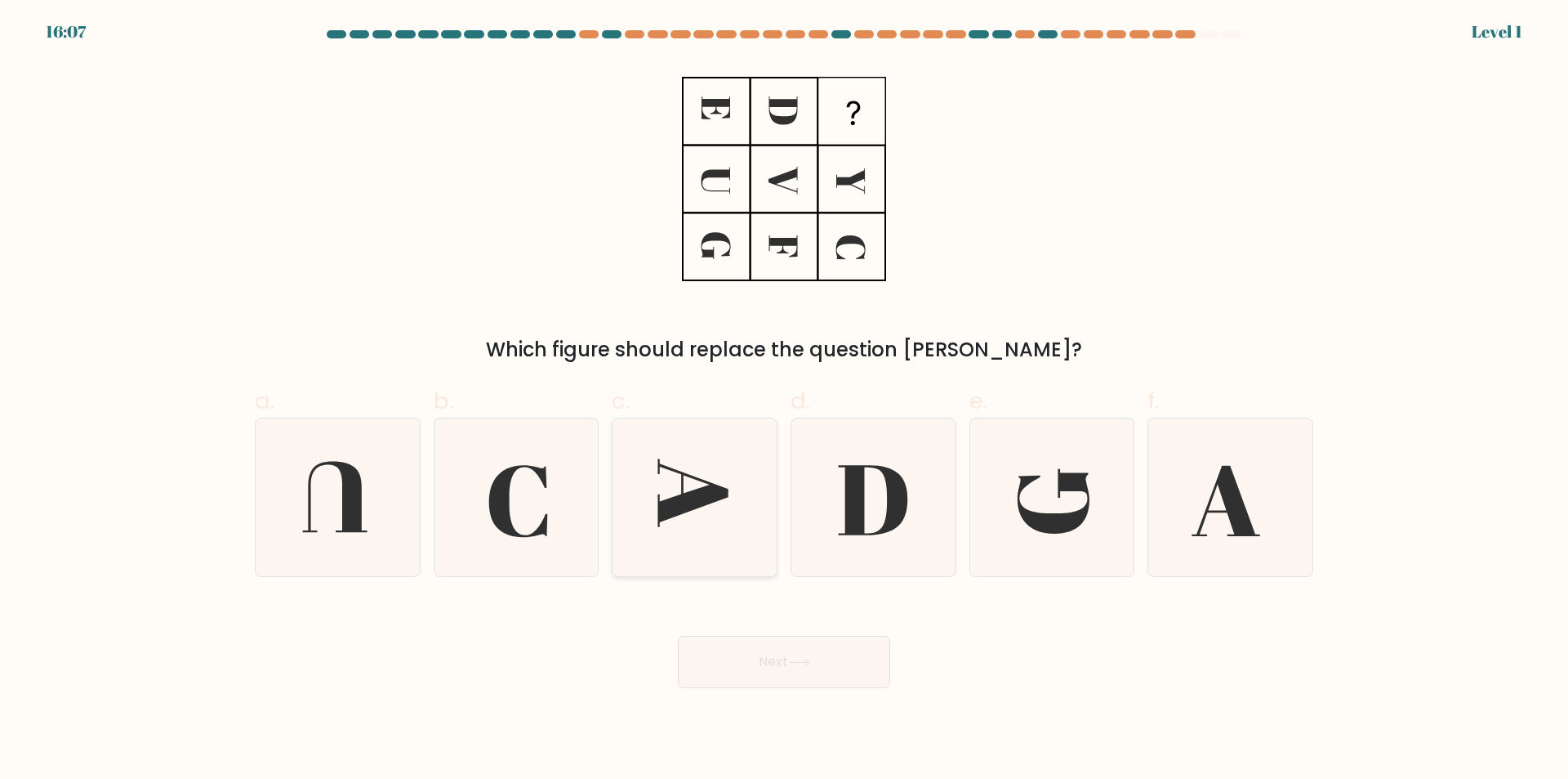
click at [629, 450] on icon at bounding box center [695, 497] width 158 height 158
click at [784, 400] on input "c." at bounding box center [784, 395] width 1 height 10
radio input "true"
drag, startPoint x: 747, startPoint y: 620, endPoint x: 742, endPoint y: 613, distance: 8.6
click at [746, 619] on div "Next" at bounding box center [784, 642] width 1078 height 91
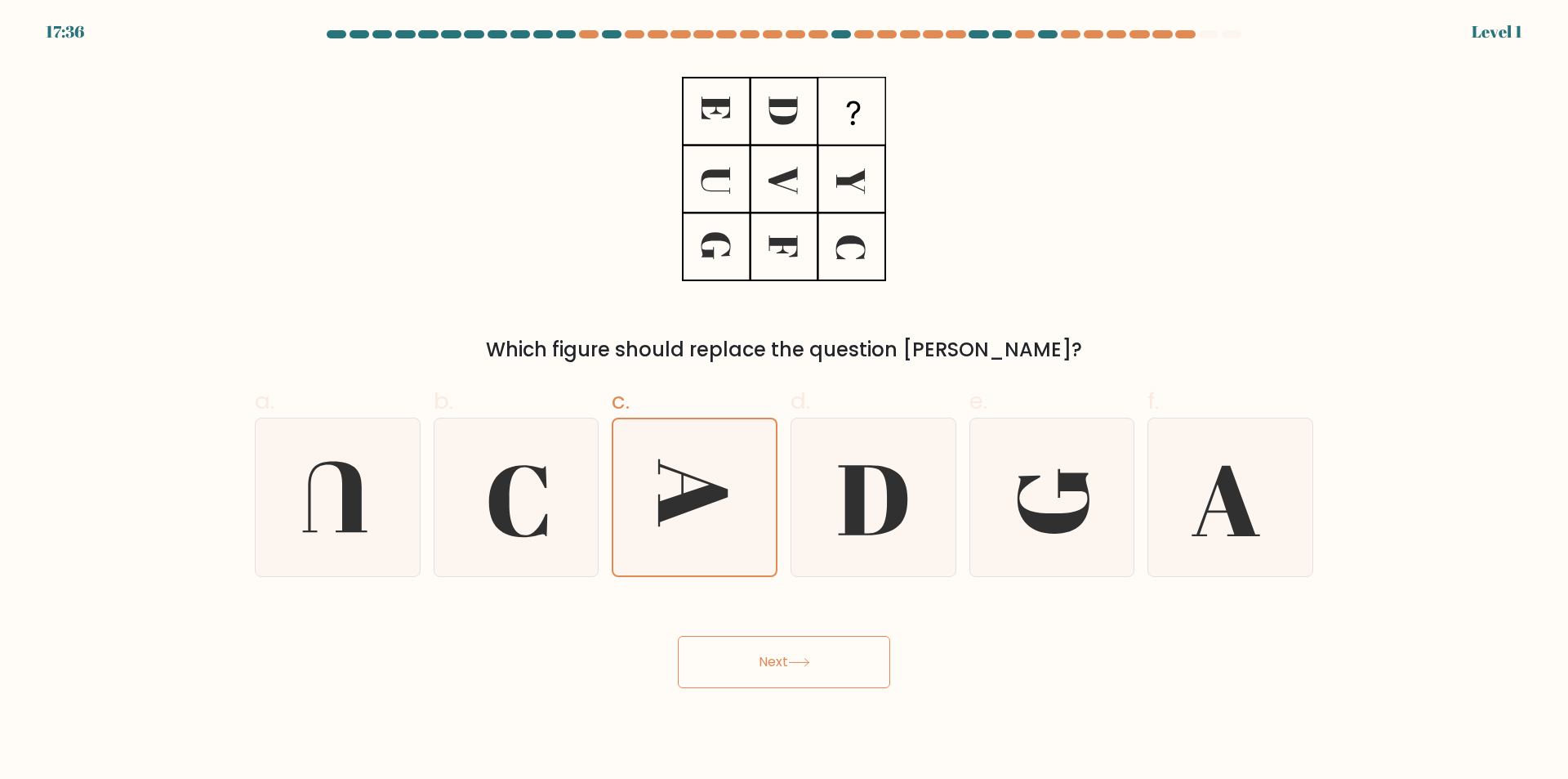
drag, startPoint x: 747, startPoint y: 640, endPoint x: 743, endPoint y: 612, distance: 28.3
click at [747, 640] on button "Next" at bounding box center [784, 661] width 212 height 52
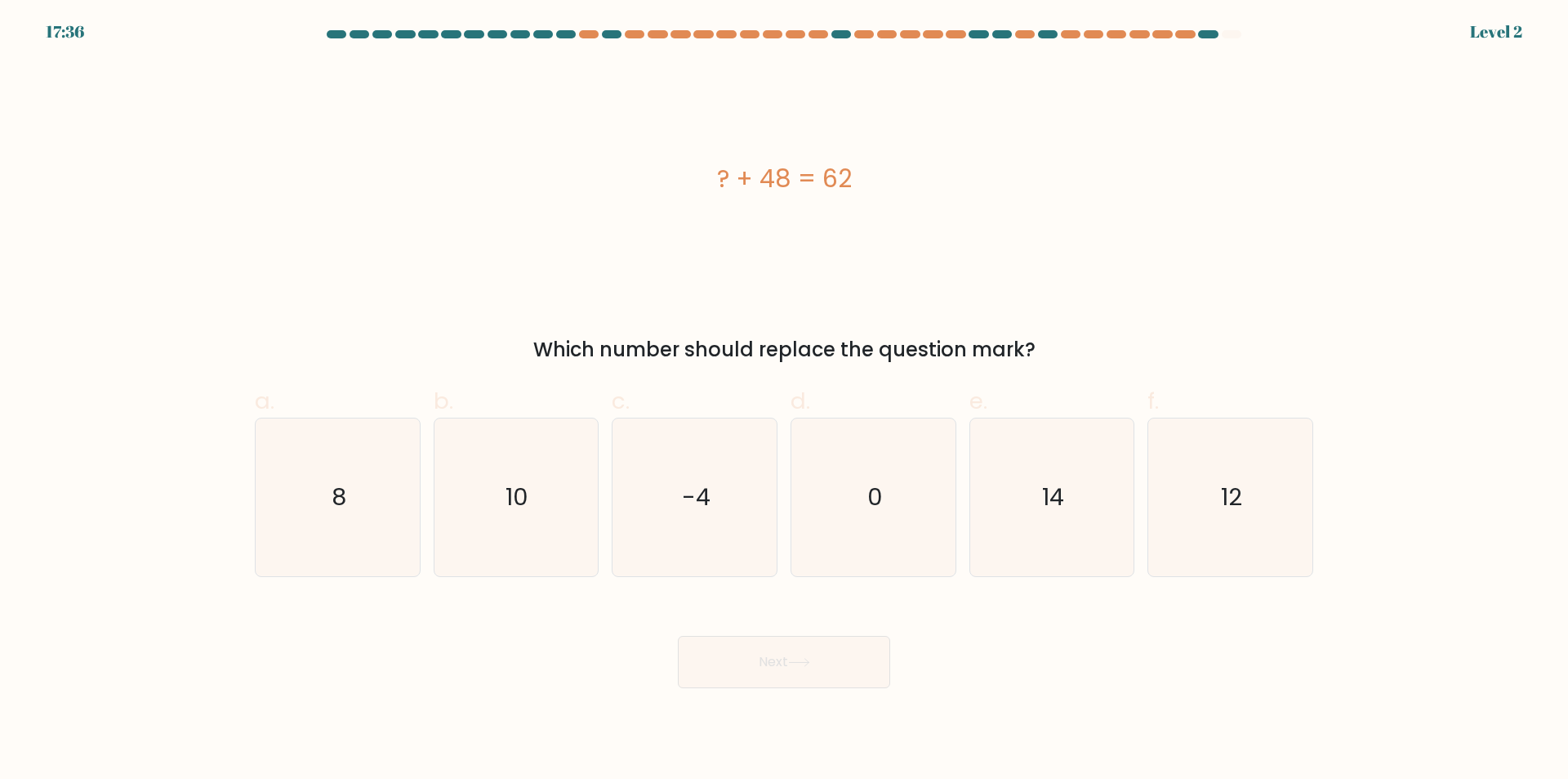
click at [703, 473] on icon "-4" at bounding box center [695, 497] width 158 height 158
click at [784, 400] on input "c. -4" at bounding box center [784, 395] width 1 height 10
radio input "true"
click at [784, 616] on div "Next" at bounding box center [784, 642] width 1078 height 91
click at [783, 661] on button "Next" at bounding box center [784, 661] width 212 height 52
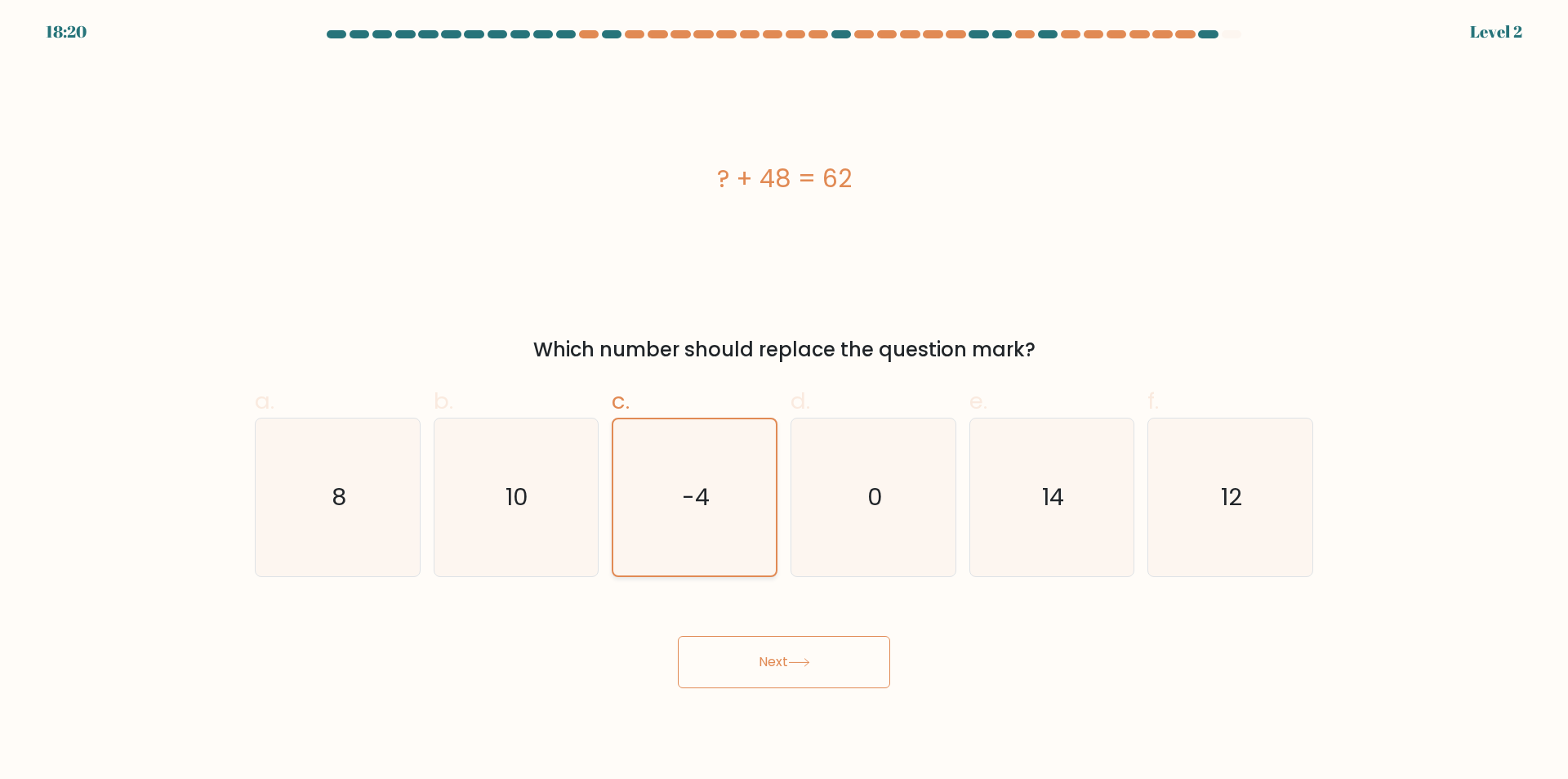
click at [742, 521] on icon "-4" at bounding box center [695, 497] width 156 height 156
click at [784, 400] on input "c. -4" at bounding box center [784, 395] width 1 height 10
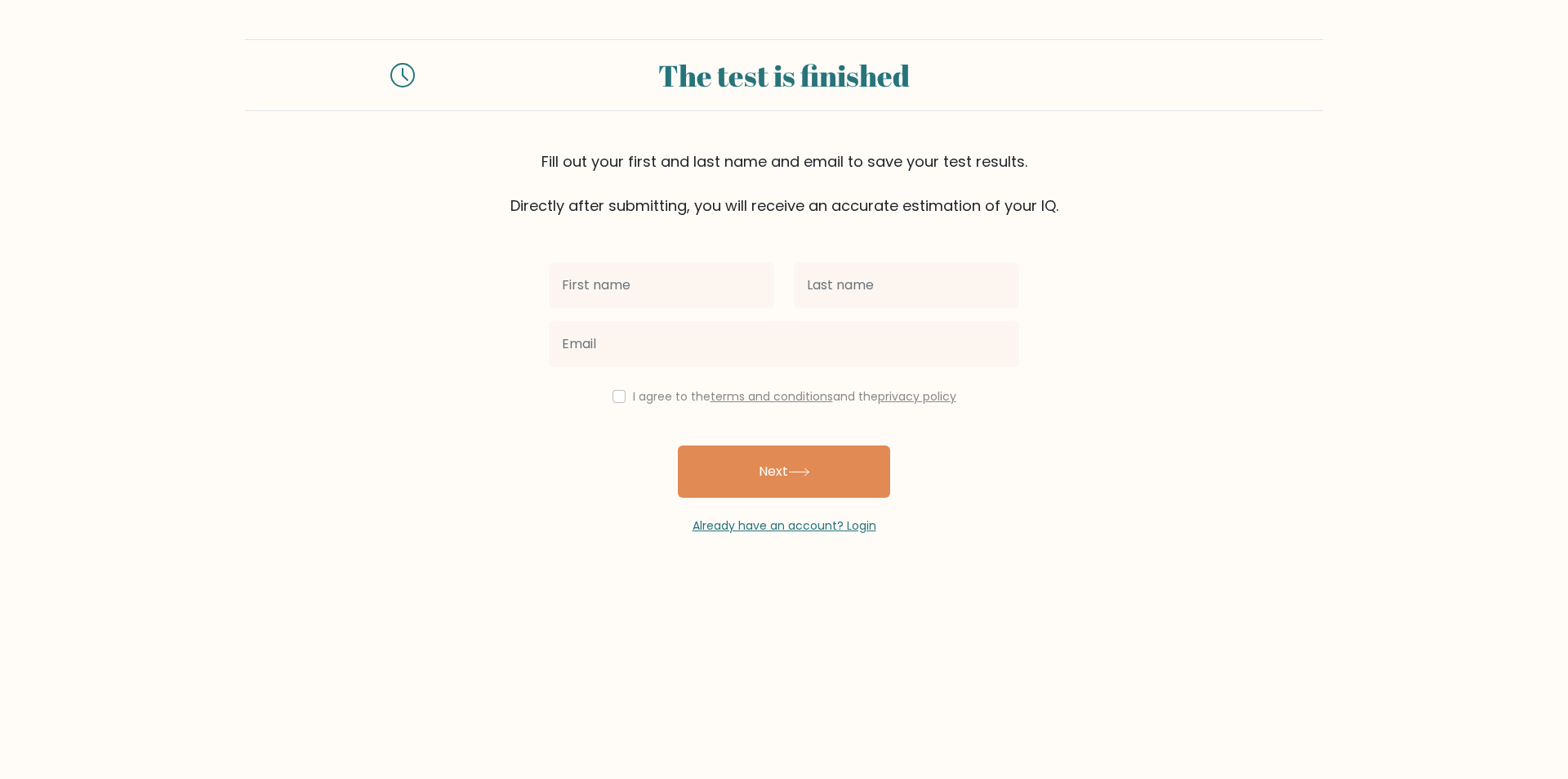
click at [697, 290] on input "text" at bounding box center [661, 285] width 225 height 46
drag, startPoint x: 683, startPoint y: 295, endPoint x: 593, endPoint y: 284, distance: 90.7
click at [578, 285] on input "rasd" at bounding box center [661, 285] width 225 height 46
type input "rade"
click at [801, 292] on input "text" at bounding box center [906, 285] width 225 height 46
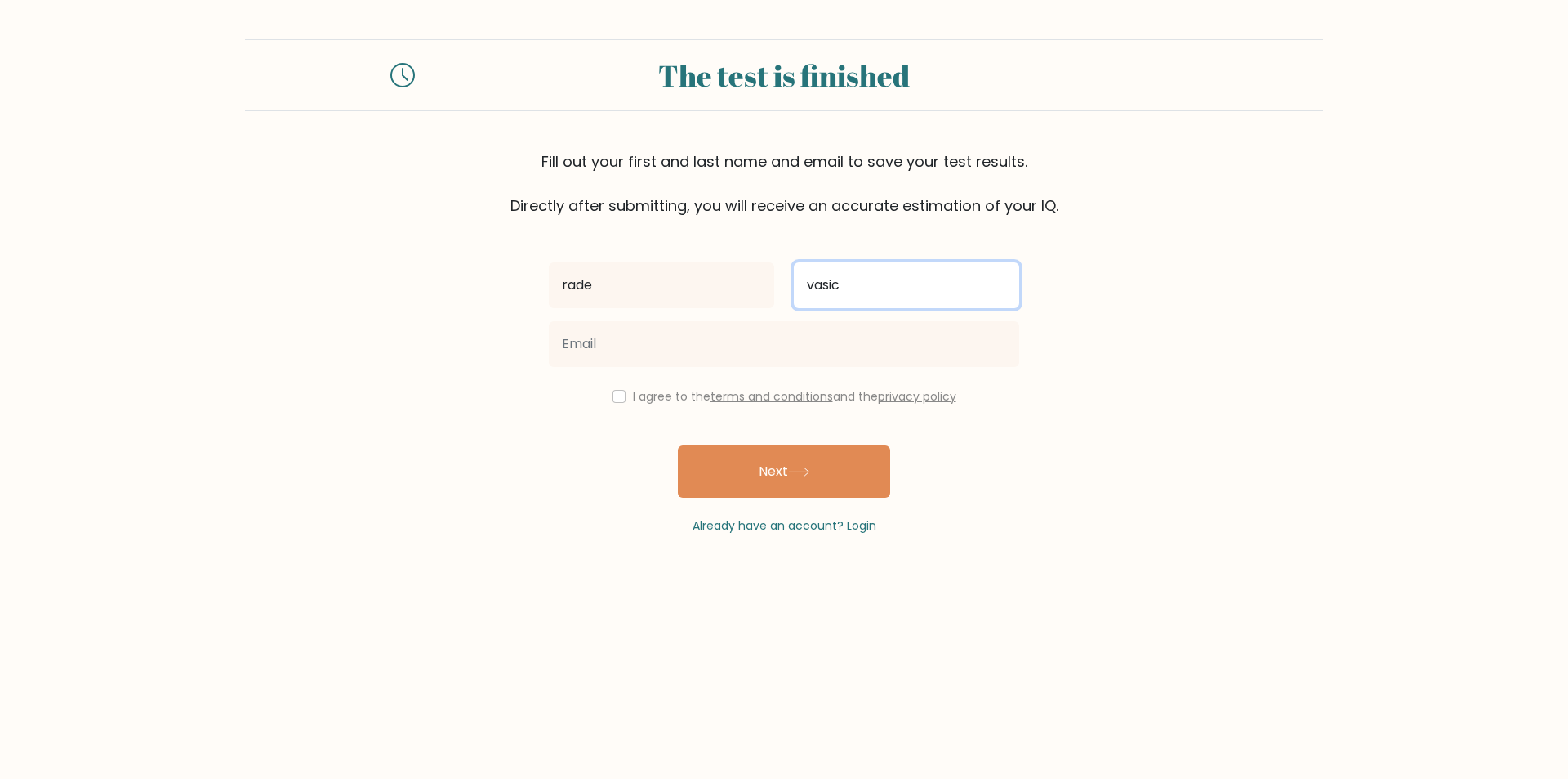
type input "vasic"
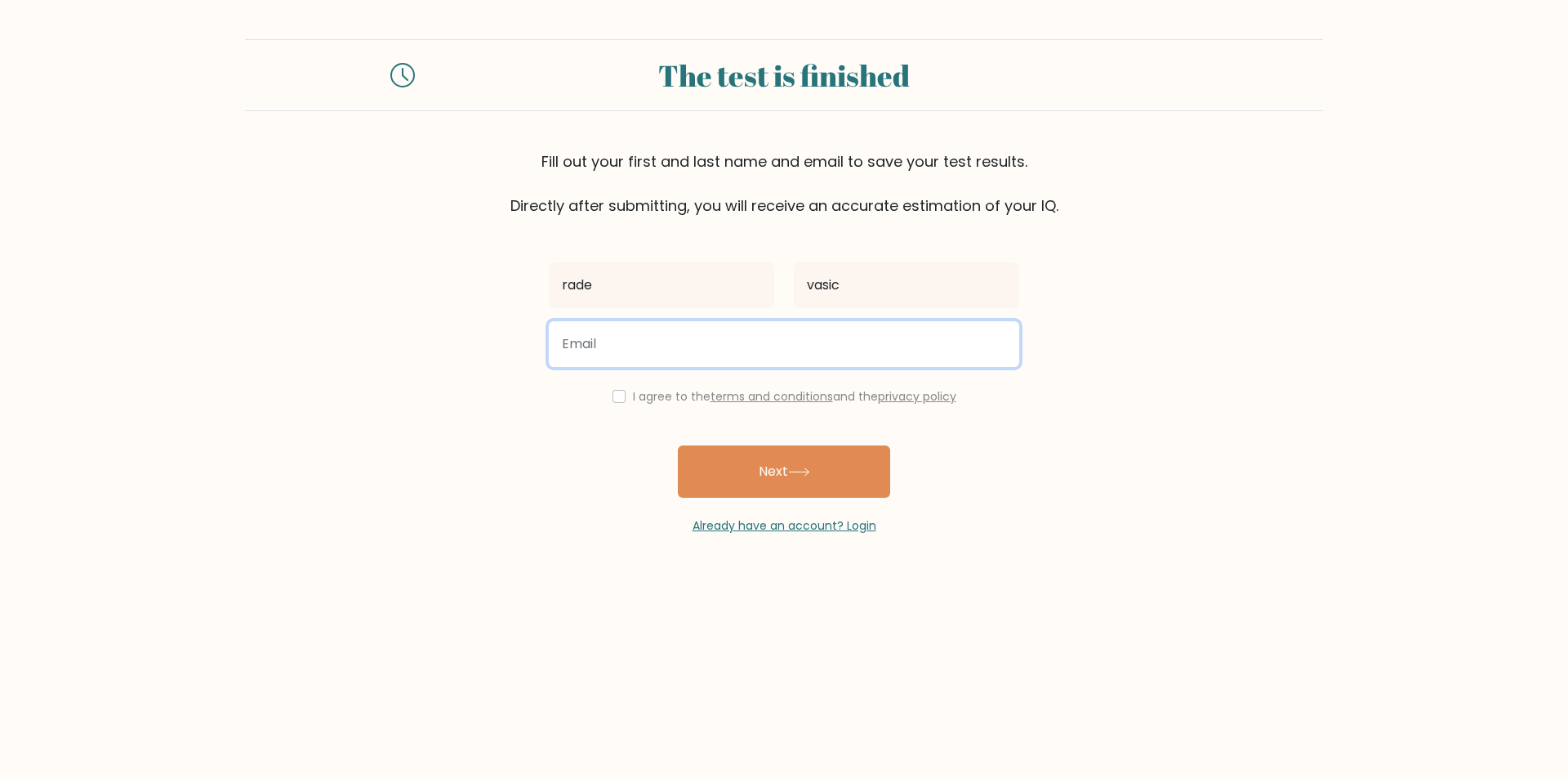
click at [792, 351] on input "email" at bounding box center [784, 344] width 471 height 46
type input "rabezedri@gmail.com"
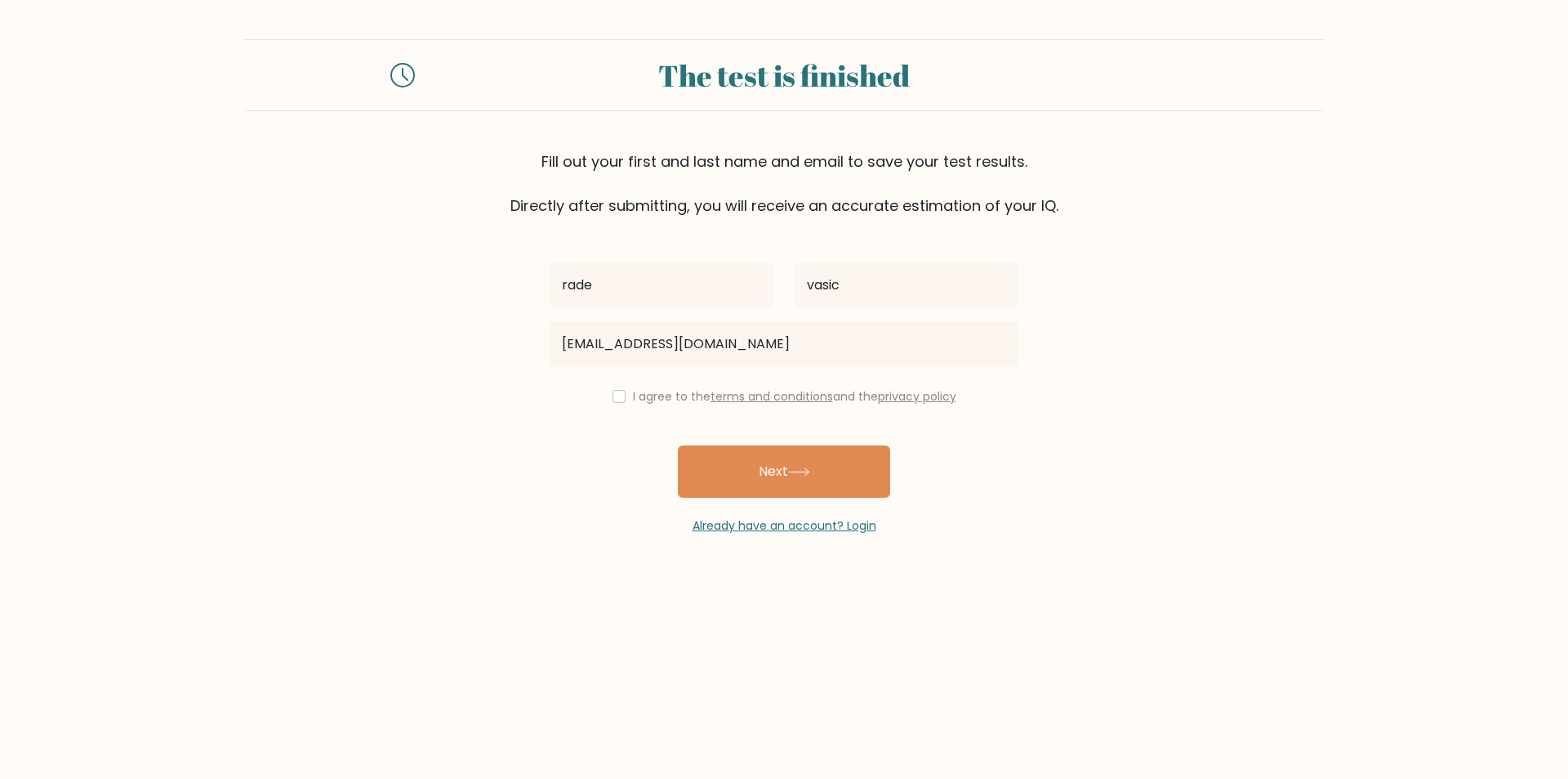
click at [657, 391] on label "I agree to the terms and conditions and the privacy policy" at bounding box center [795, 396] width 323 height 16
click at [633, 389] on label "I agree to the terms and conditions and the privacy policy" at bounding box center [795, 396] width 323 height 16
click at [621, 391] on div "I agree to the terms and conditions and the privacy policy" at bounding box center [784, 396] width 490 height 20
click at [617, 393] on input "checkbox" at bounding box center [619, 397] width 13 height 13
checkbox input "true"
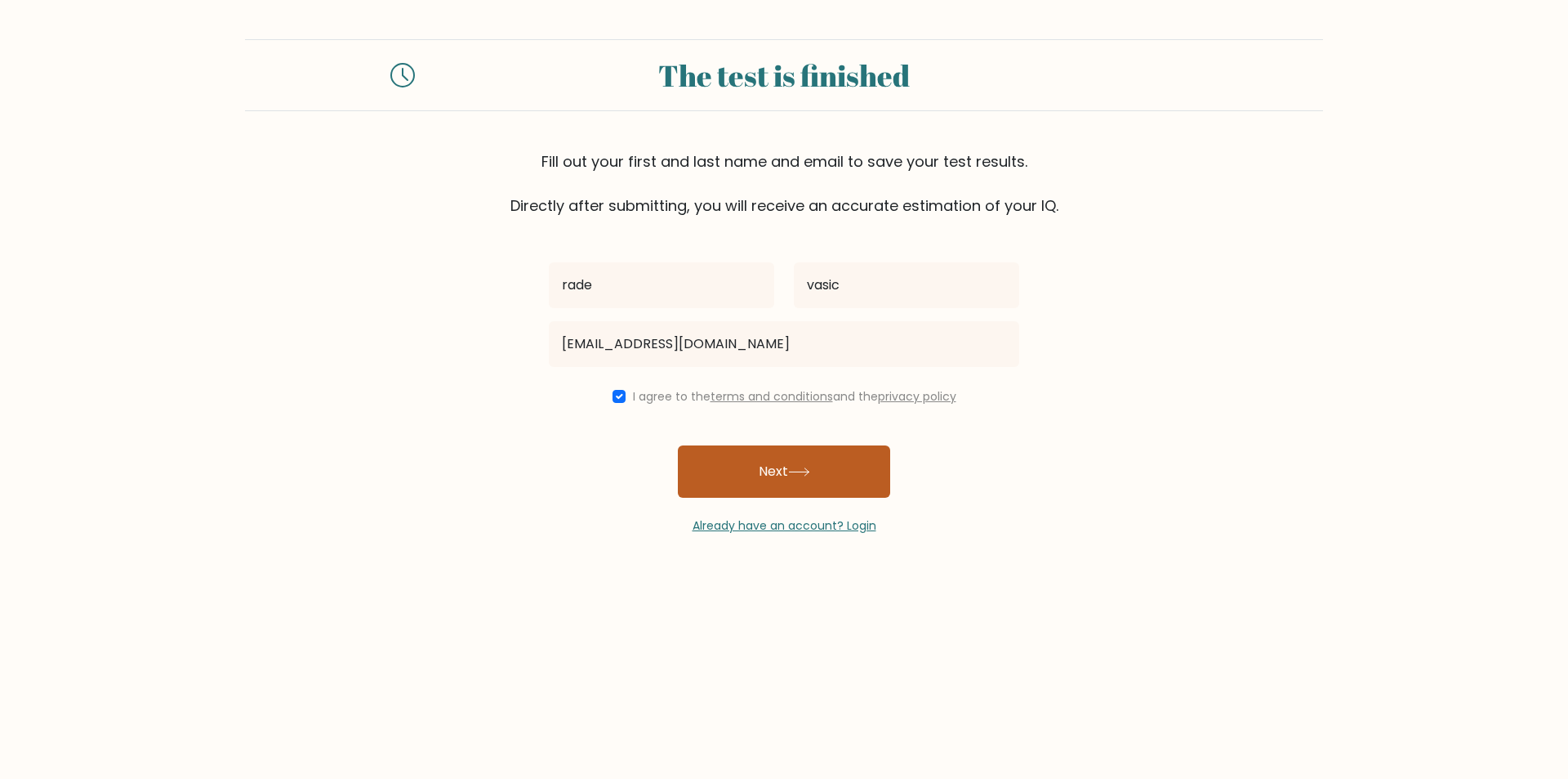
click at [753, 467] on button "Next" at bounding box center [784, 471] width 212 height 52
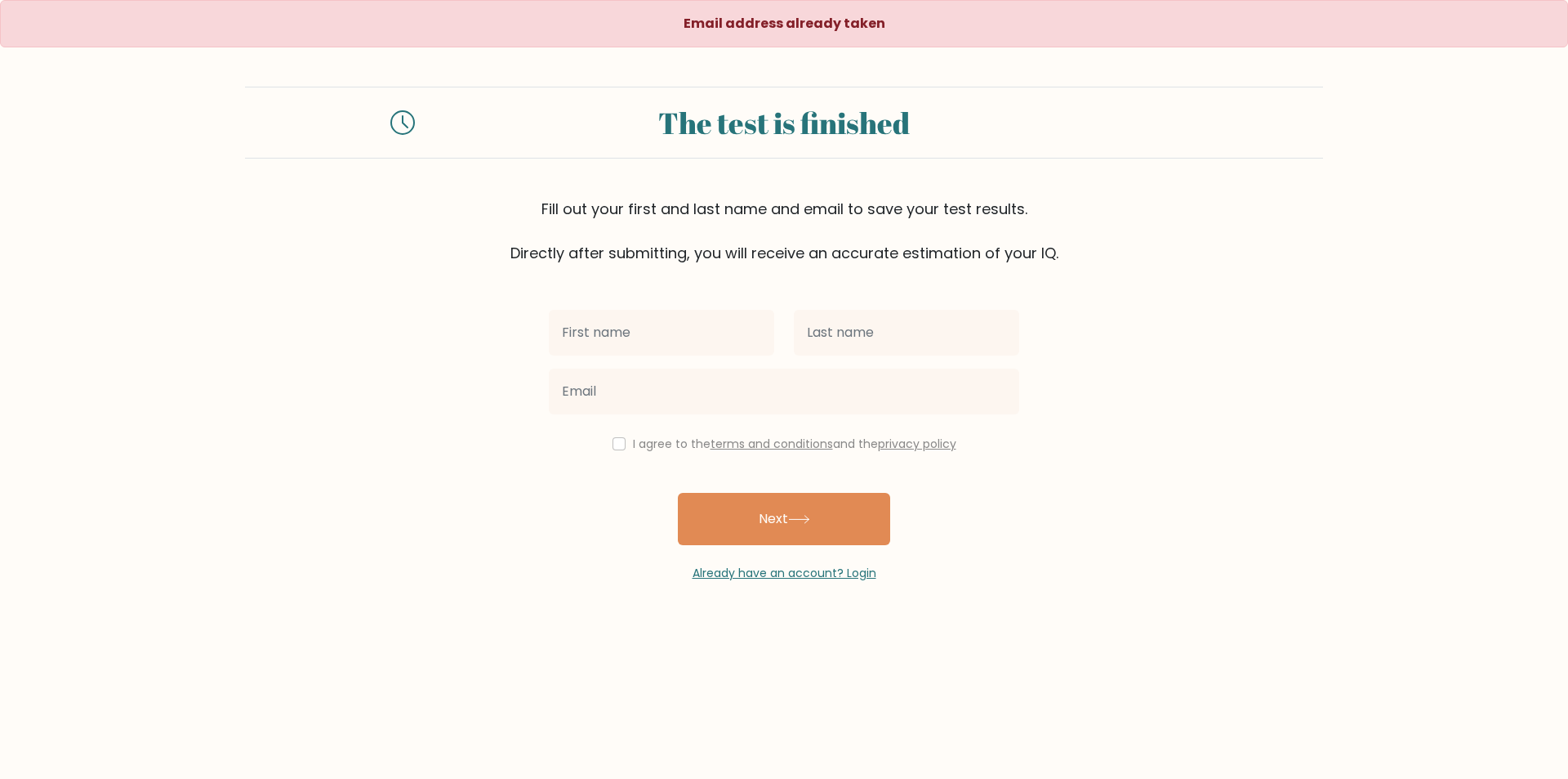
click at [745, 337] on input "text" at bounding box center [661, 333] width 225 height 46
click at [890, 331] on input "text" at bounding box center [906, 333] width 225 height 46
drag, startPoint x: 589, startPoint y: 337, endPoint x: 552, endPoint y: 329, distance: 37.9
click at [537, 334] on form "The test is finished Fill out your first and last name and email to save your t…" at bounding box center [784, 334] width 1568 height 496
type input "radeks"
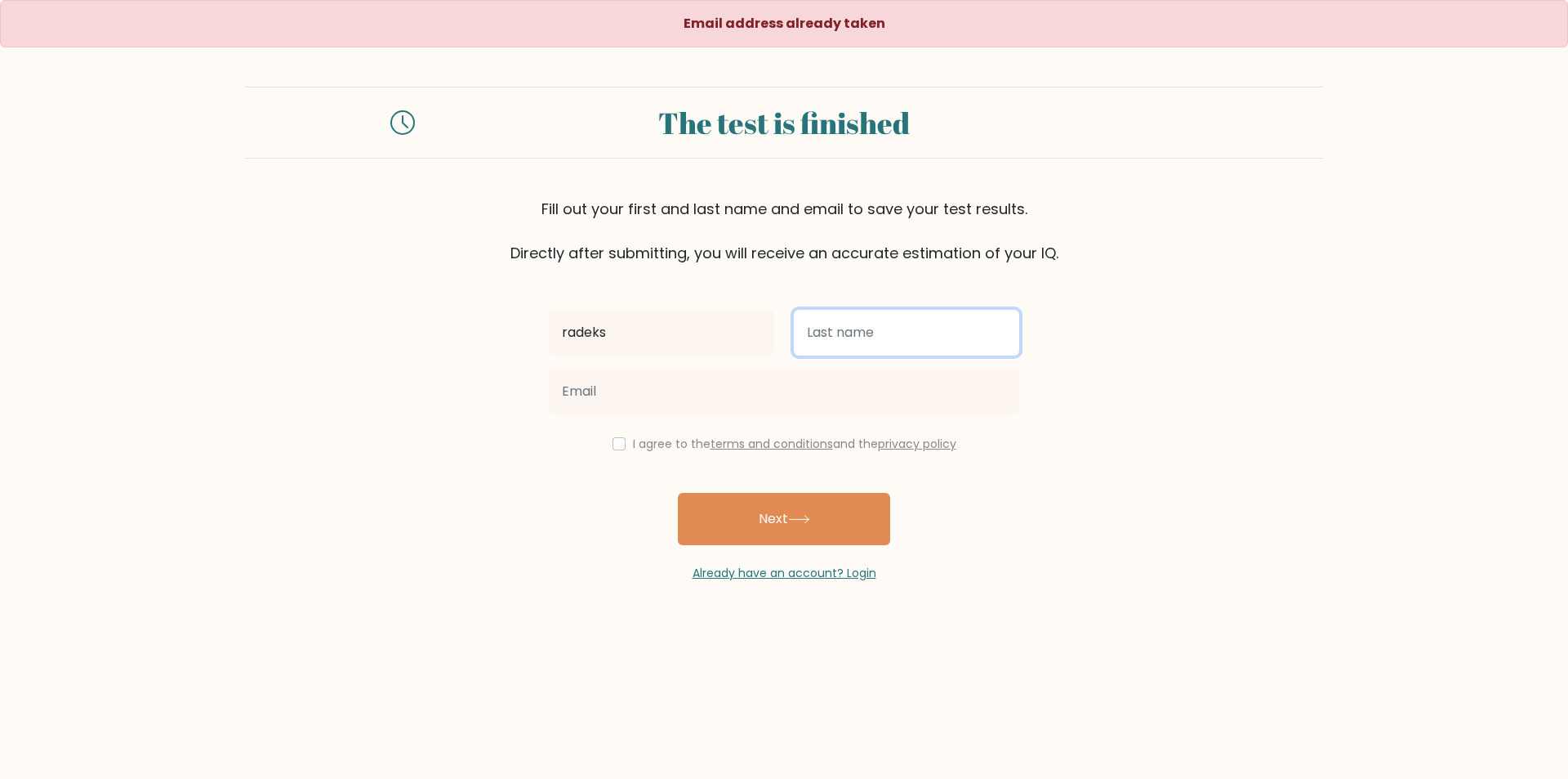
click at [839, 339] on input "text" at bounding box center [906, 333] width 225 height 46
type input "vas"
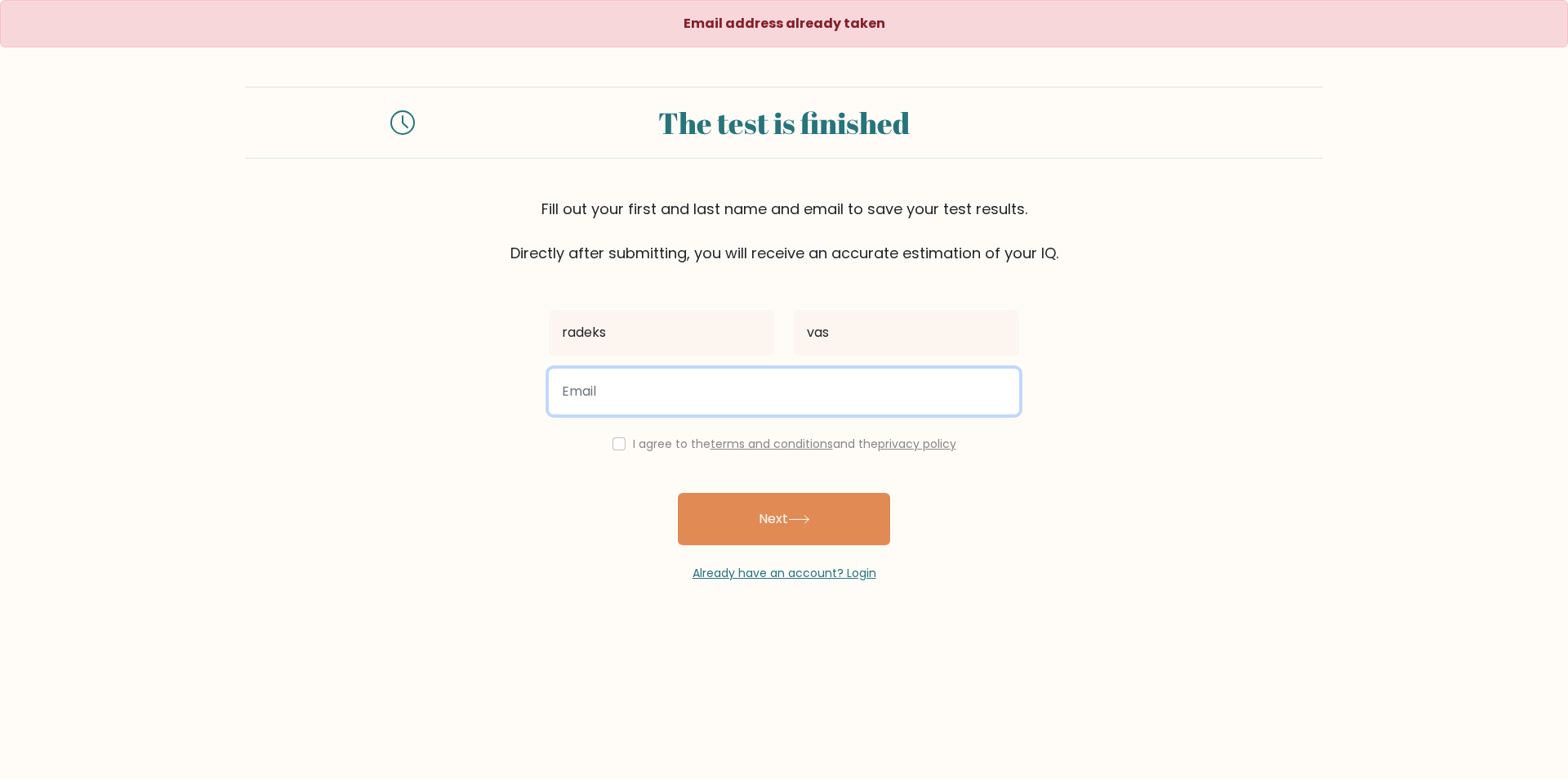
click at [730, 403] on input "email" at bounding box center [784, 391] width 471 height 46
type input "[EMAIL_ADDRESS][DOMAIN_NAME]"
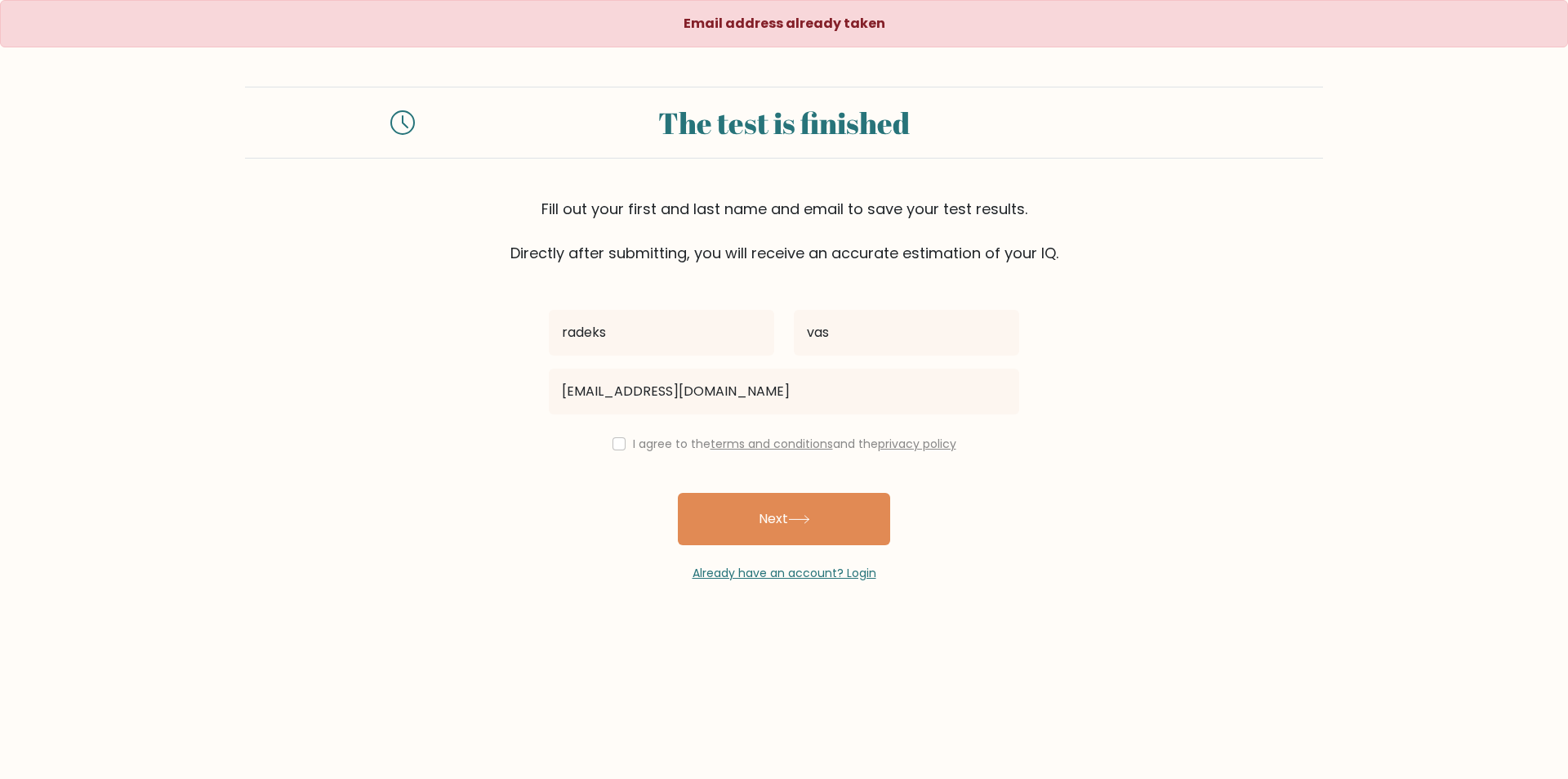
click at [640, 437] on label "I agree to the terms and conditions and the privacy policy" at bounding box center [795, 443] width 323 height 16
click at [628, 447] on div "I agree to the terms and conditions and the privacy policy" at bounding box center [784, 443] width 490 height 20
click at [615, 443] on input "checkbox" at bounding box center [619, 444] width 13 height 13
checkbox input "true"
click at [728, 502] on button "Next" at bounding box center [784, 518] width 212 height 52
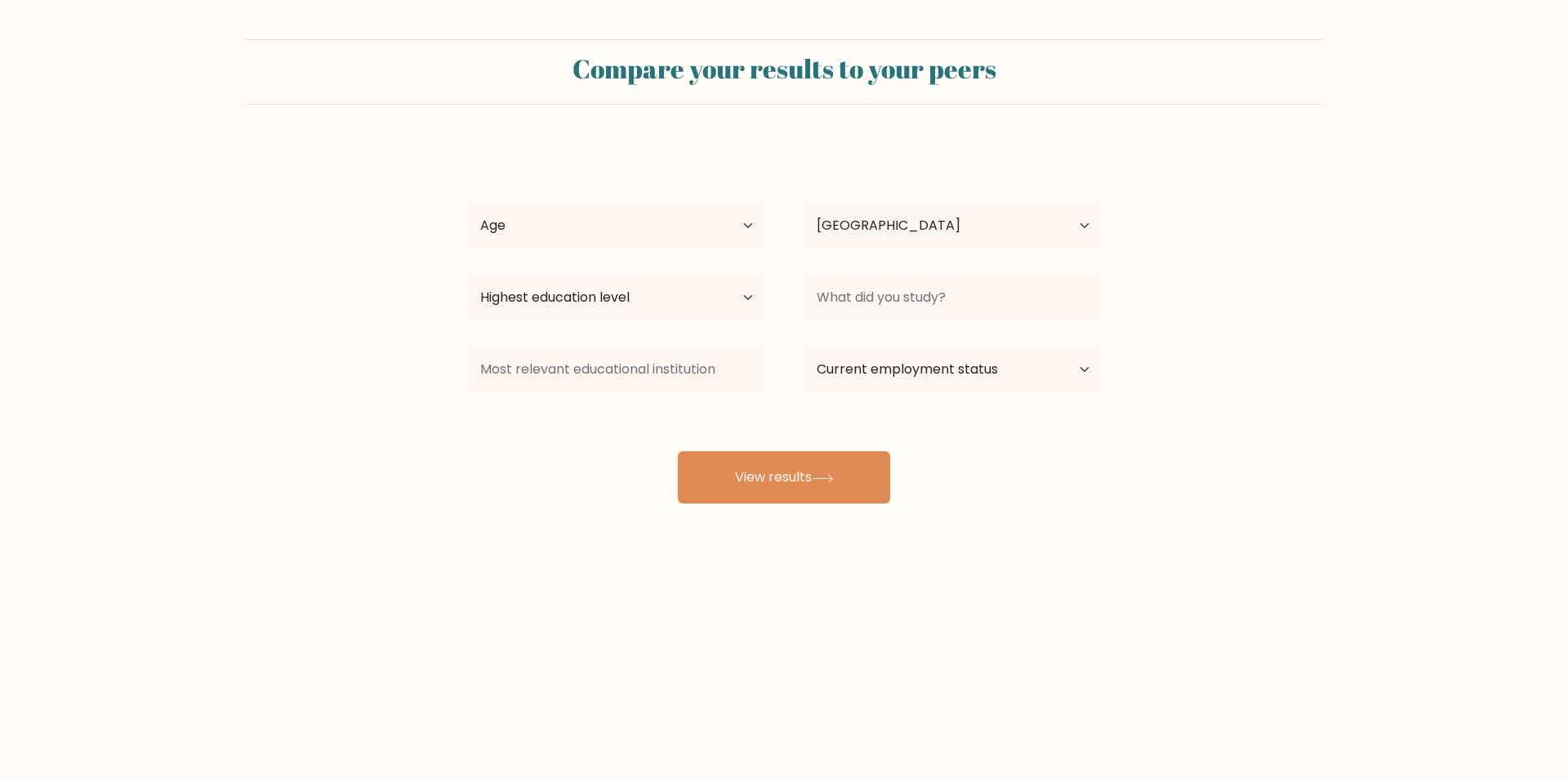
select select "RS"
drag, startPoint x: 608, startPoint y: 235, endPoint x: 608, endPoint y: 243, distance: 8.0
click at [609, 241] on select "Age Under 18 years old 18-24 years old 25-34 years old 35-44 years old 45-54 ye…" at bounding box center [615, 225] width 298 height 46
select select "25_34"
click at [467, 203] on select "Age Under 18 years old 18-24 years old 25-34 years old 35-44 years old 45-54 ye…" at bounding box center [615, 225] width 298 height 46
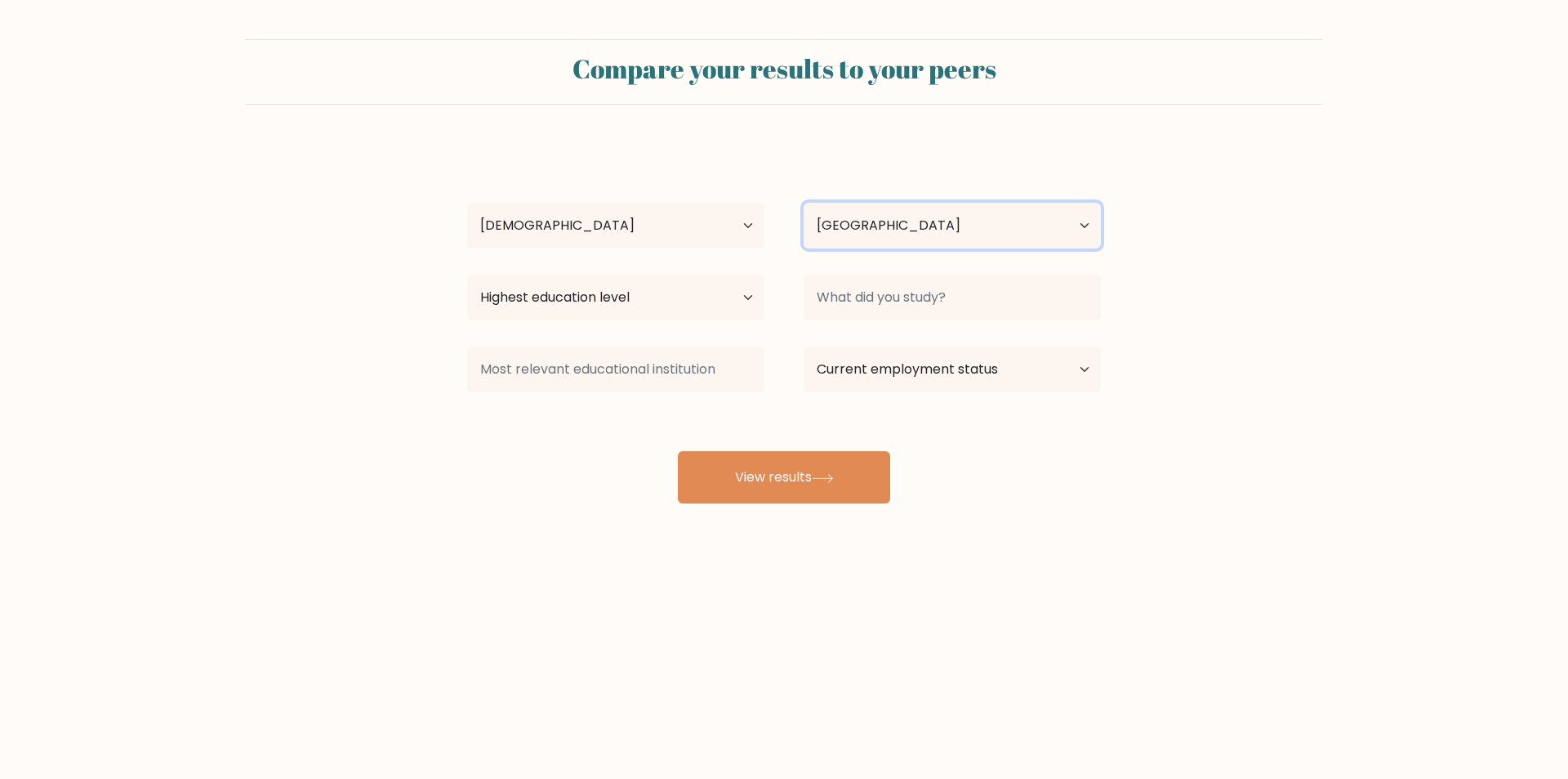
click at [900, 227] on select "Country Afghanistan Albania Algeria American Samoa Andorra Angola Anguilla Anta…" at bounding box center [952, 225] width 298 height 46
click at [905, 243] on select "Country Afghanistan Albania Algeria American Samoa Andorra Angola Anguilla Anta…" at bounding box center [952, 225] width 298 height 46
click at [895, 313] on div "radeks vas Age Under 18 years old 18-24 years old 25-34 years old 35-44 years o…" at bounding box center [784, 323] width 653 height 360
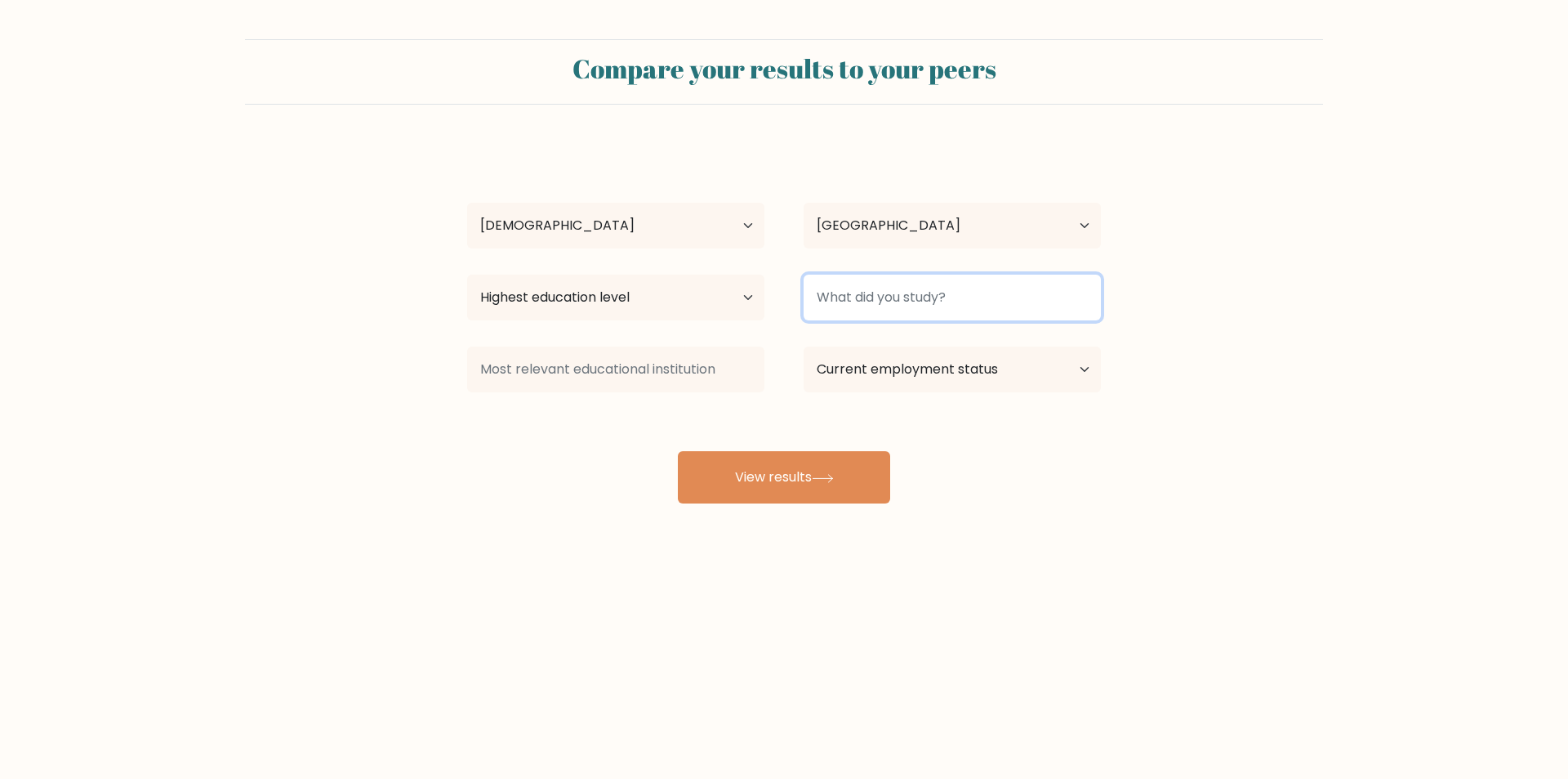
click at [903, 289] on input at bounding box center [952, 298] width 298 height 46
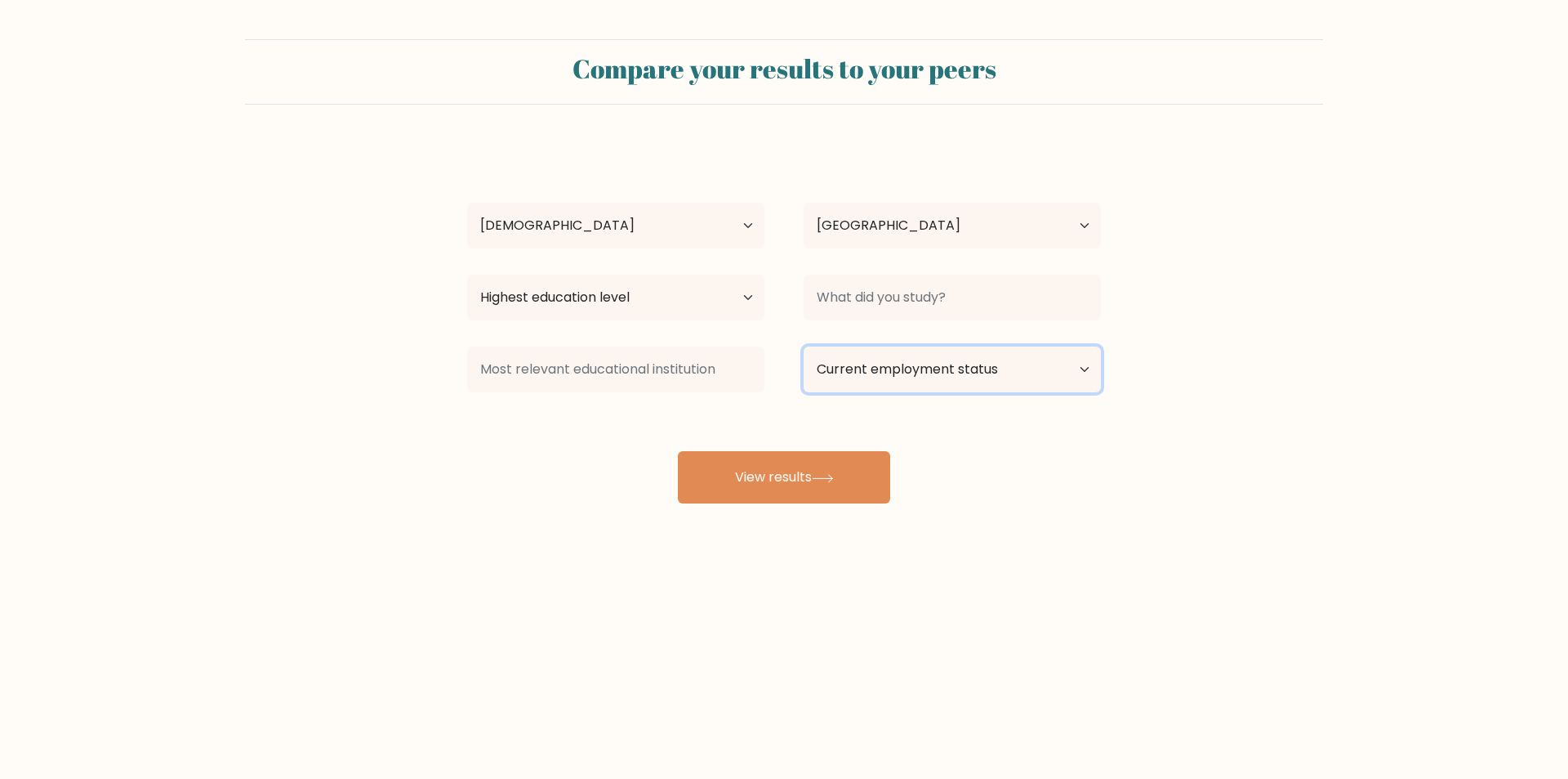
drag, startPoint x: 901, startPoint y: 357, endPoint x: 913, endPoint y: 367, distance: 15.6
click at [902, 357] on select "Current employment status Employed Student Retired Other / prefer not to answer" at bounding box center [952, 369] width 298 height 46
select select "student"
click at [803, 346] on select "Current employment status Employed Student Retired Other / prefer not to answer" at bounding box center [952, 369] width 298 height 46
drag, startPoint x: 633, startPoint y: 327, endPoint x: 634, endPoint y: 301, distance: 26.0
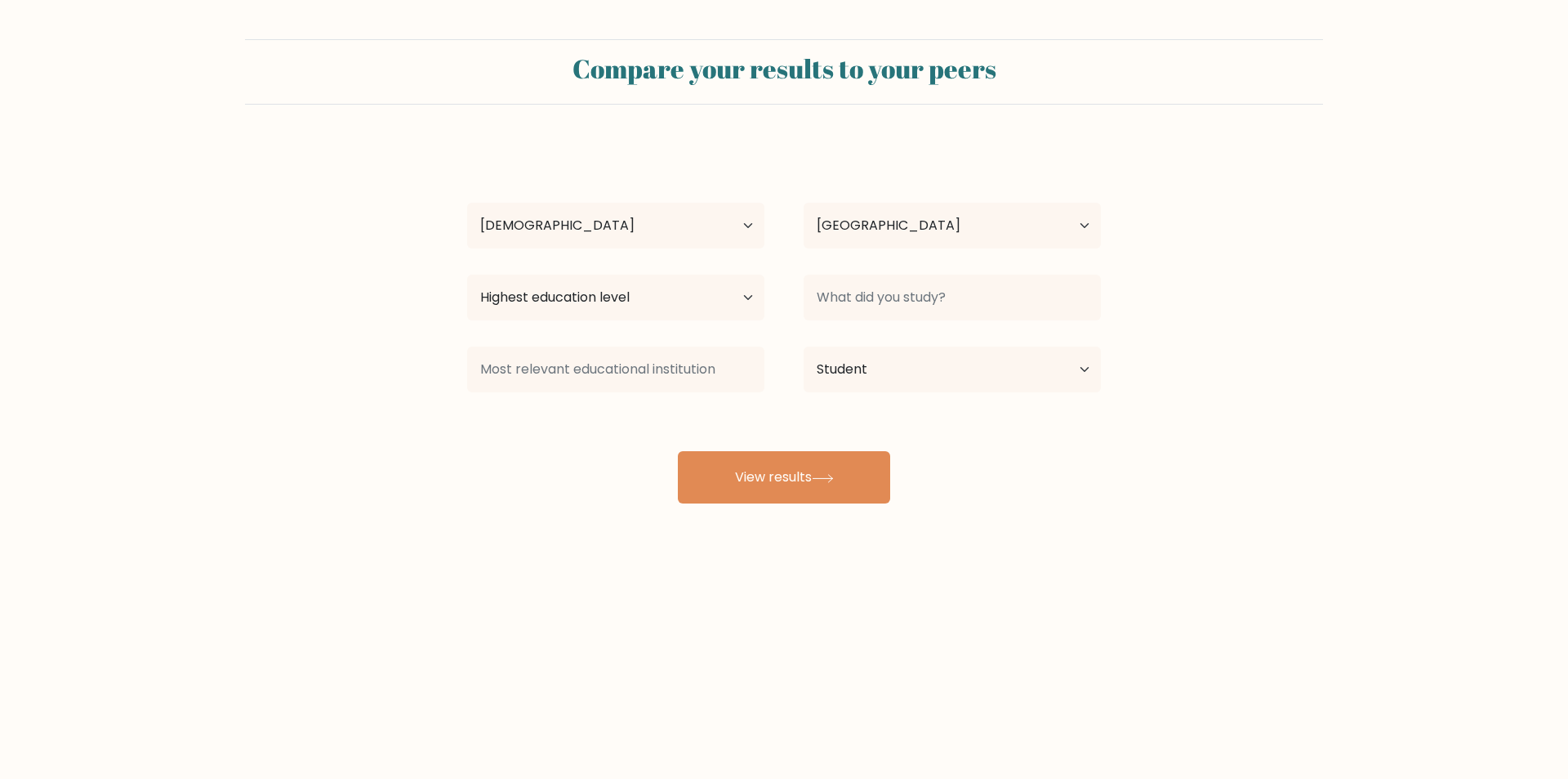
click at [633, 323] on div "radeks vas Age Under 18 years old 18-24 years old 25-34 years old 35-44 years o…" at bounding box center [784, 323] width 653 height 360
click at [630, 368] on input at bounding box center [615, 369] width 298 height 46
click at [803, 483] on button "View results" at bounding box center [784, 477] width 212 height 52
drag, startPoint x: 673, startPoint y: 304, endPoint x: 671, endPoint y: 318, distance: 14.1
click at [673, 304] on select "Highest education level No schooling Primary Lower Secondary Upper Secondary Oc…" at bounding box center [615, 298] width 298 height 46
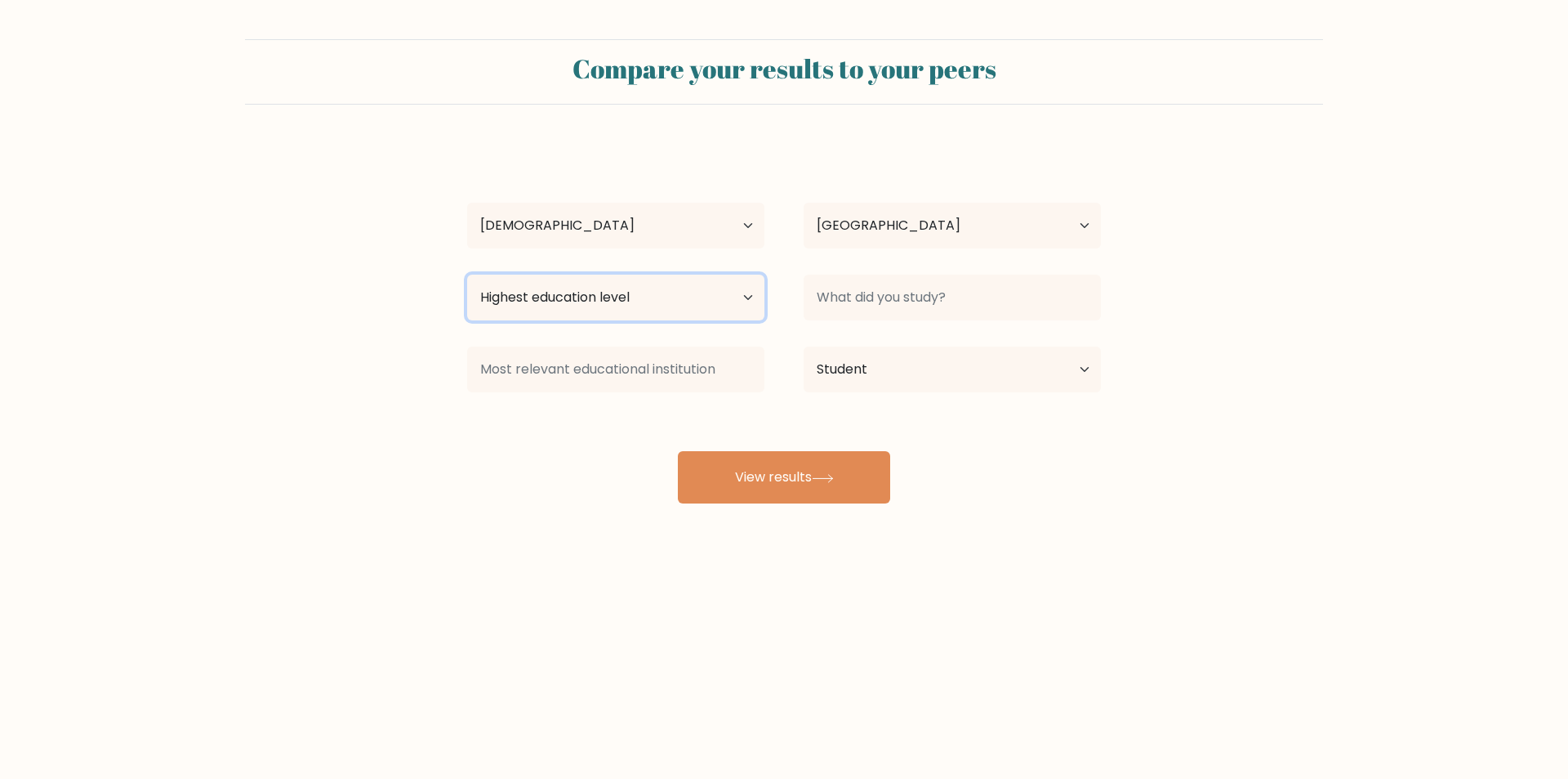
select select "lower_secondary"
click at [467, 275] on select "Highest education level No schooling Primary Lower Secondary Upper Secondary Oc…" at bounding box center [615, 298] width 298 height 46
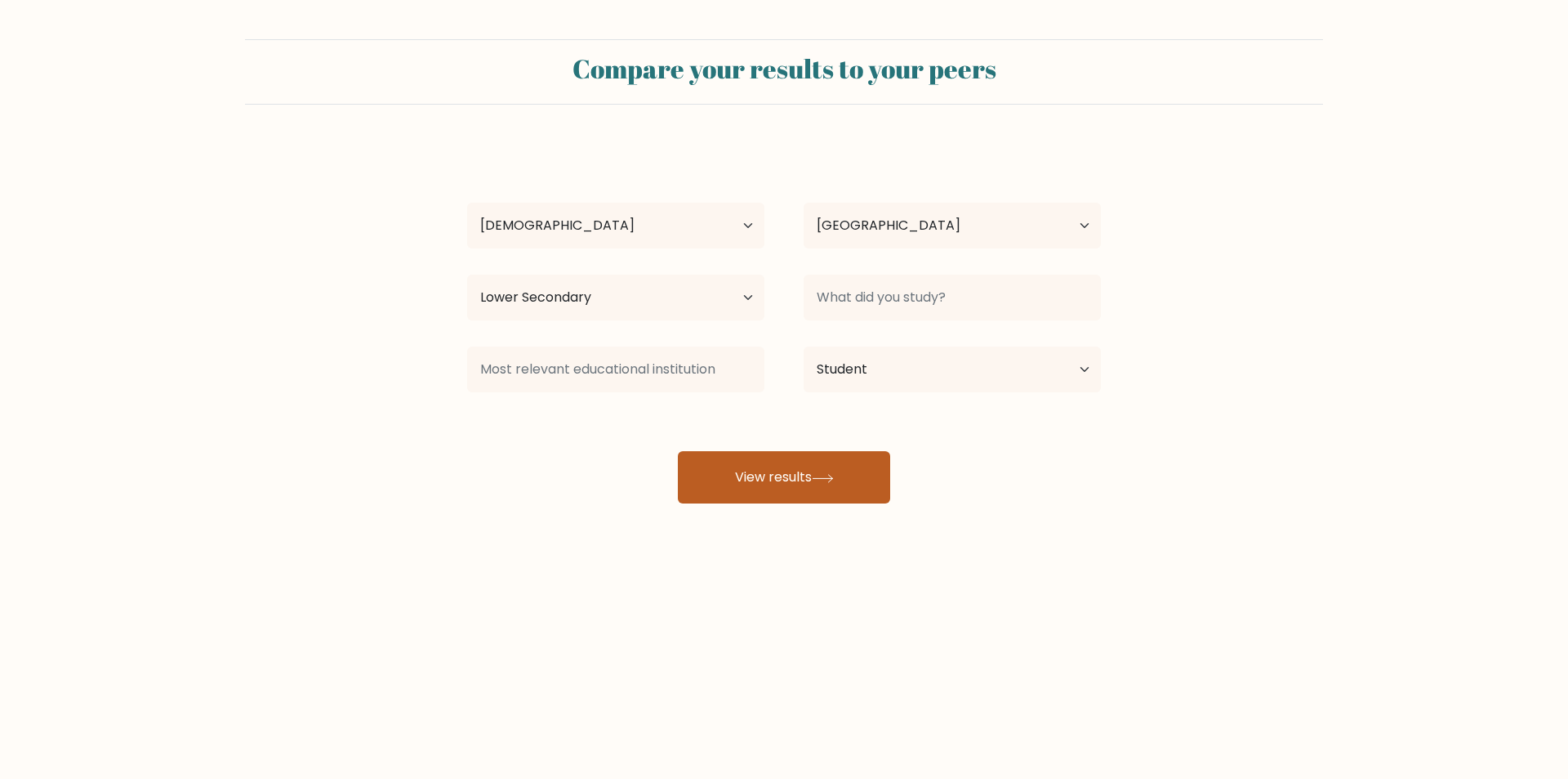
click at [713, 479] on button "View results" at bounding box center [784, 477] width 212 height 52
click at [894, 274] on div at bounding box center [953, 298] width 337 height 59
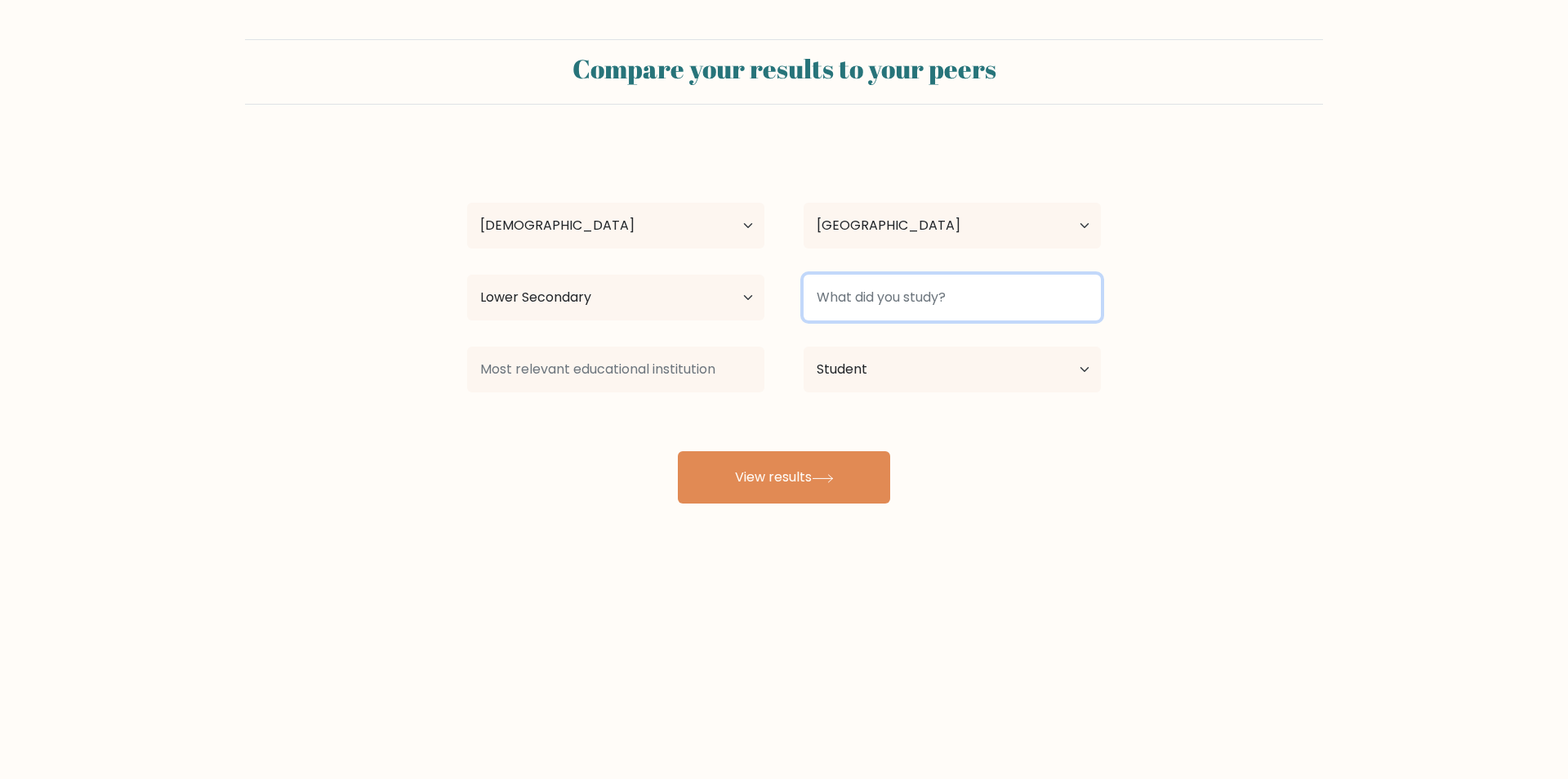
click at [903, 307] on input at bounding box center [952, 298] width 298 height 46
type input "sda"
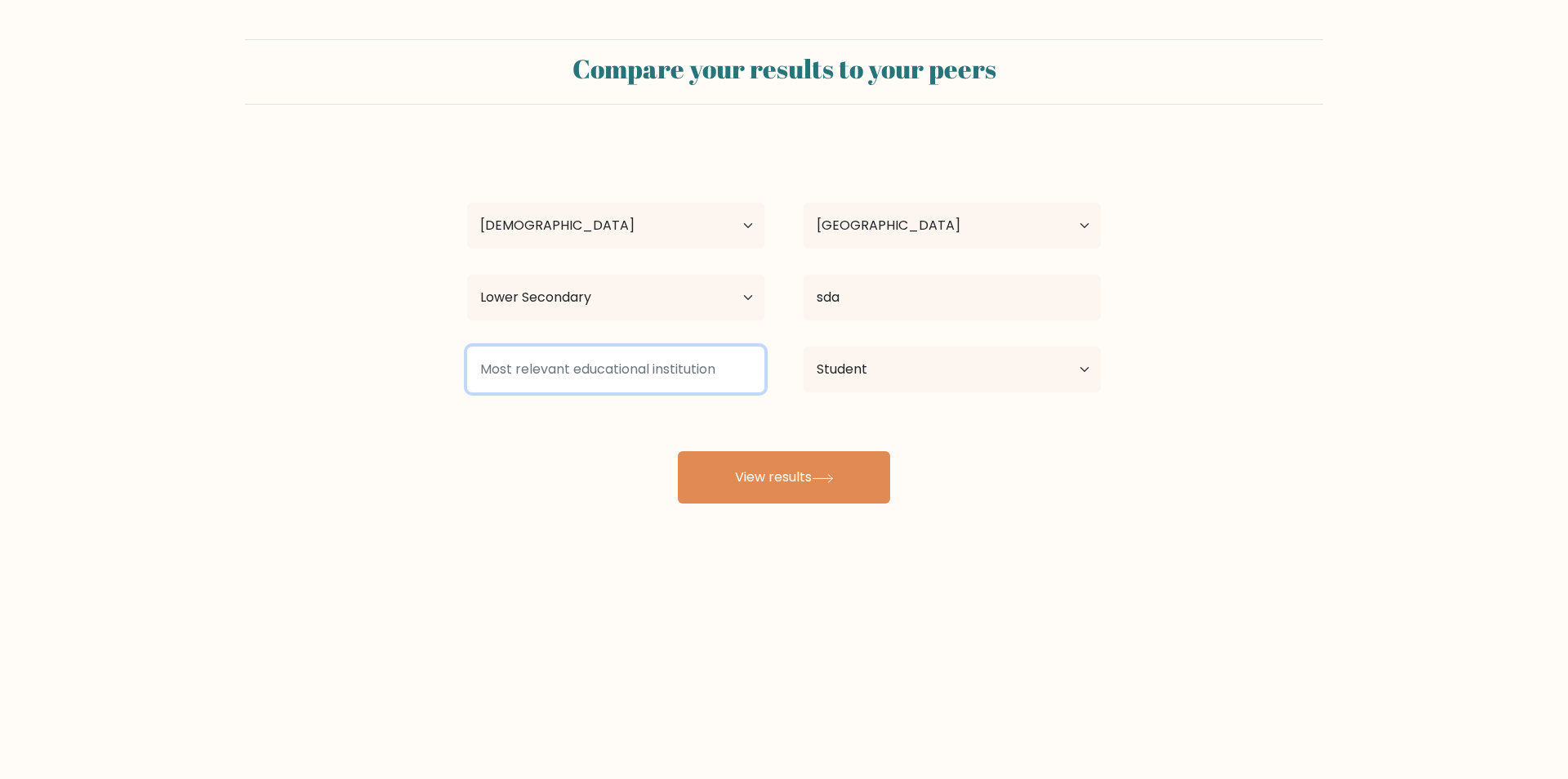
click at [710, 360] on input at bounding box center [615, 369] width 298 height 46
type input "dsa"
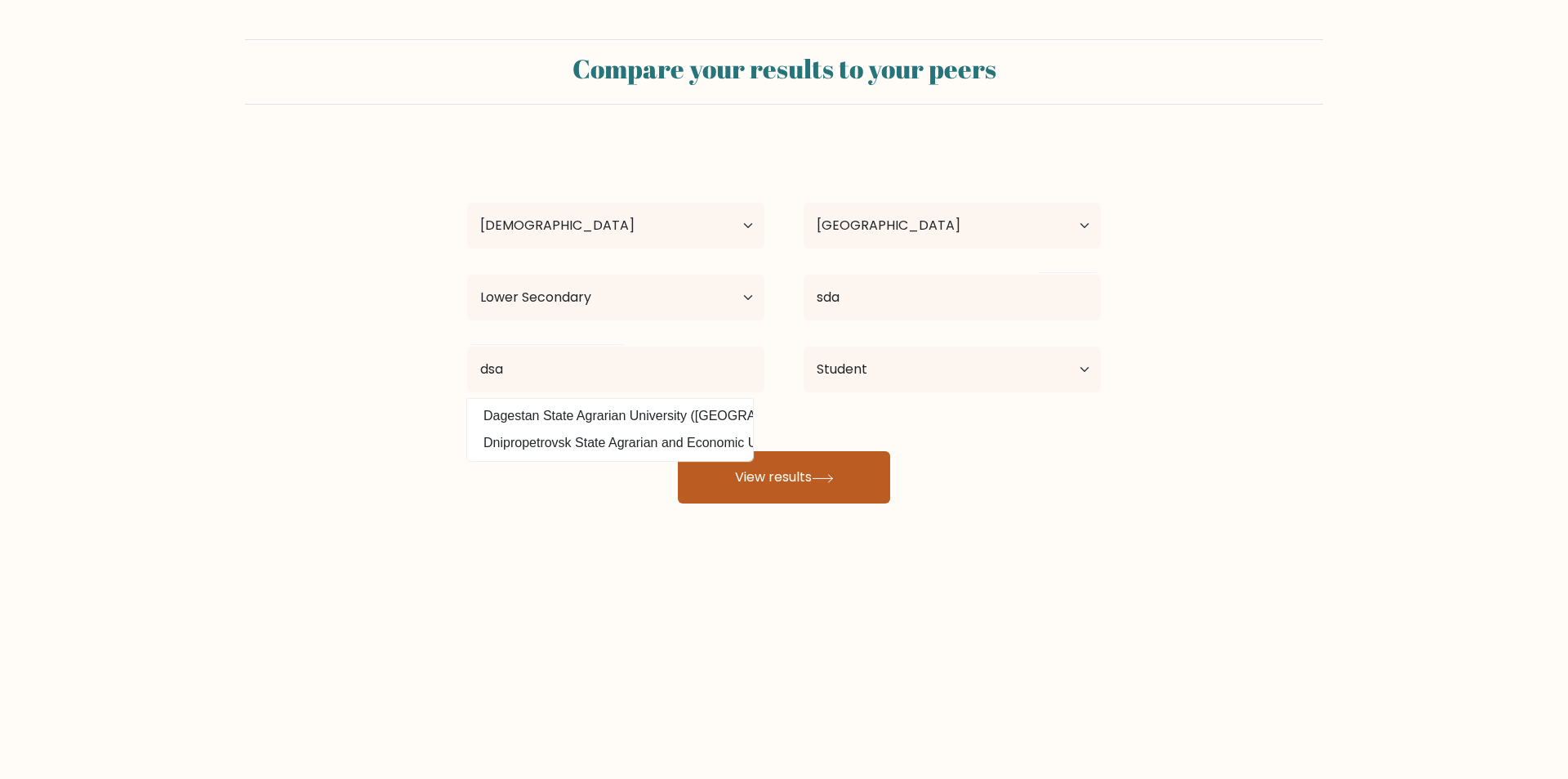
click at [768, 476] on button "View results" at bounding box center [784, 477] width 212 height 52
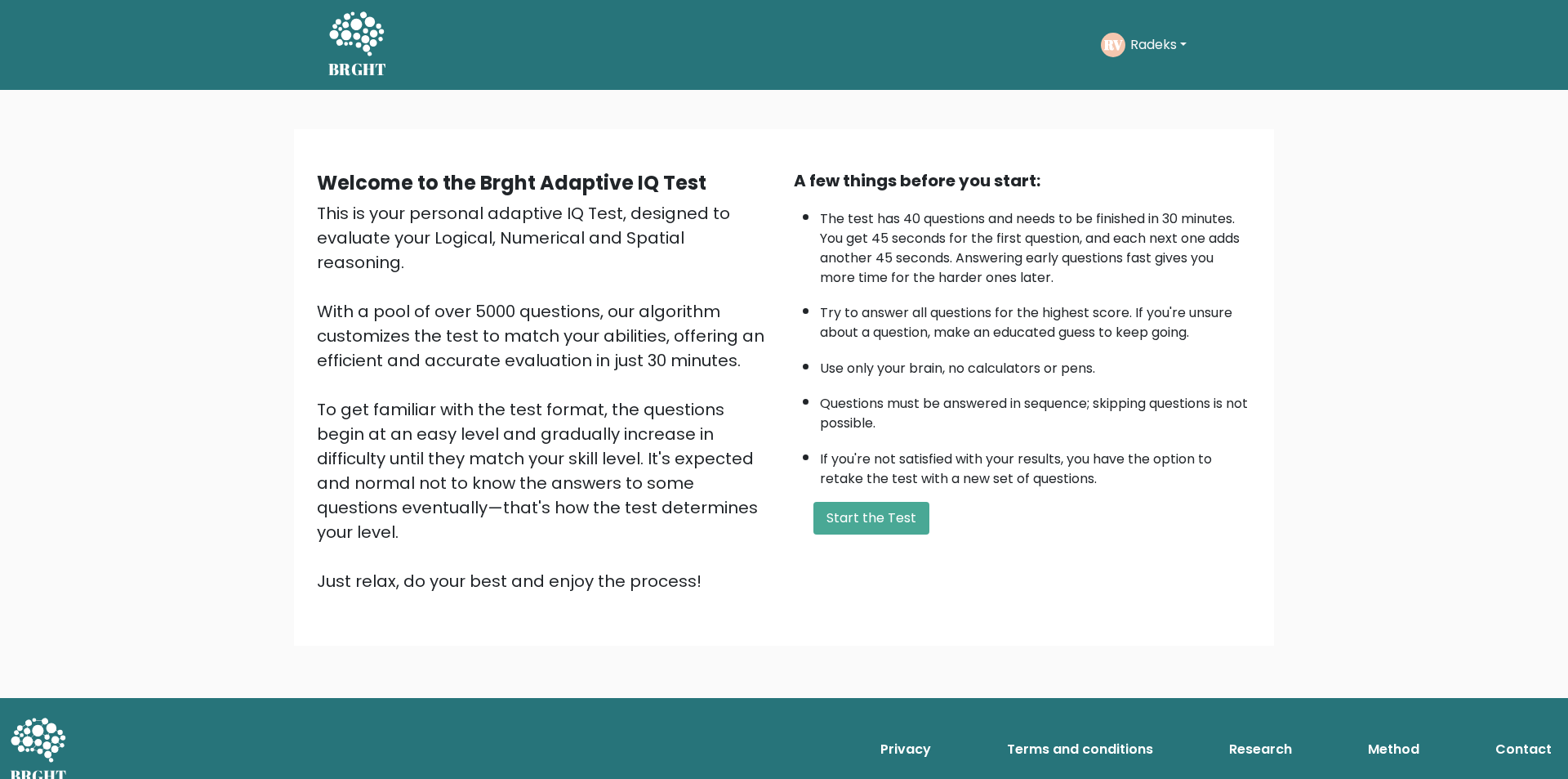
click at [838, 497] on div "A few things before you start: The test has 40 questions and needs to be finish…" at bounding box center [1023, 380] width 477 height 425
click at [842, 505] on button "Start the Test" at bounding box center [872, 517] width 116 height 32
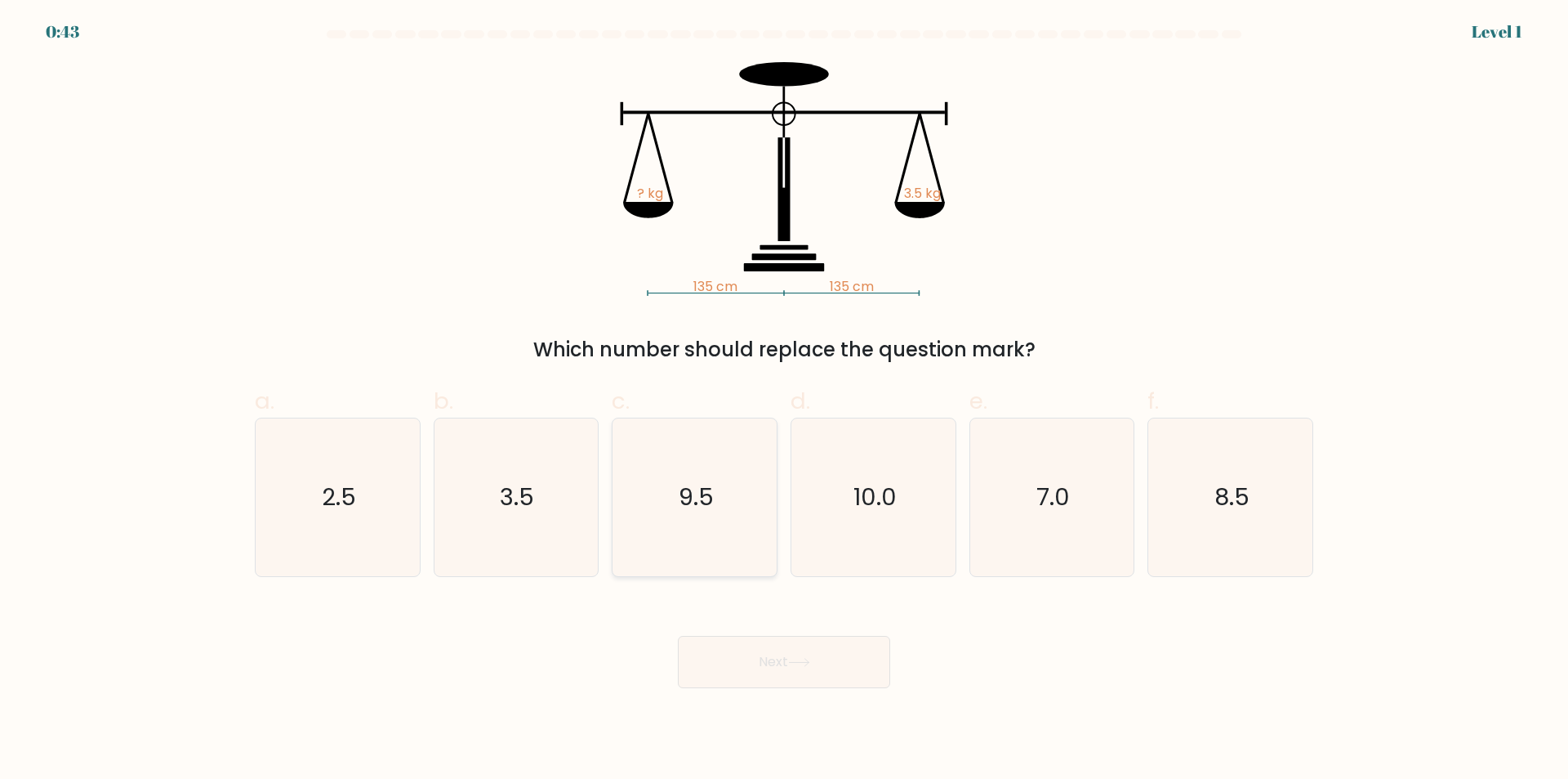
click at [727, 464] on icon "9.5" at bounding box center [695, 497] width 158 height 158
click at [784, 400] on input "c. 9.5" at bounding box center [784, 395] width 1 height 10
radio input "true"
click at [782, 660] on button "Next" at bounding box center [784, 661] width 212 height 52
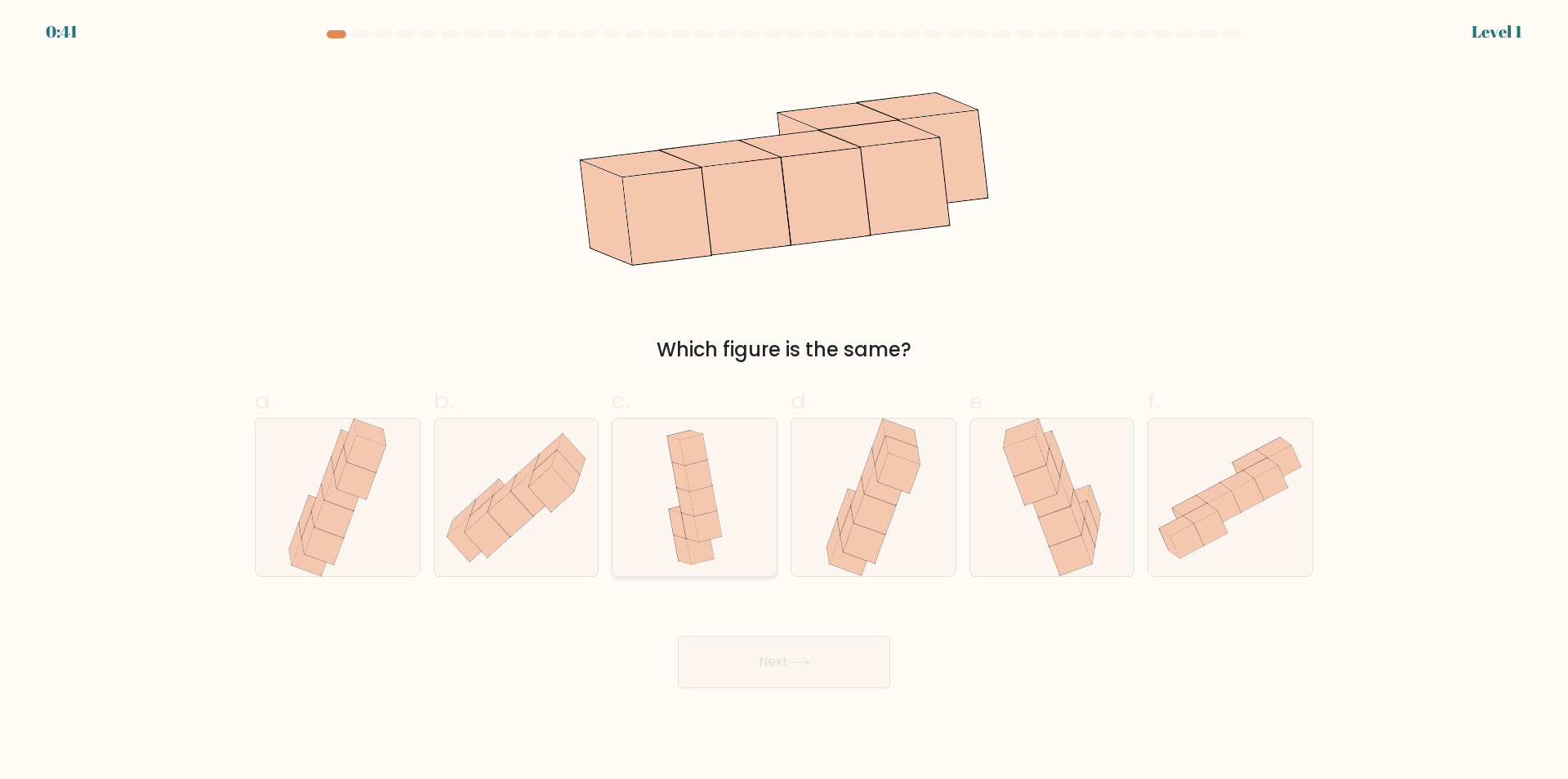
click at [726, 528] on icon at bounding box center [694, 497] width 72 height 158
click at [784, 400] on input "c." at bounding box center [784, 395] width 1 height 10
radio input "true"
click at [763, 671] on button "Next" at bounding box center [784, 661] width 212 height 52
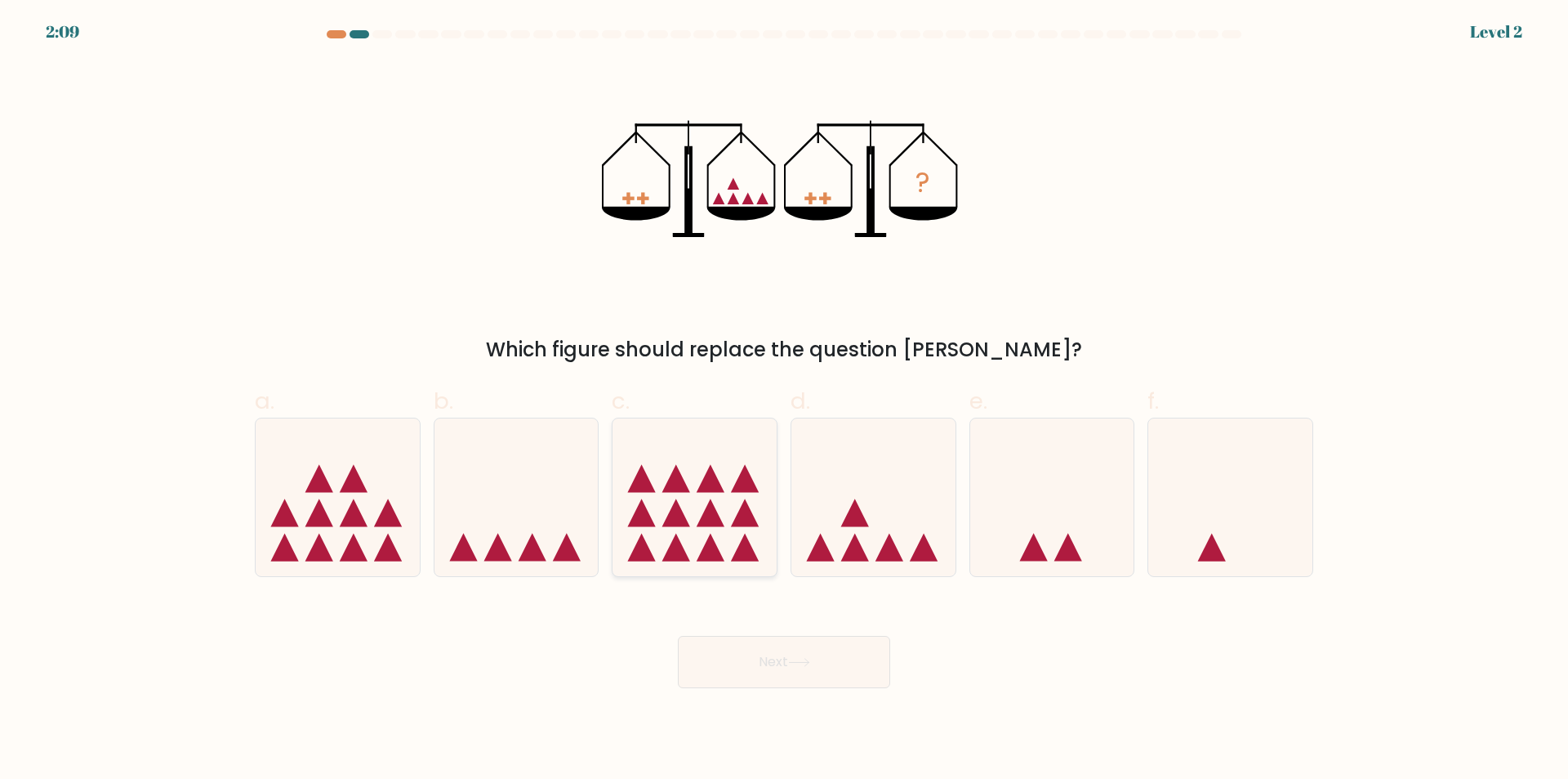
click at [707, 495] on icon at bounding box center [694, 497] width 165 height 136
click at [784, 400] on input "c." at bounding box center [784, 395] width 1 height 10
radio input "true"
click at [770, 645] on button "Next" at bounding box center [784, 661] width 212 height 52
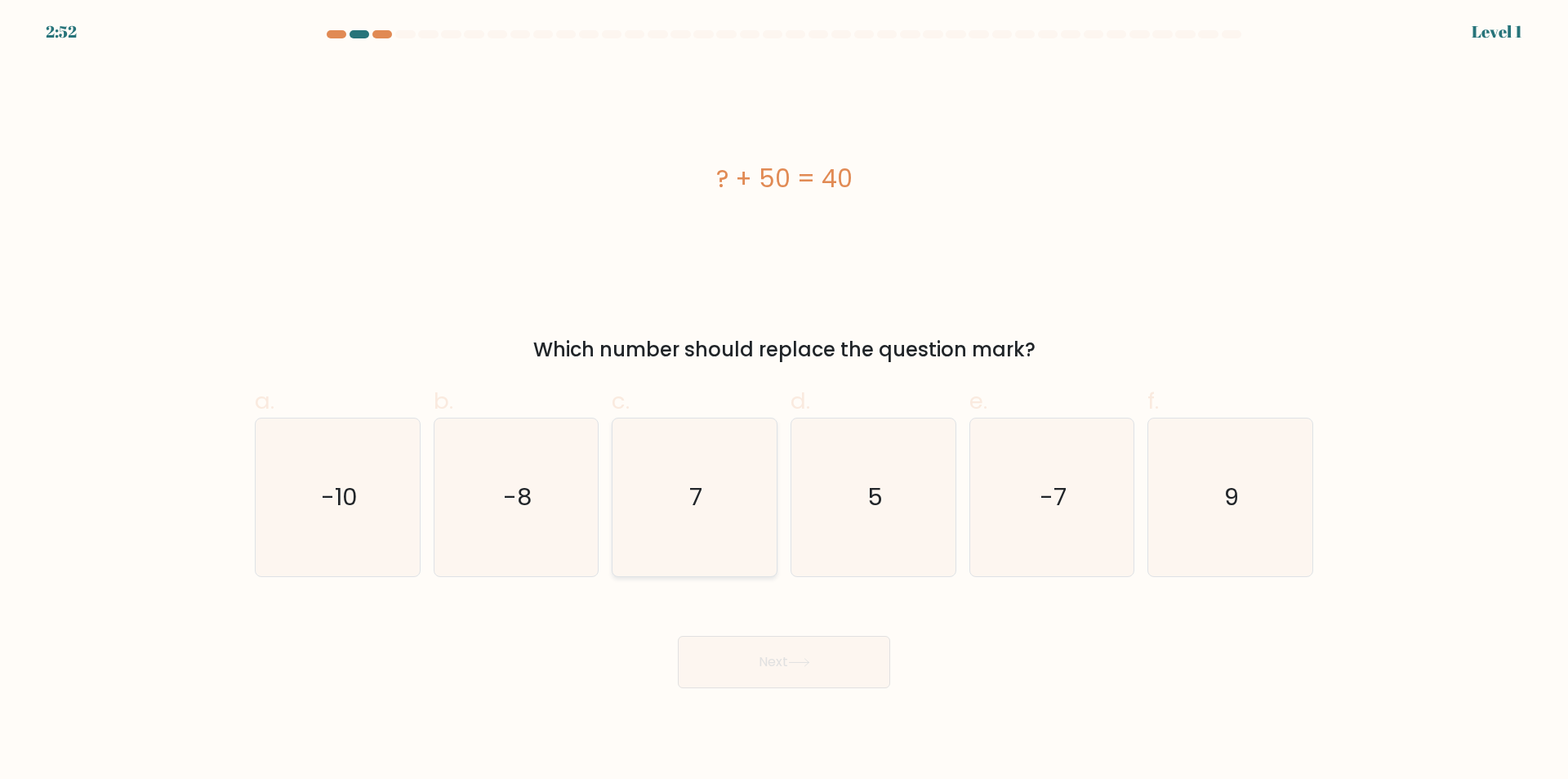
click at [740, 494] on icon "7" at bounding box center [695, 497] width 158 height 158
click at [784, 400] on input "c. 7" at bounding box center [784, 395] width 1 height 10
radio input "true"
click at [765, 643] on button "Next" at bounding box center [784, 661] width 212 height 52
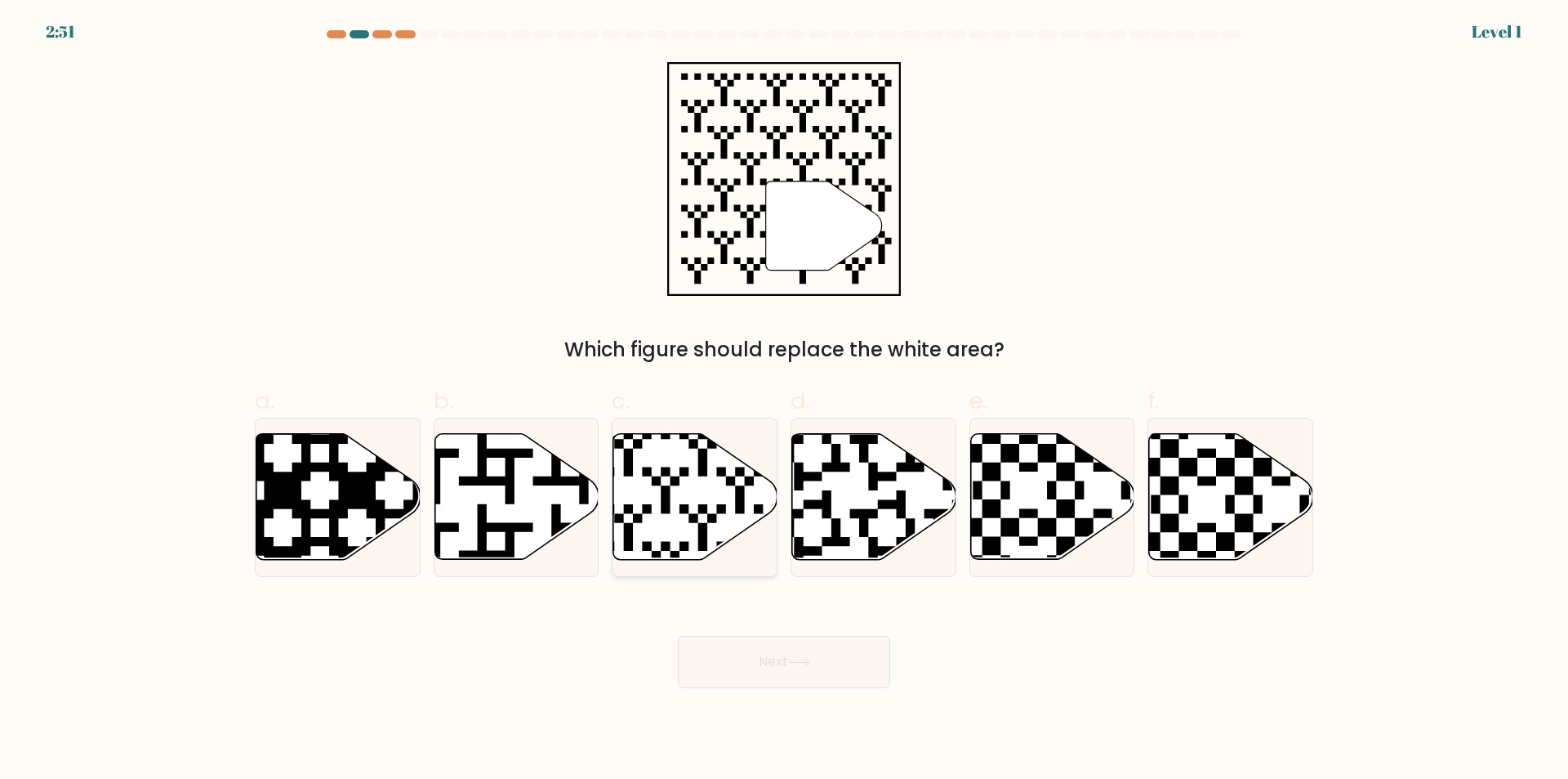
click at [714, 534] on icon at bounding box center [695, 497] width 165 height 126
click at [784, 400] on input "c." at bounding box center [784, 395] width 1 height 10
radio input "true"
click at [757, 630] on div "Next" at bounding box center [784, 642] width 1078 height 91
click at [761, 653] on button "Next" at bounding box center [784, 661] width 212 height 52
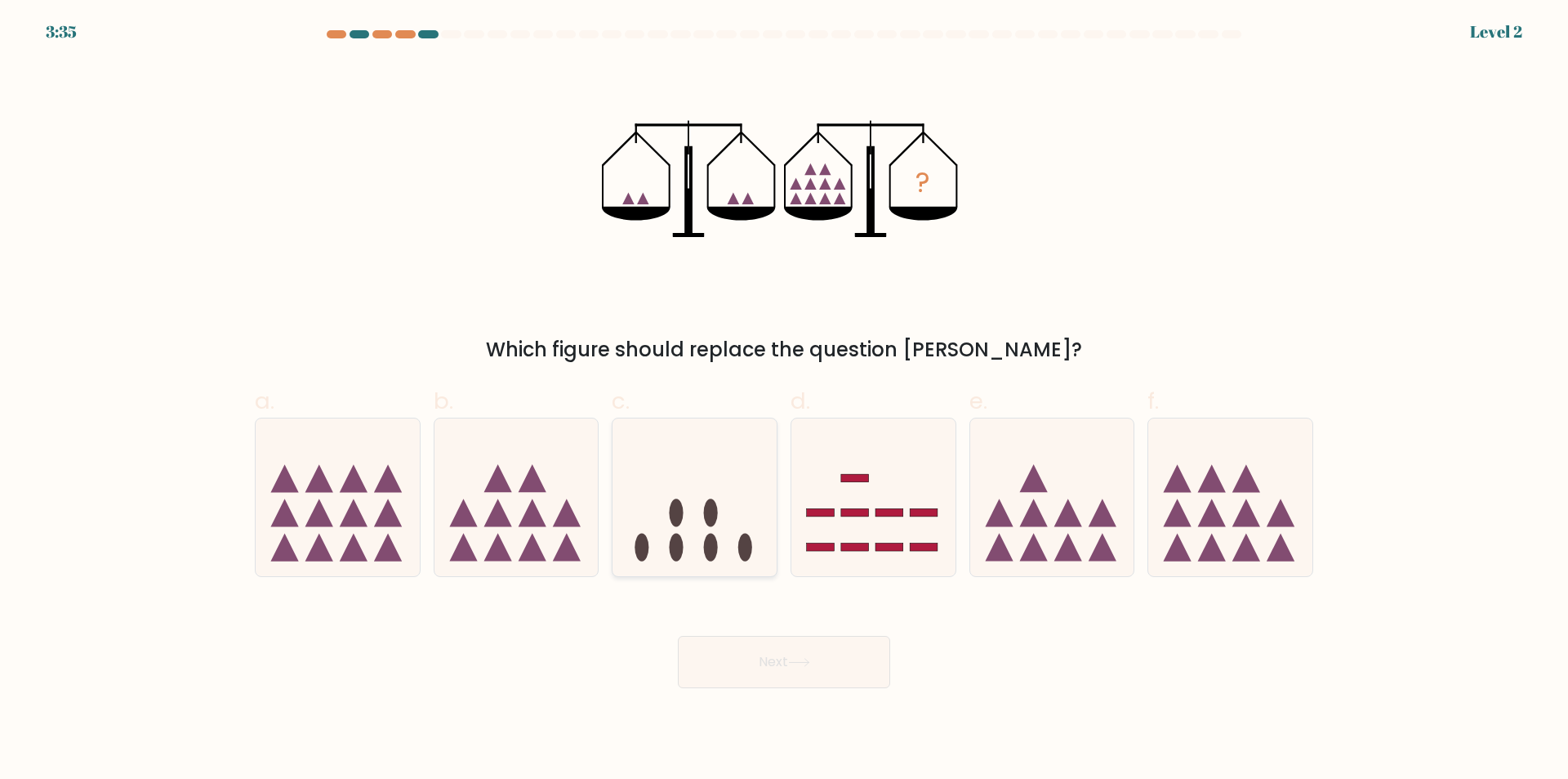
click at [667, 497] on icon at bounding box center [694, 497] width 165 height 136
click at [784, 400] on input "c." at bounding box center [784, 395] width 1 height 10
radio input "true"
click at [735, 637] on button "Next" at bounding box center [784, 661] width 212 height 52
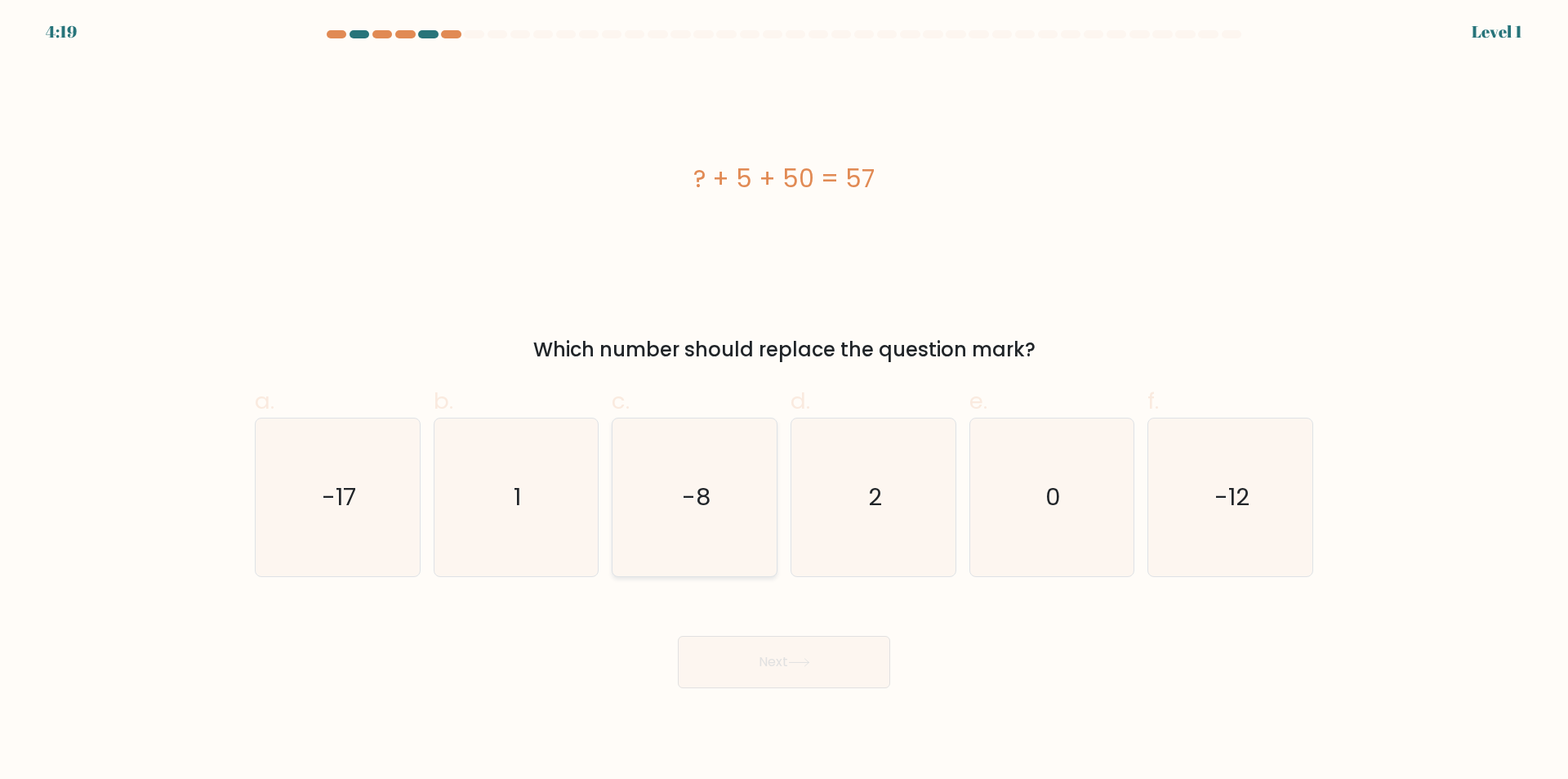
click at [698, 483] on text "-8" at bounding box center [696, 497] width 29 height 32
click at [784, 400] on input "c. -8" at bounding box center [784, 395] width 1 height 10
radio input "true"
click at [768, 652] on button "Next" at bounding box center [784, 661] width 212 height 52
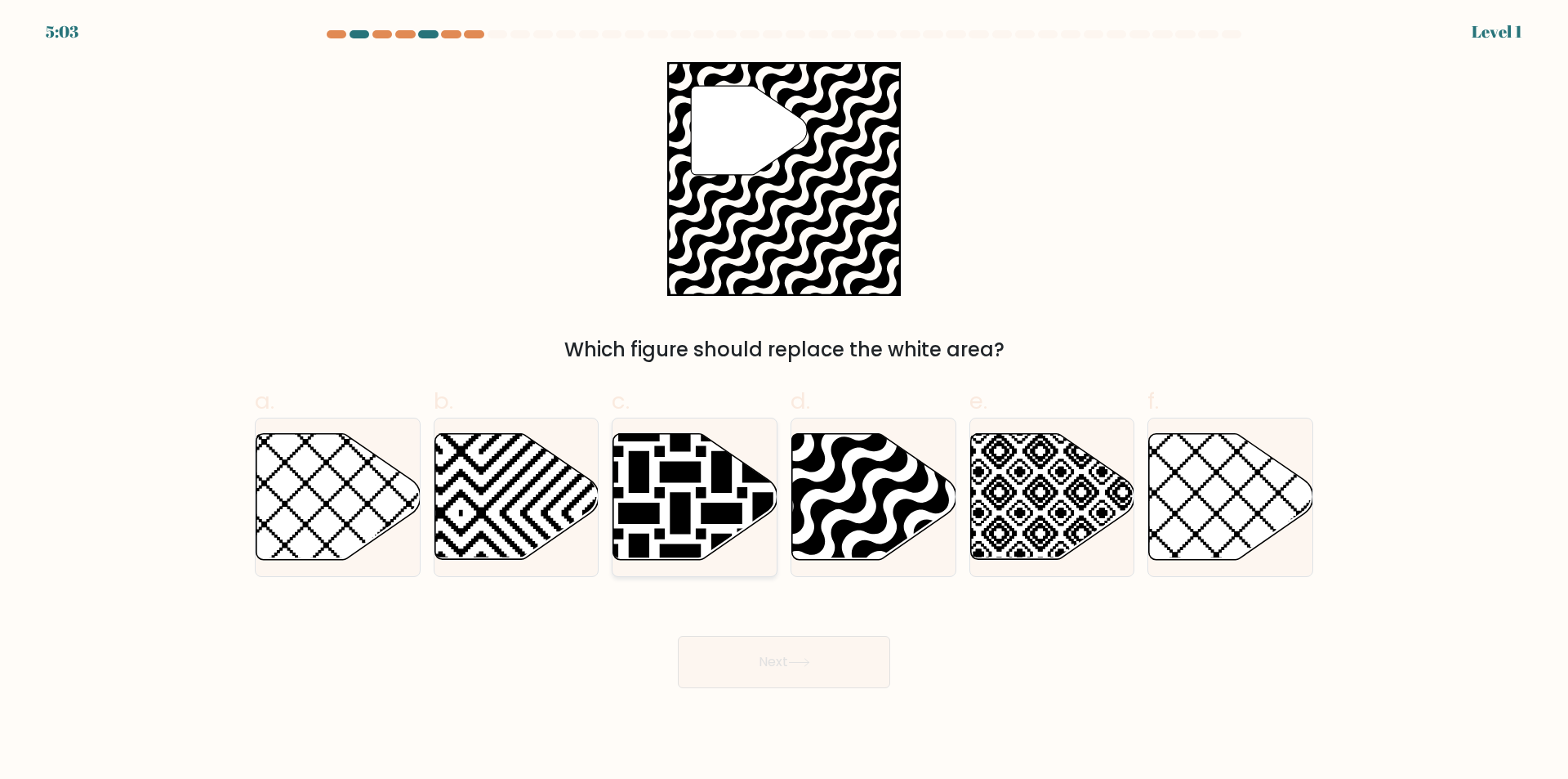
click at [697, 497] on icon at bounding box center [639, 431] width 331 height 331
click at [784, 400] on input "c." at bounding box center [784, 395] width 1 height 10
radio input "true"
click at [750, 638] on button "Next" at bounding box center [784, 661] width 212 height 52
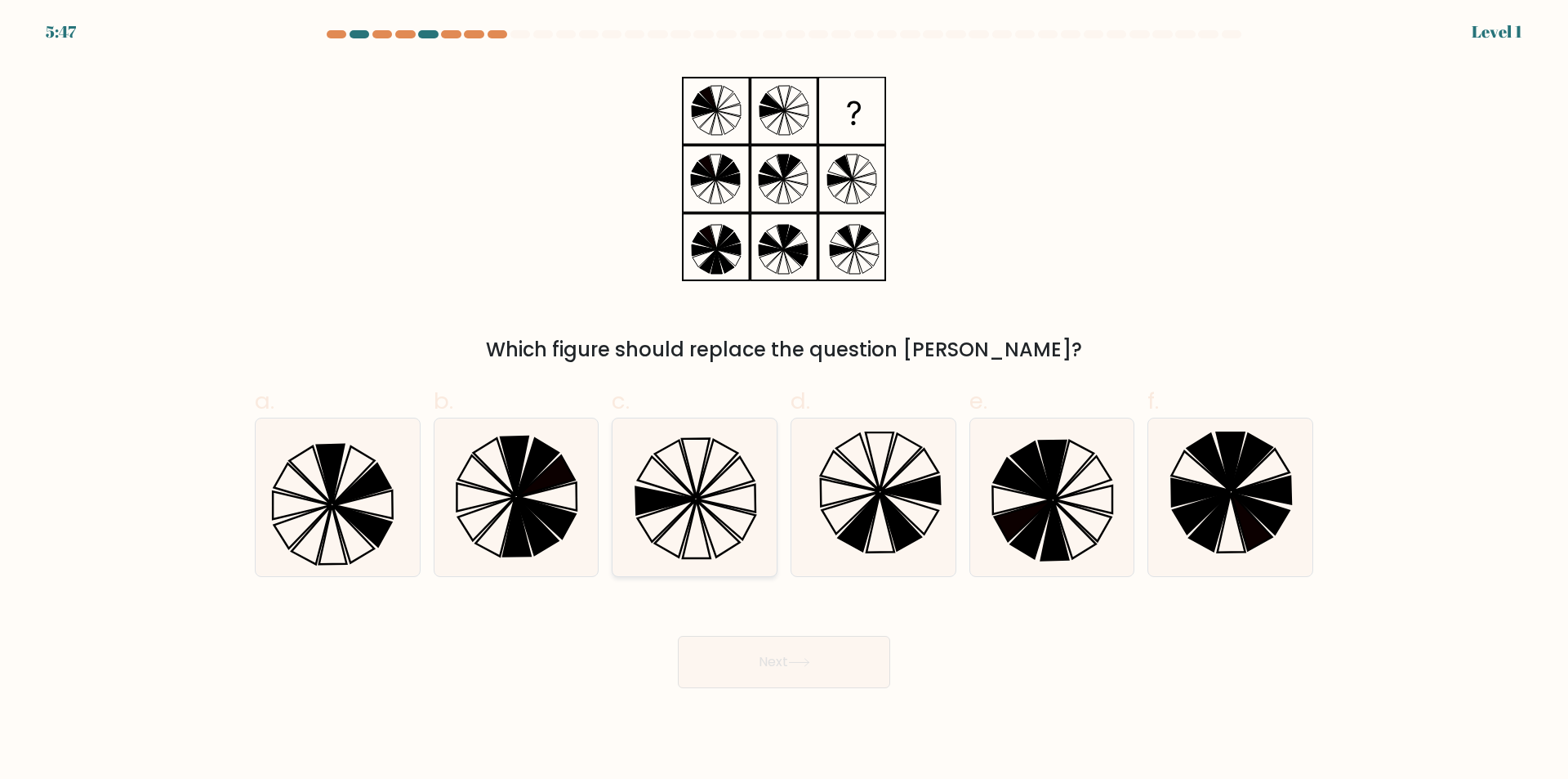
click at [702, 545] on icon at bounding box center [695, 497] width 158 height 158
click at [784, 400] on input "c." at bounding box center [784, 395] width 1 height 10
radio input "true"
click at [751, 660] on button "Next" at bounding box center [784, 661] width 212 height 52
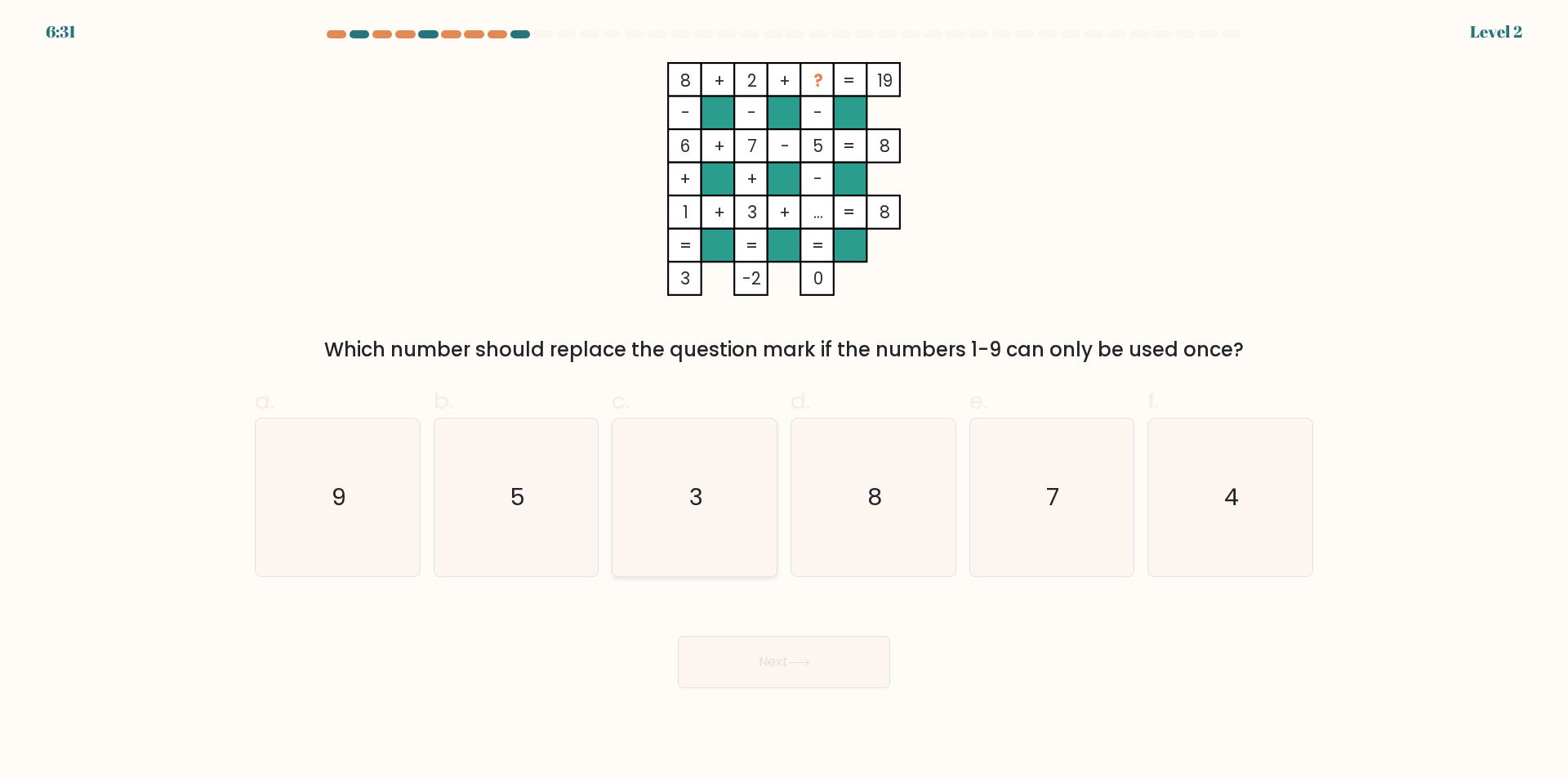
click at [729, 518] on icon "3" at bounding box center [695, 497] width 158 height 158
click at [784, 400] on input "c. 3" at bounding box center [784, 395] width 1 height 10
radio input "true"
click at [757, 635] on div "Next" at bounding box center [784, 642] width 1078 height 91
click at [720, 492] on icon "3" at bounding box center [695, 497] width 156 height 156
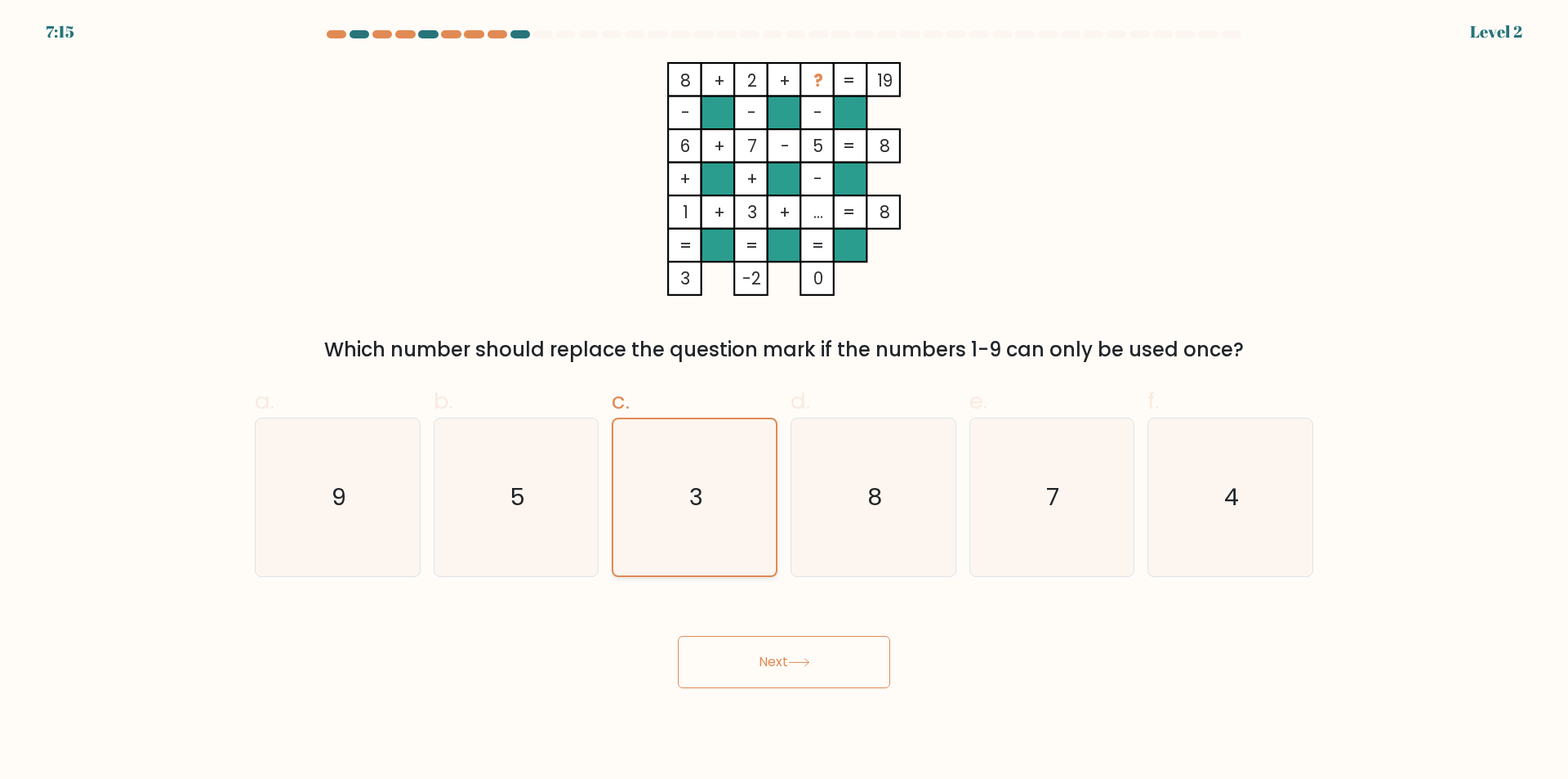
click at [784, 400] on input "c. 3" at bounding box center [784, 395] width 1 height 10
click at [752, 613] on div "Next" at bounding box center [784, 642] width 1078 height 91
click at [774, 650] on button "Next" at bounding box center [784, 661] width 212 height 52
